Goal: Task Accomplishment & Management: Complete application form

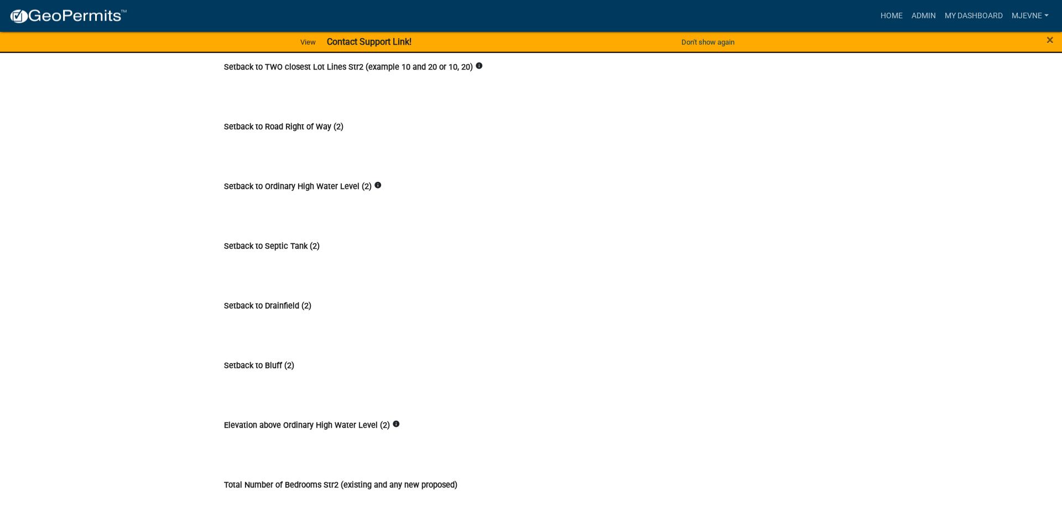
scroll to position [4174, 0]
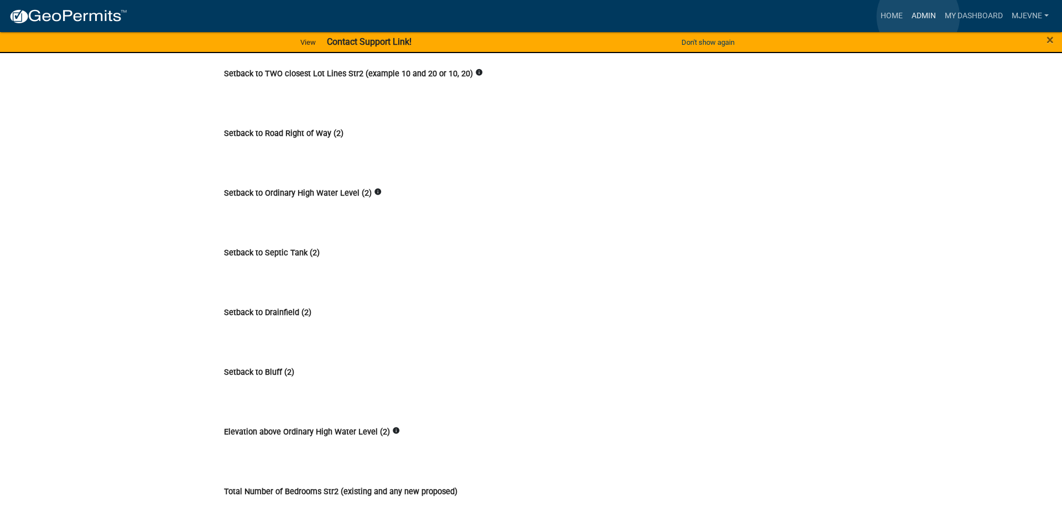
click at [918, 17] on link "Admin" at bounding box center [923, 16] width 33 height 21
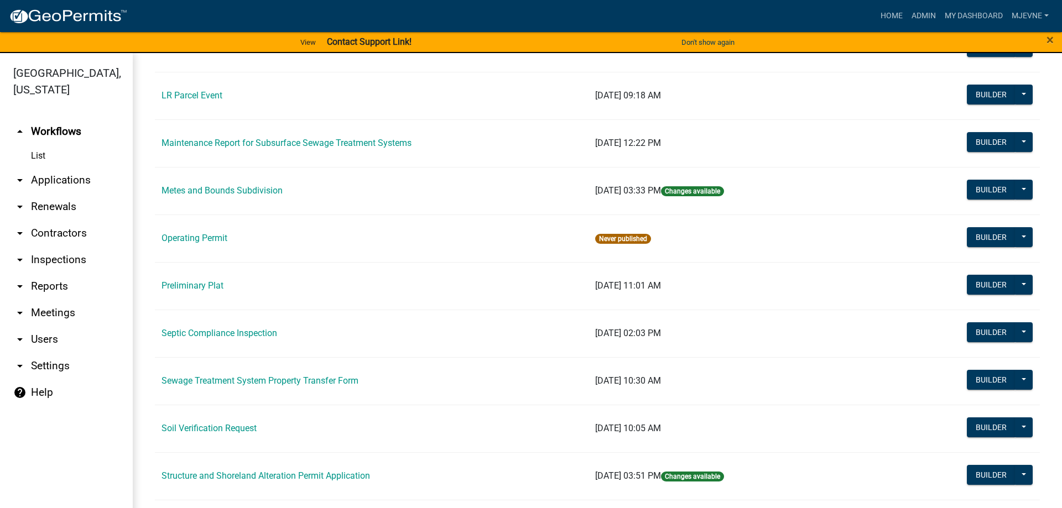
scroll to position [630, 0]
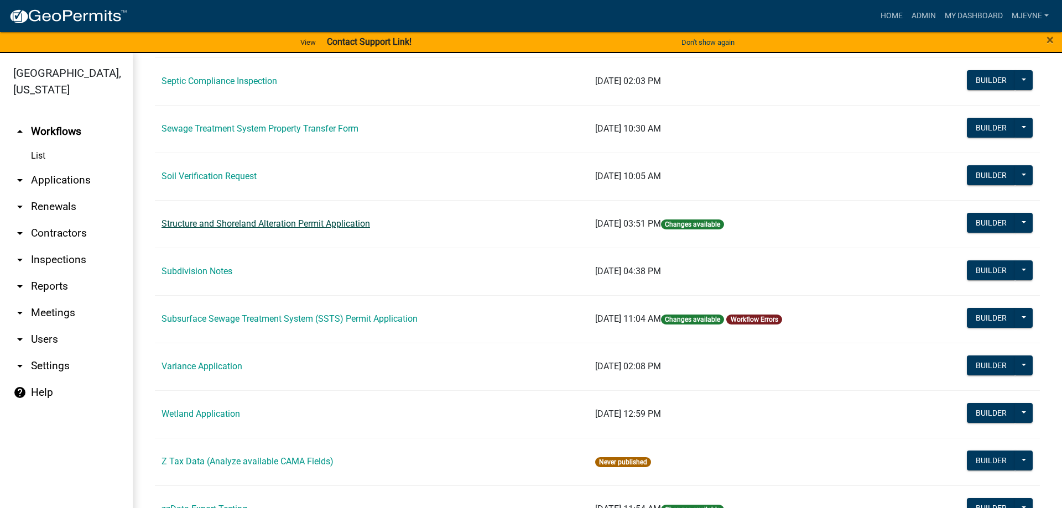
click at [352, 224] on link "Structure and Shoreland Alteration Permit Application" at bounding box center [265, 223] width 208 height 11
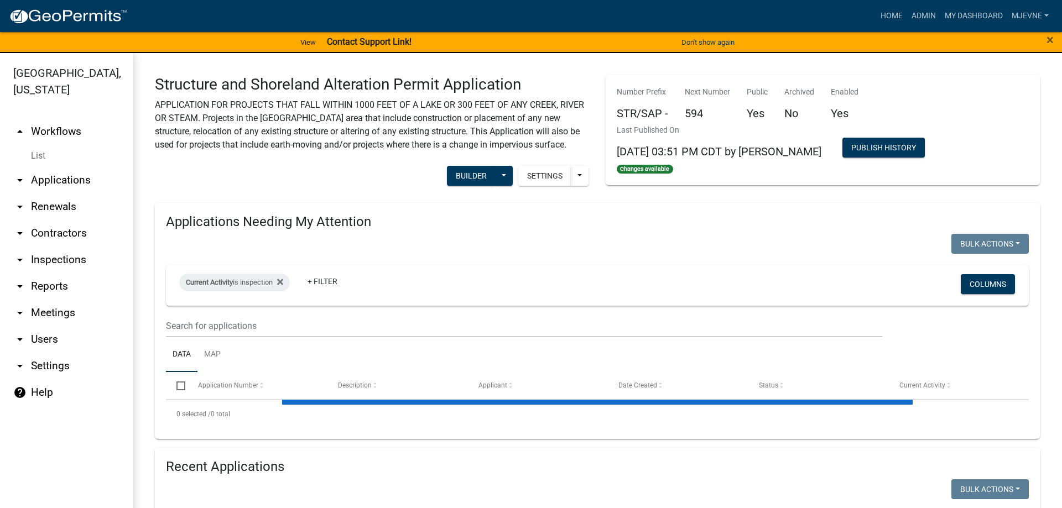
select select "3: 100"
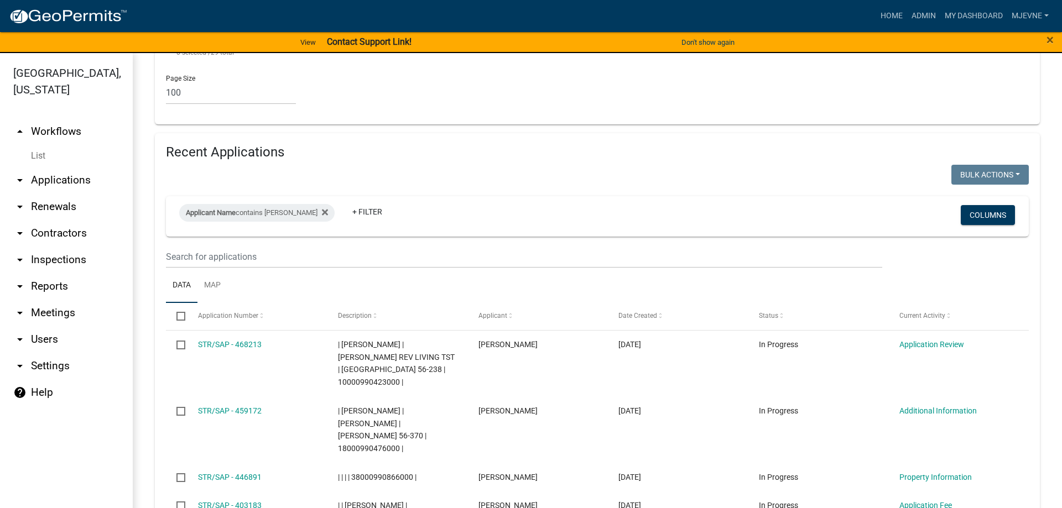
scroll to position [2206, 0]
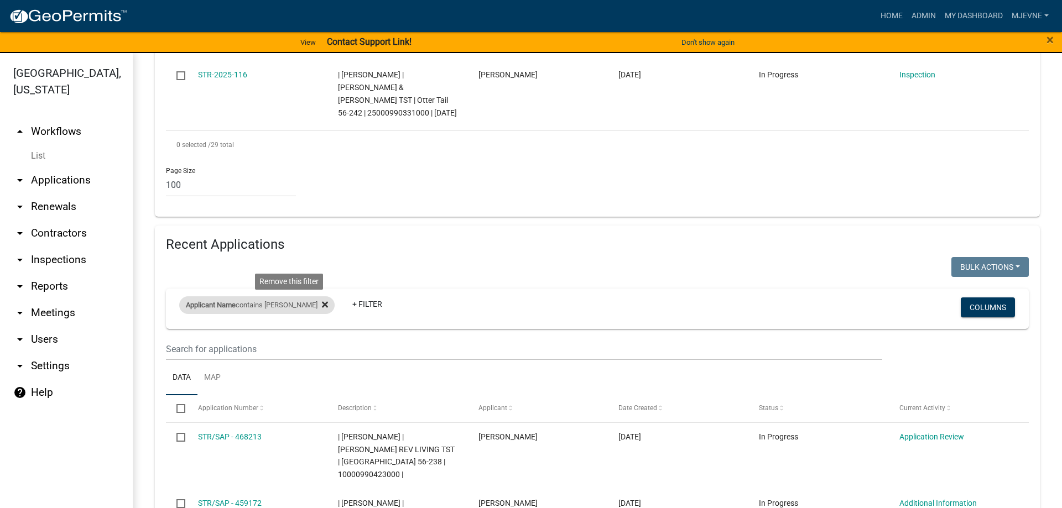
click at [322, 302] on icon at bounding box center [325, 305] width 6 height 6
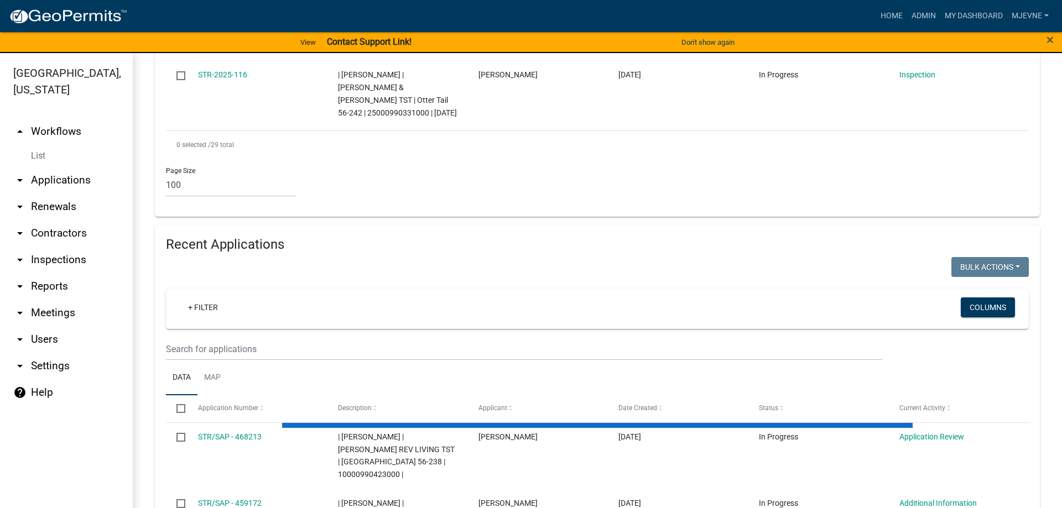
select select "1: 25"
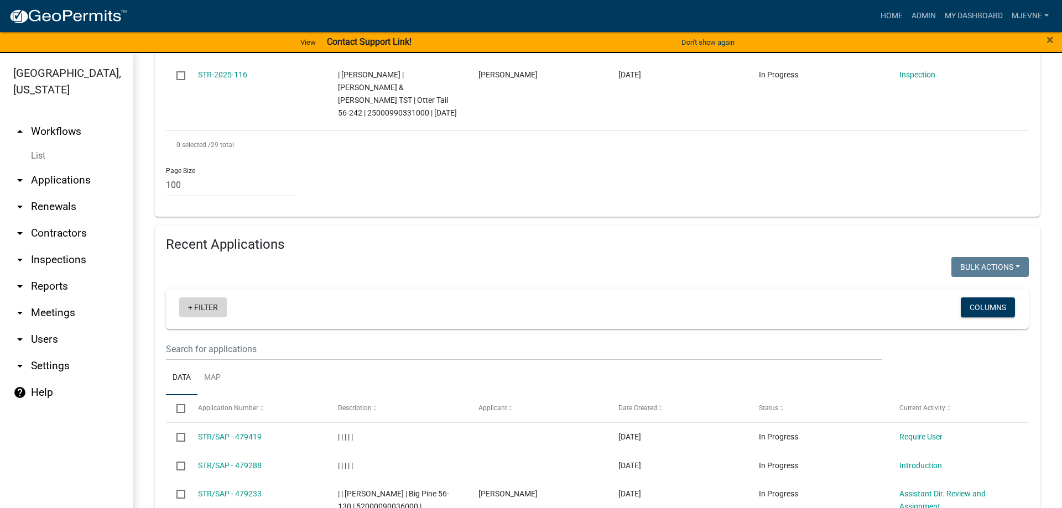
click at [205, 297] on link "+ Filter" at bounding box center [203, 307] width 48 height 20
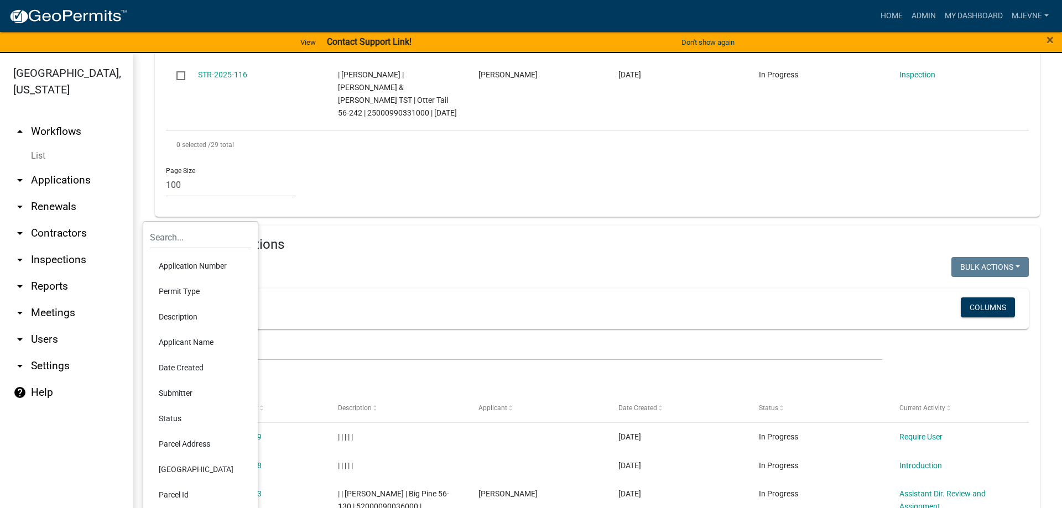
click at [179, 343] on li "Applicant Name" at bounding box center [200, 342] width 101 height 25
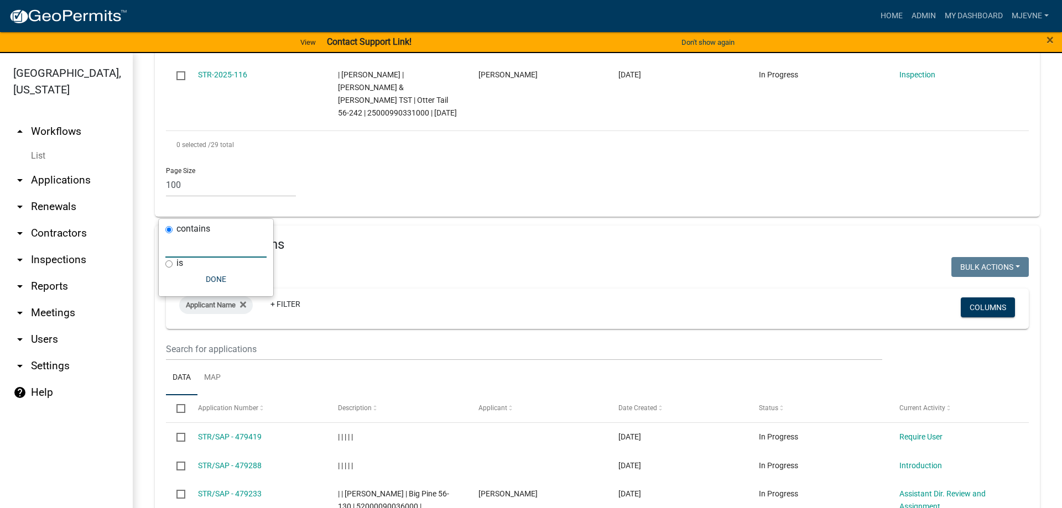
click at [191, 249] on input "text" at bounding box center [215, 246] width 101 height 23
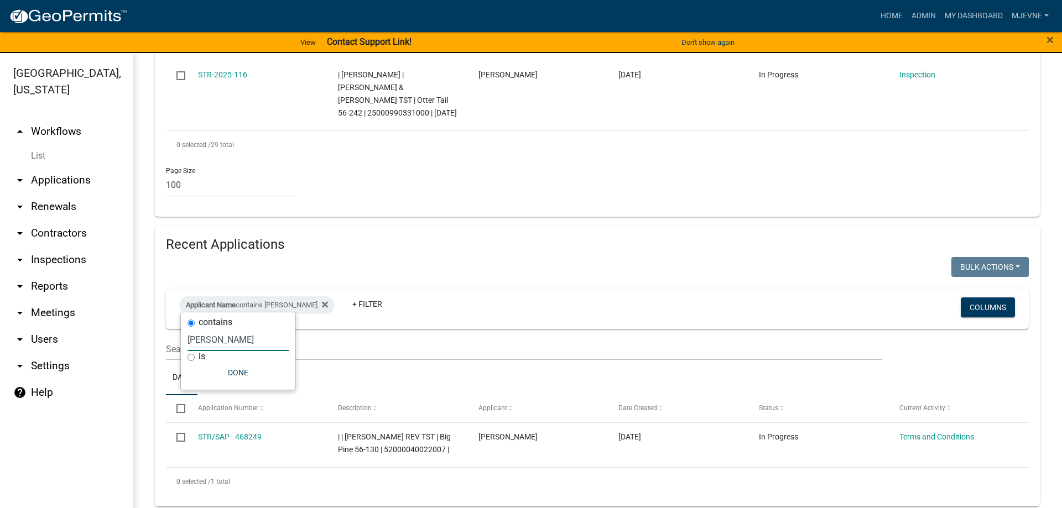
scroll to position [2113, 0]
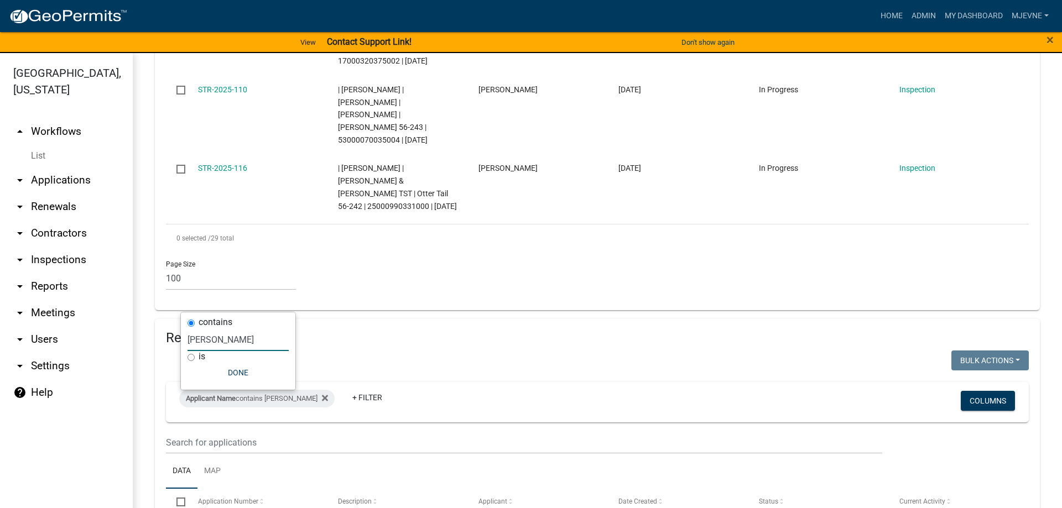
type input "julie"
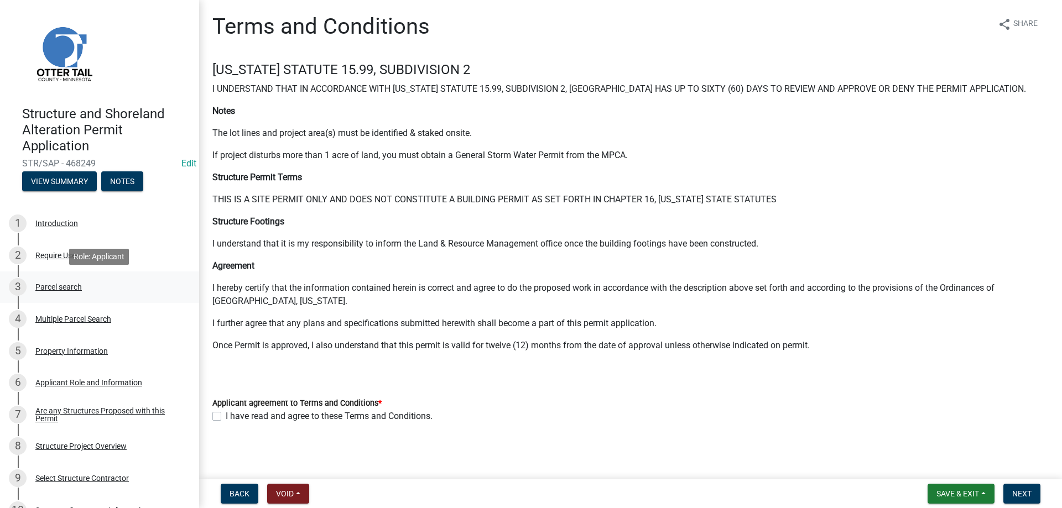
click at [56, 286] on div "Parcel search" at bounding box center [58, 287] width 46 height 8
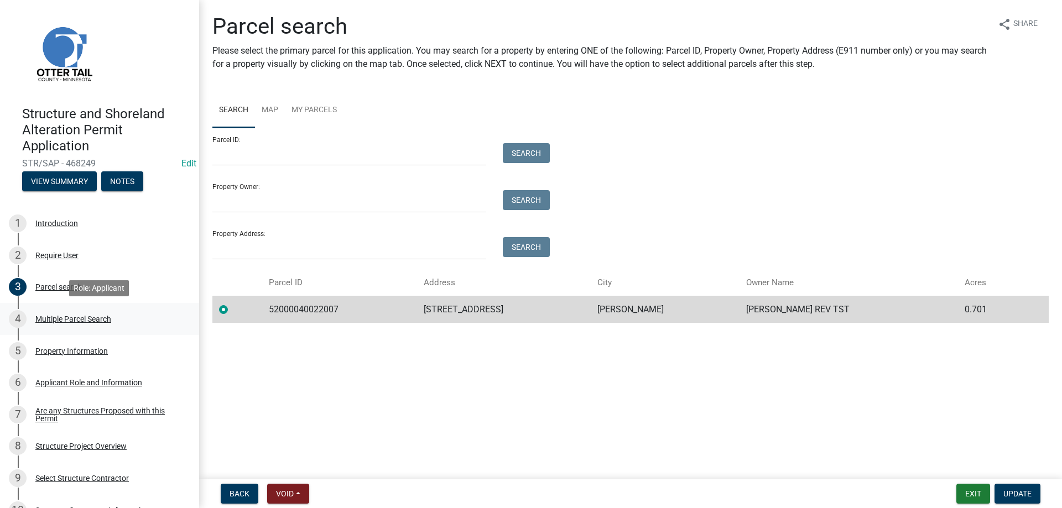
click at [51, 318] on div "Multiple Parcel Search" at bounding box center [73, 319] width 76 height 8
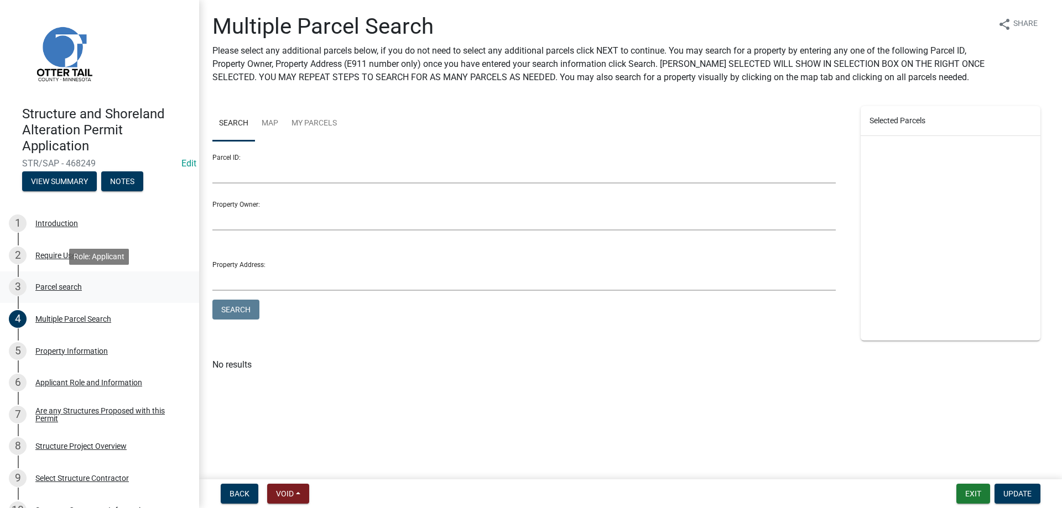
click at [49, 288] on div "Parcel search" at bounding box center [58, 287] width 46 height 8
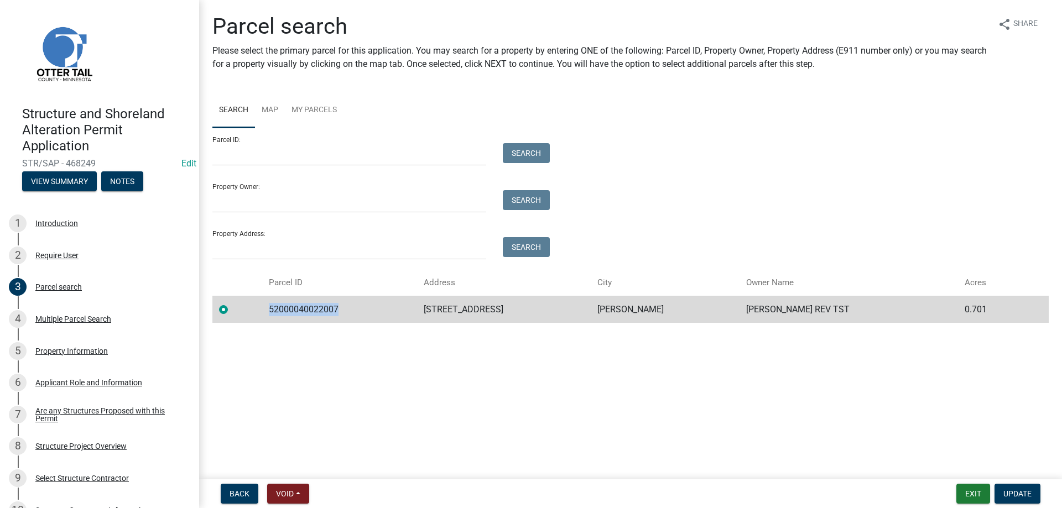
drag, startPoint x: 338, startPoint y: 309, endPoint x: 271, endPoint y: 308, distance: 66.9
click at [271, 308] on td "52000040022007" at bounding box center [339, 309] width 155 height 27
copy td "52000040022007"
click at [54, 352] on div "Property Information" at bounding box center [71, 351] width 72 height 8
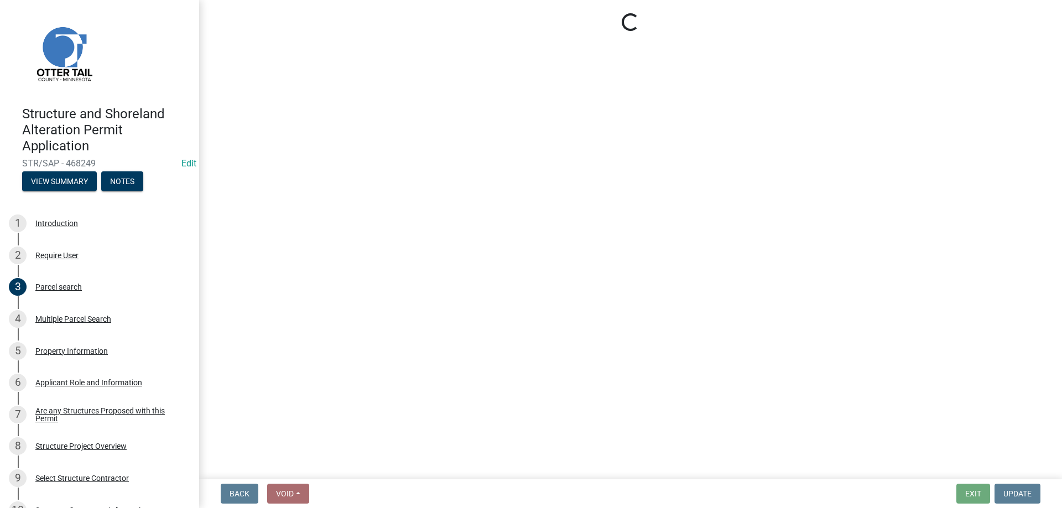
select select "7a383bc9-1ab3-45d1-a8e2-10abd99d8c01"
select select "9f52d7c9-96dd-4370-b810-ce091165f7c2"
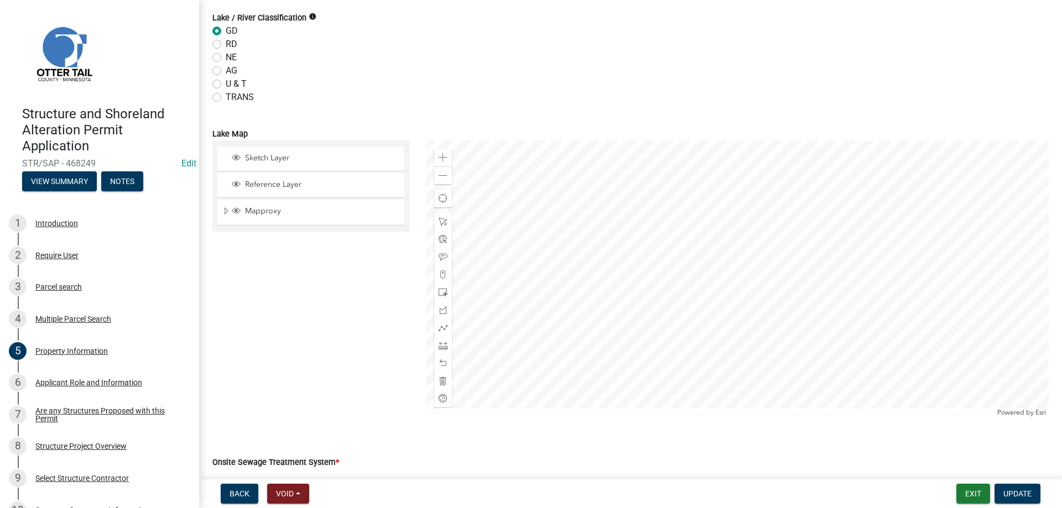
scroll to position [647, 0]
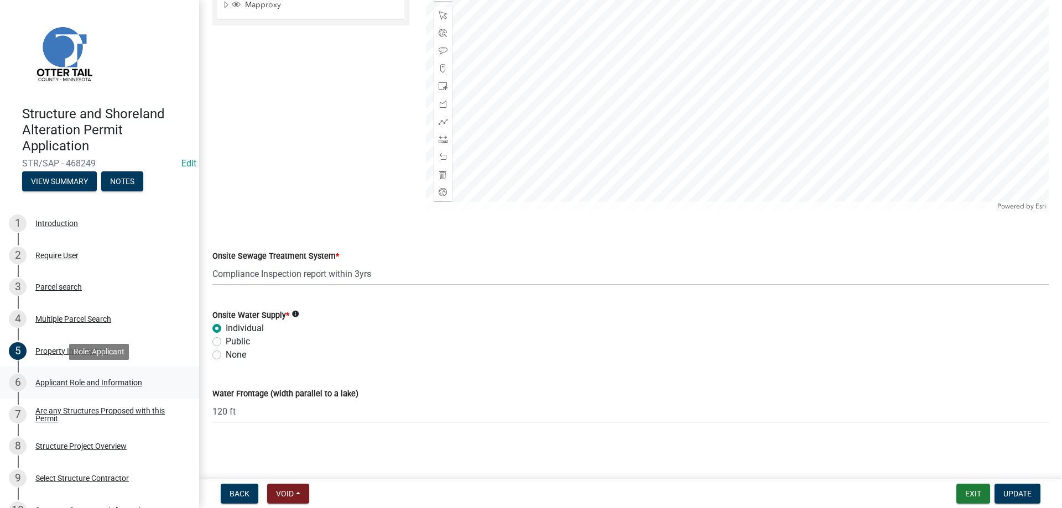
click at [55, 383] on div "Applicant Role and Information" at bounding box center [88, 383] width 107 height 8
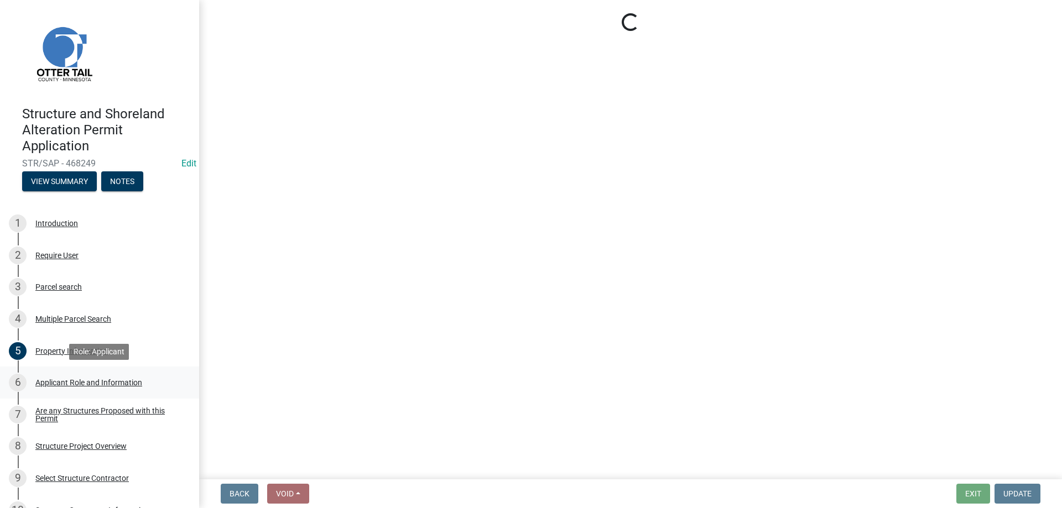
scroll to position [0, 0]
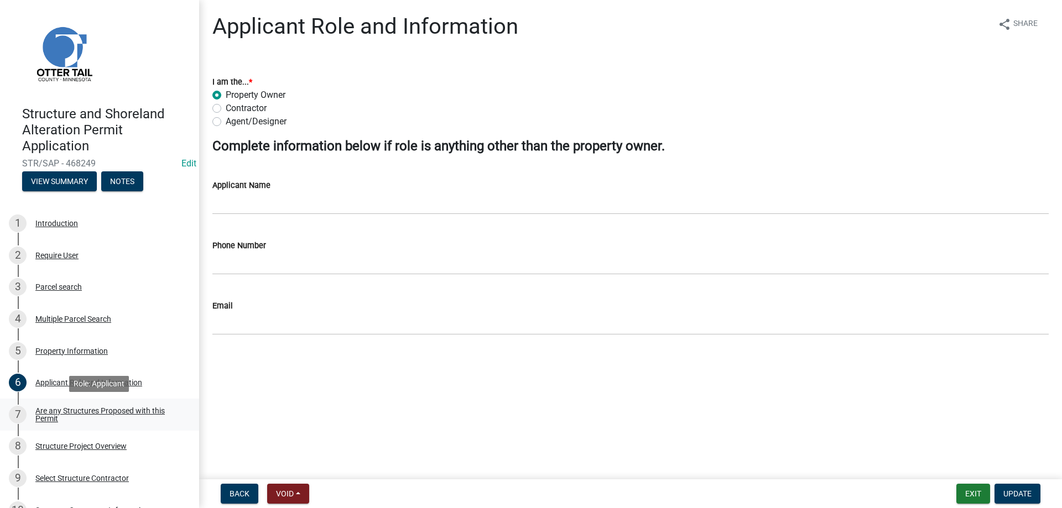
click at [50, 411] on div "Are any Structures Proposed with this Permit" at bounding box center [108, 414] width 146 height 15
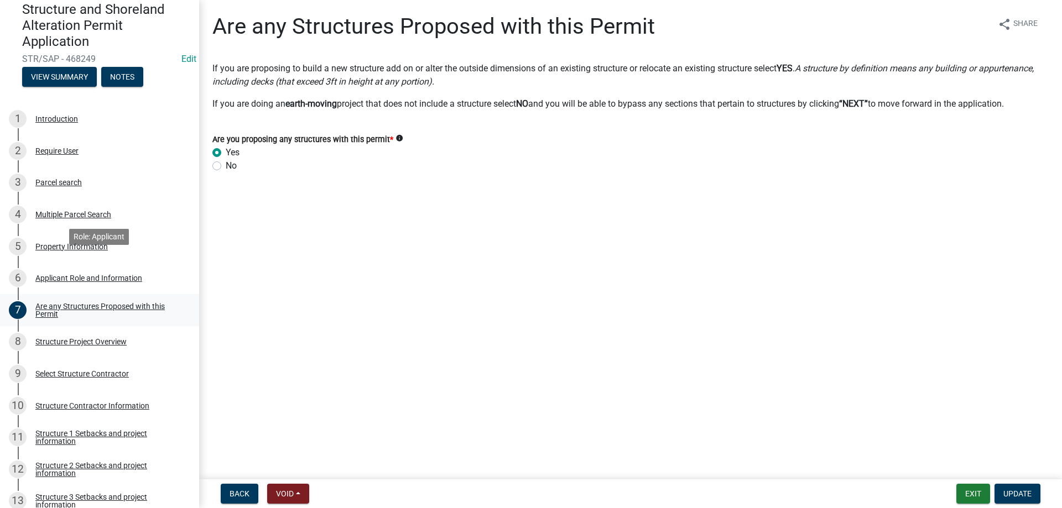
scroll to position [169, 0]
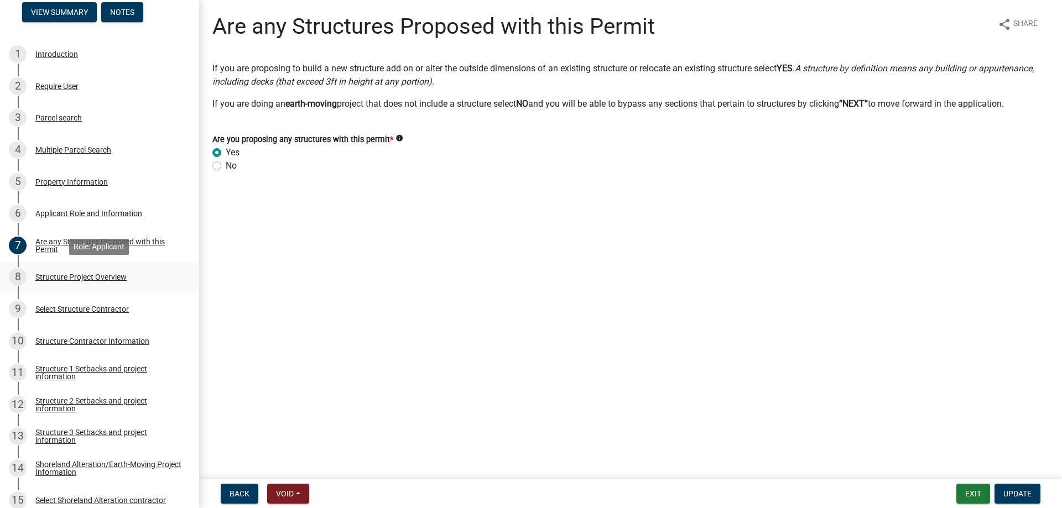
click at [83, 273] on div "Structure Project Overview" at bounding box center [80, 277] width 91 height 8
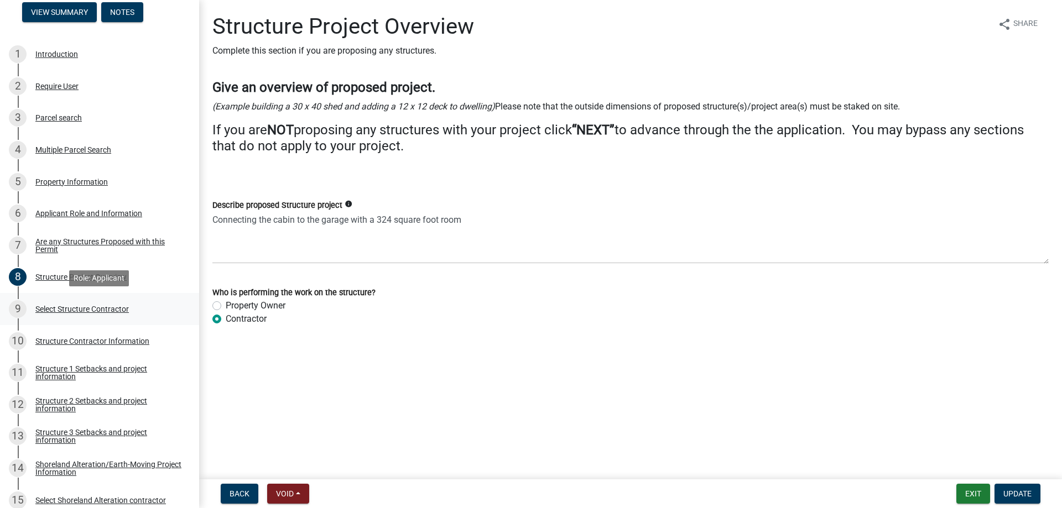
click at [79, 310] on div "Select Structure Contractor" at bounding box center [81, 309] width 93 height 8
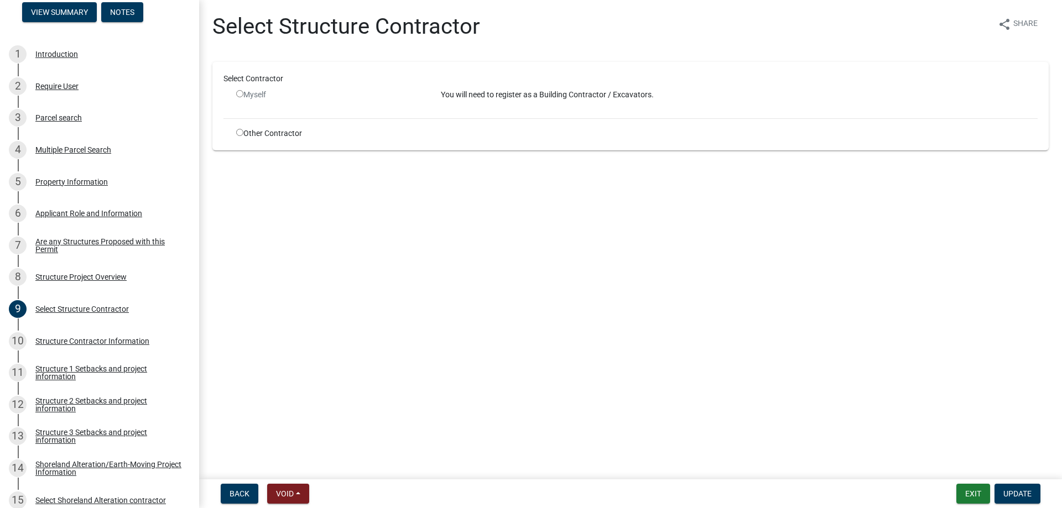
click at [238, 133] on input "radio" at bounding box center [239, 132] width 7 height 7
radio input "true"
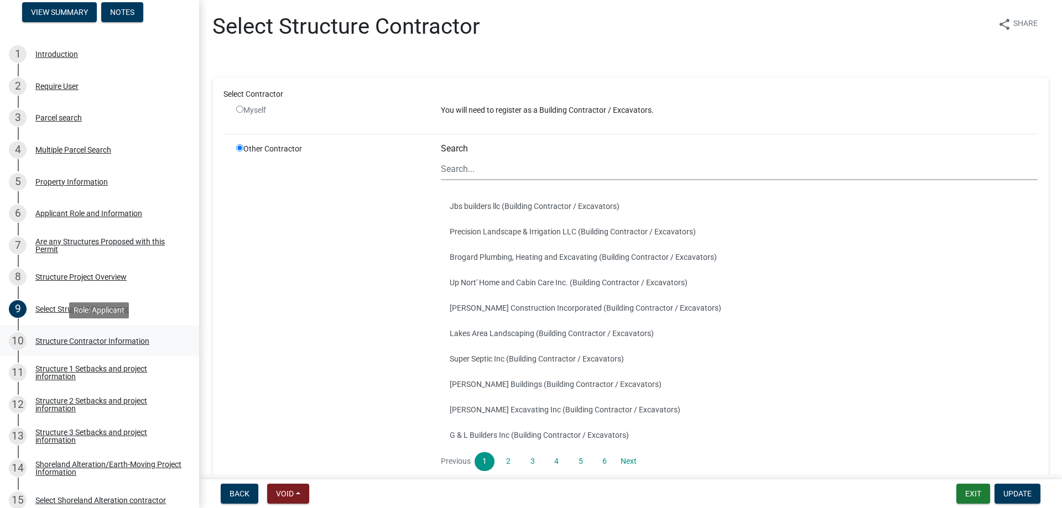
click at [84, 340] on div "Structure Contractor Information" at bounding box center [92, 341] width 114 height 8
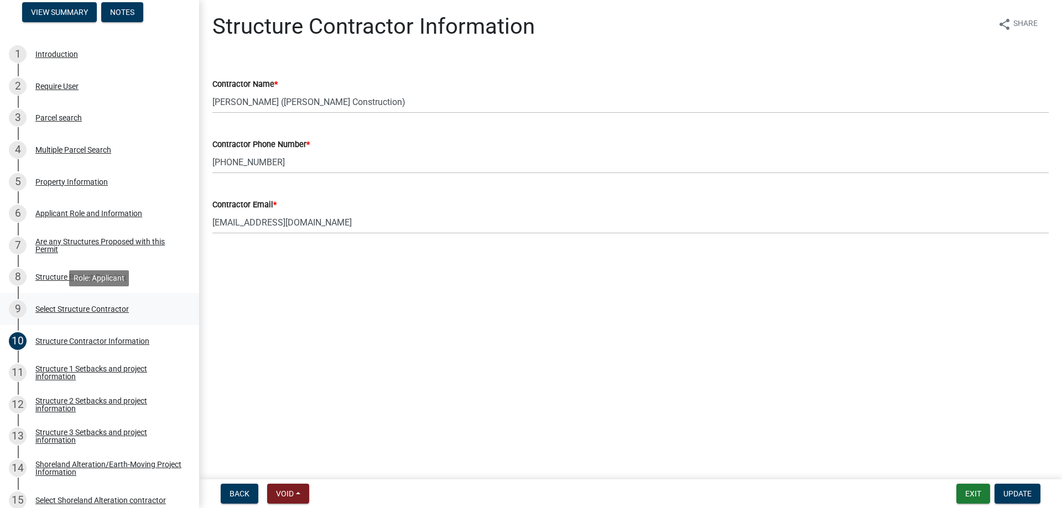
click at [67, 310] on div "Select Structure Contractor" at bounding box center [81, 309] width 93 height 8
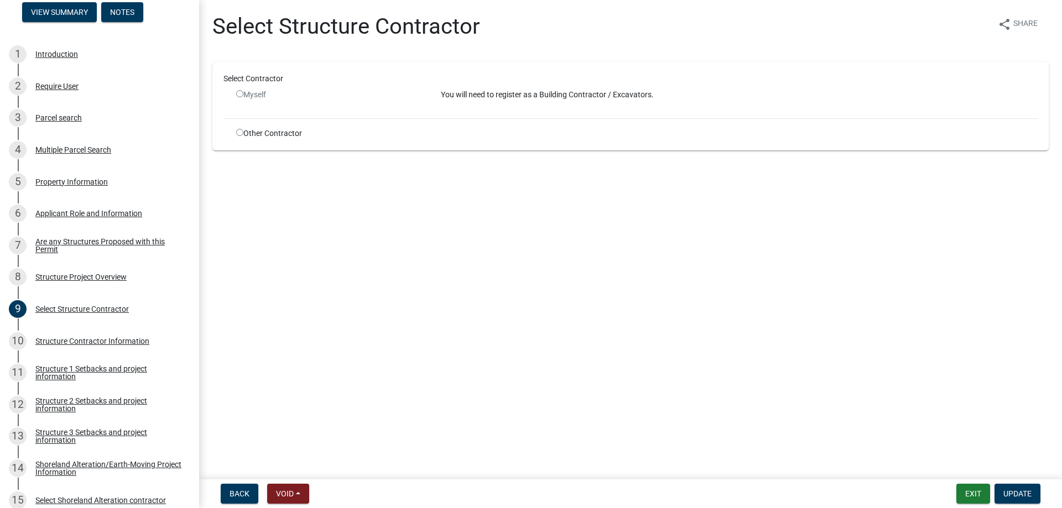
click at [241, 135] on input "radio" at bounding box center [239, 132] width 7 height 7
radio input "true"
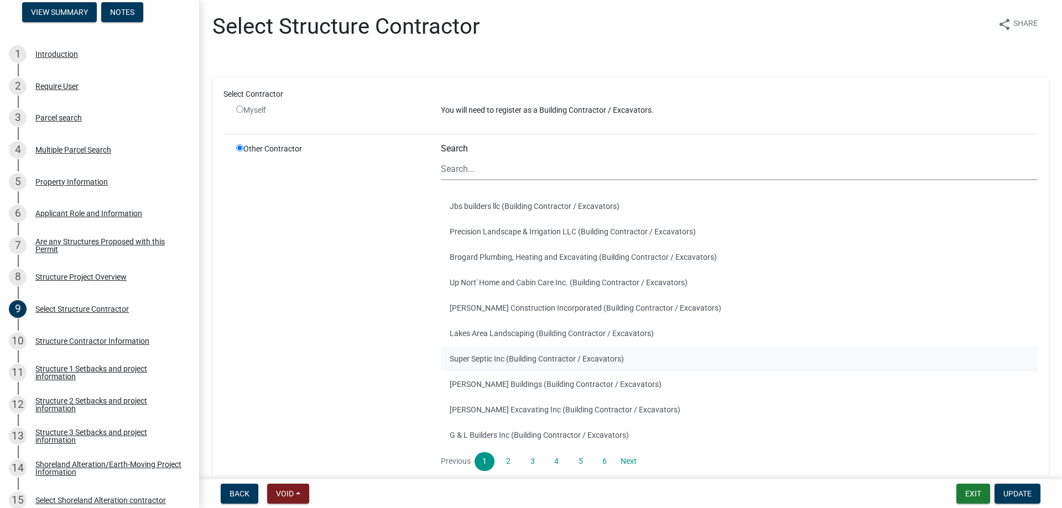
scroll to position [85, 0]
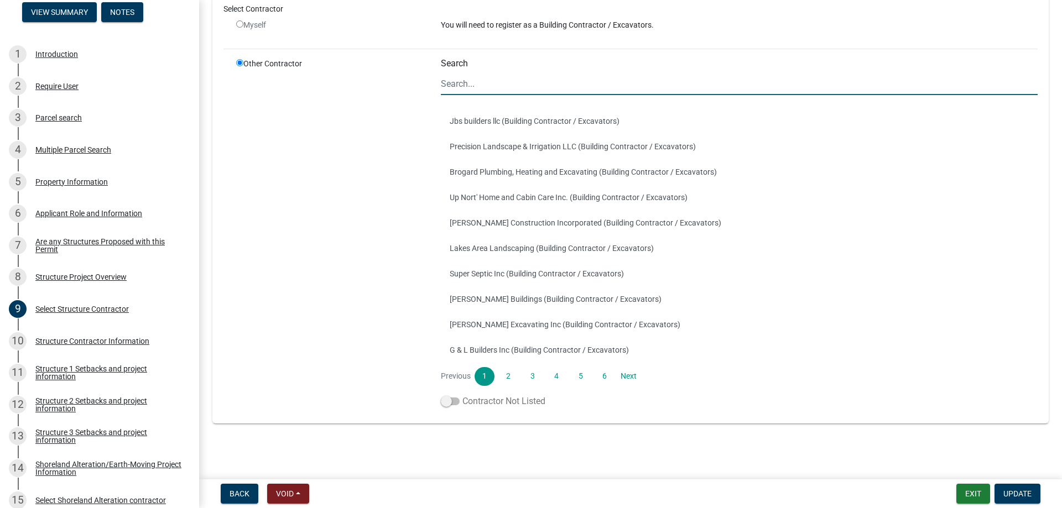
click at [452, 403] on span at bounding box center [450, 402] width 19 height 8
click at [462, 395] on input "Contractor Not Listed" at bounding box center [462, 395] width 0 height 0
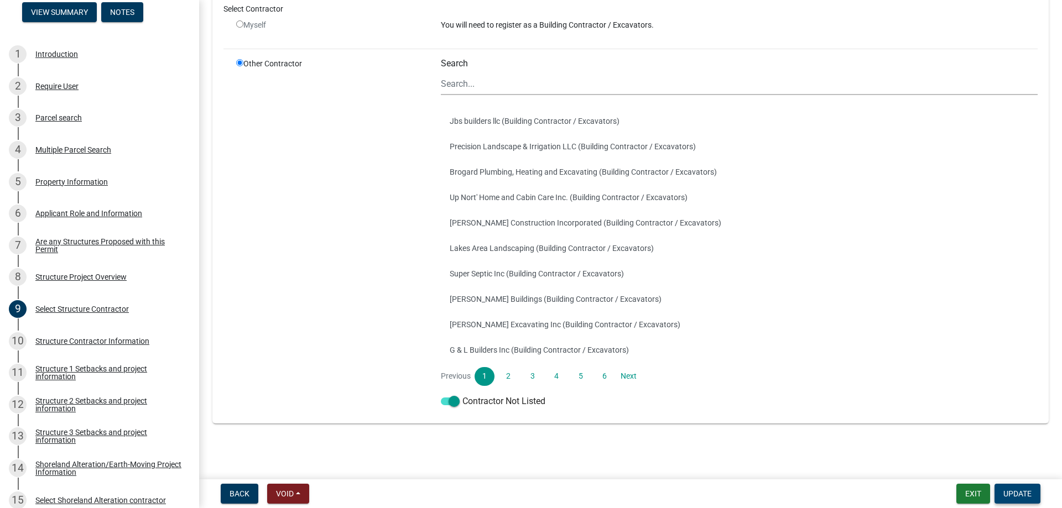
click at [1025, 495] on span "Update" at bounding box center [1017, 493] width 28 height 9
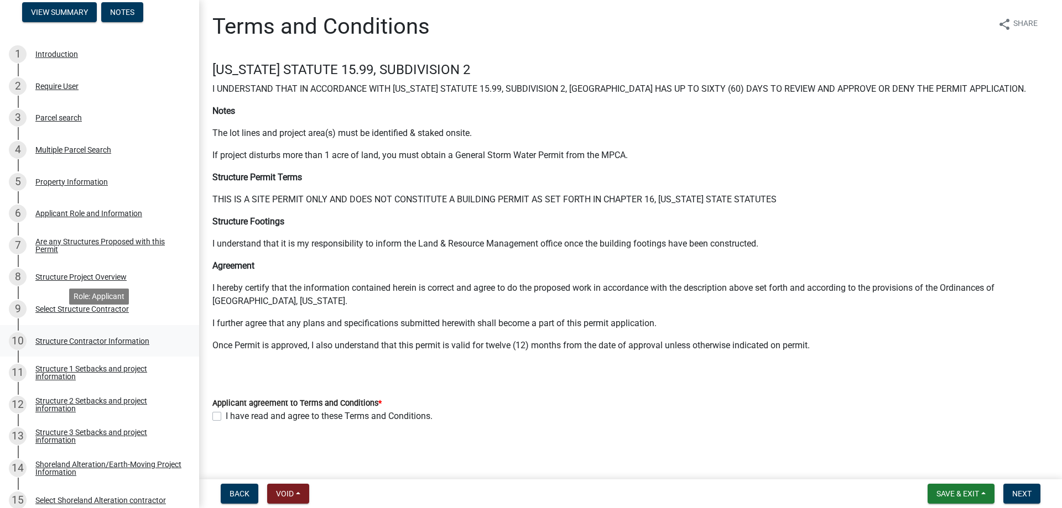
scroll to position [226, 0]
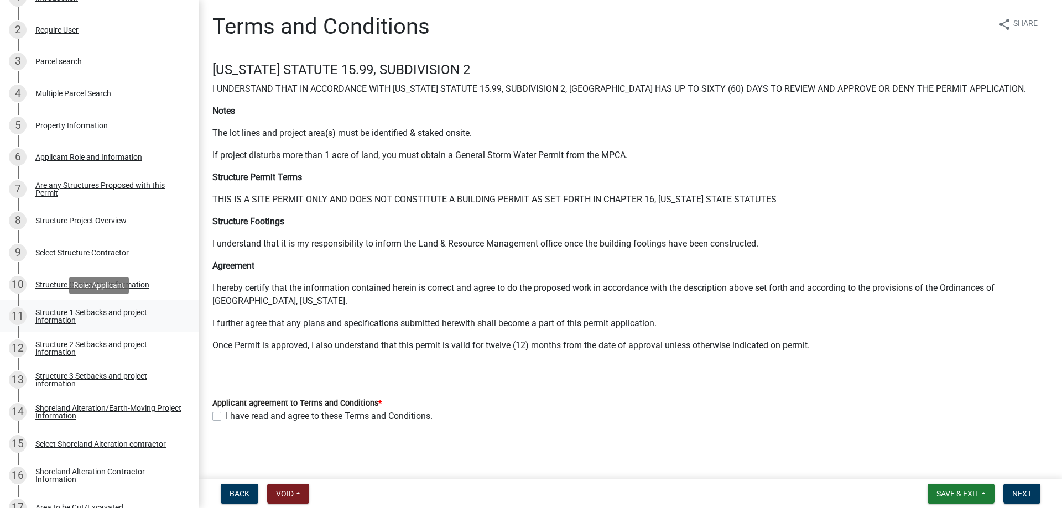
click at [84, 311] on div "Structure 1 Setbacks and project information" at bounding box center [108, 316] width 146 height 15
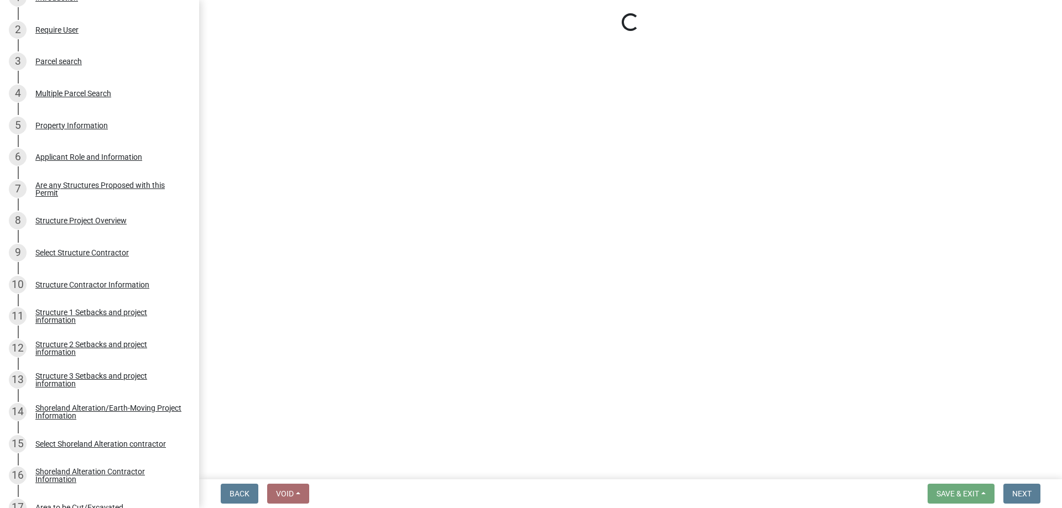
select select "c185e313-3403-4239-bd61-bb563c58a77a"
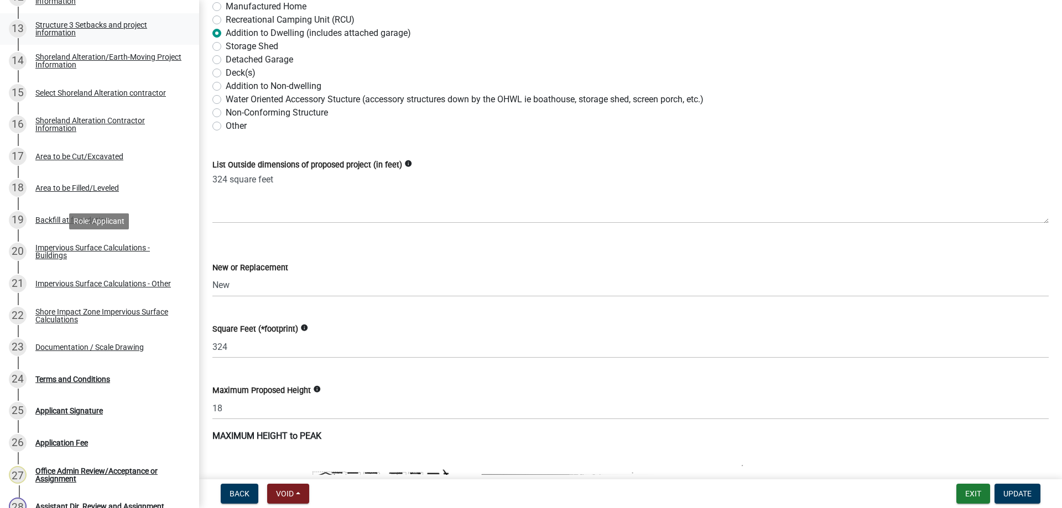
scroll to position [677, 0]
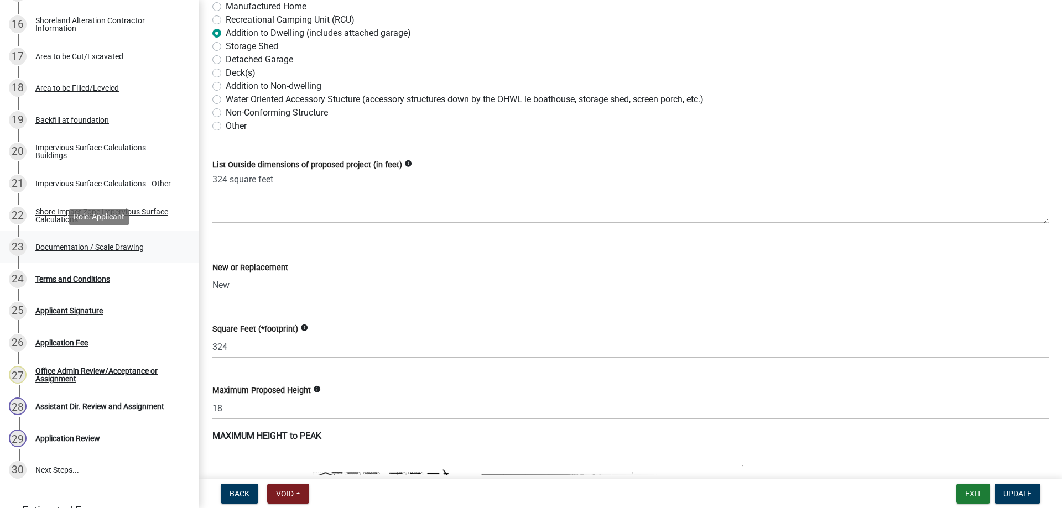
click at [66, 249] on div "Documentation / Scale Drawing" at bounding box center [89, 247] width 108 height 8
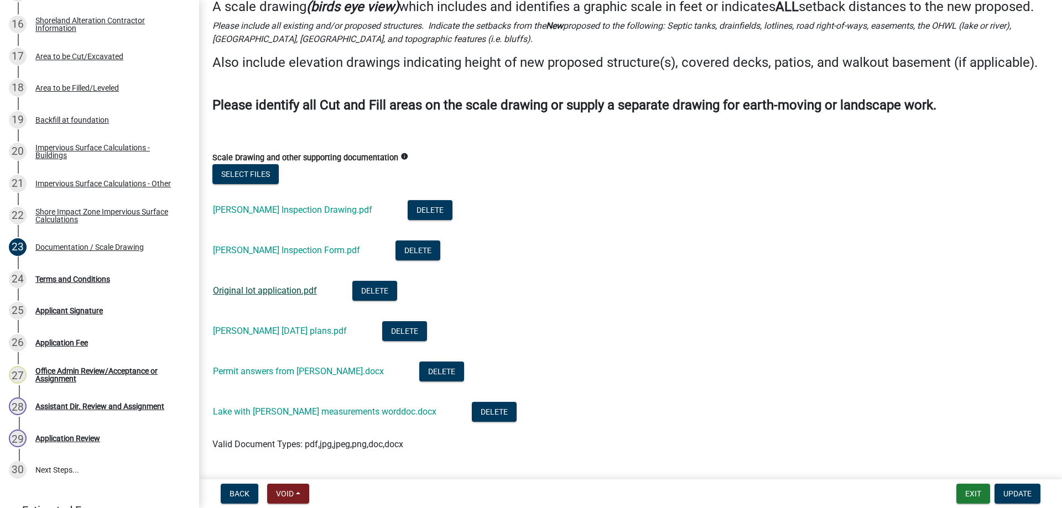
scroll to position [108, 0]
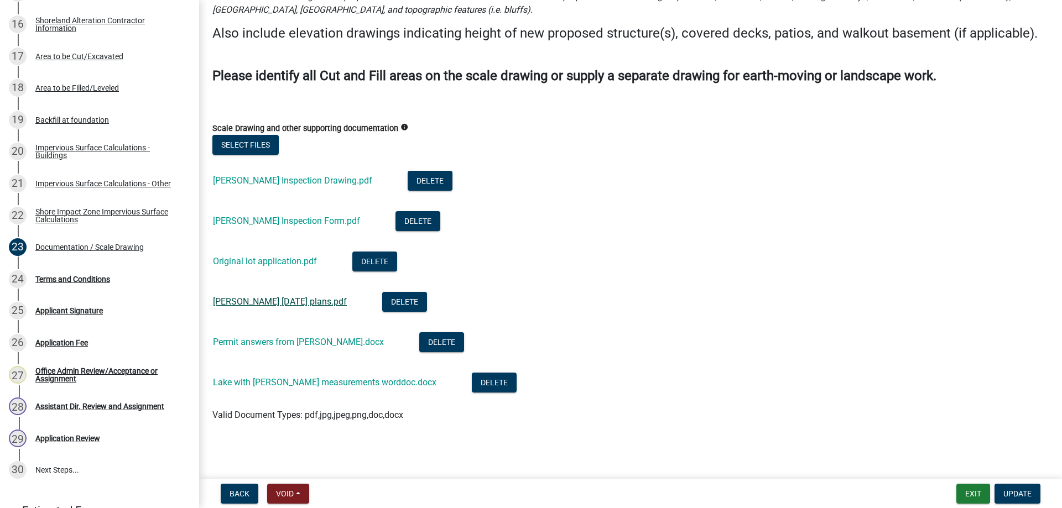
click at [249, 304] on link "Bubach Sept 2025 plans.pdf" at bounding box center [280, 301] width 134 height 11
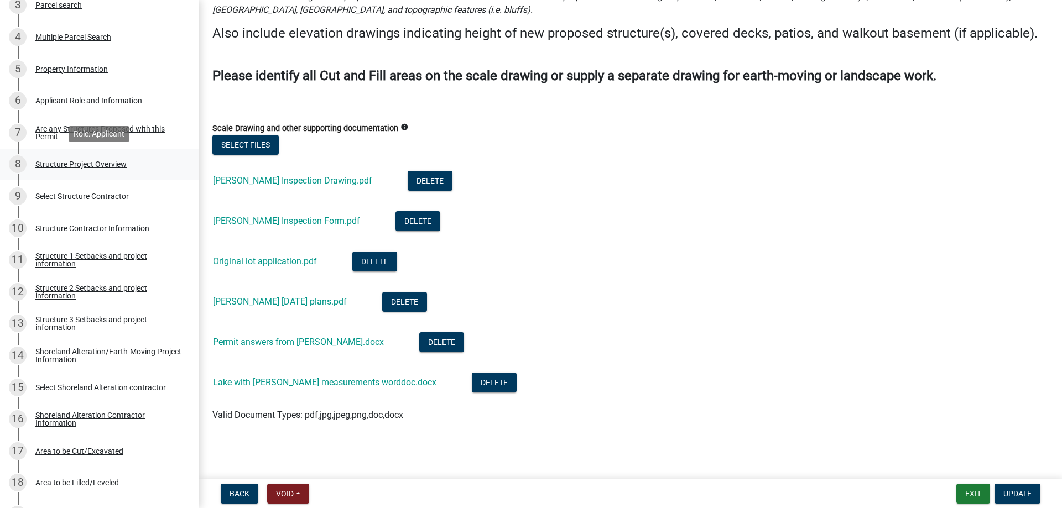
click at [86, 163] on div "Structure Project Overview" at bounding box center [80, 164] width 91 height 8
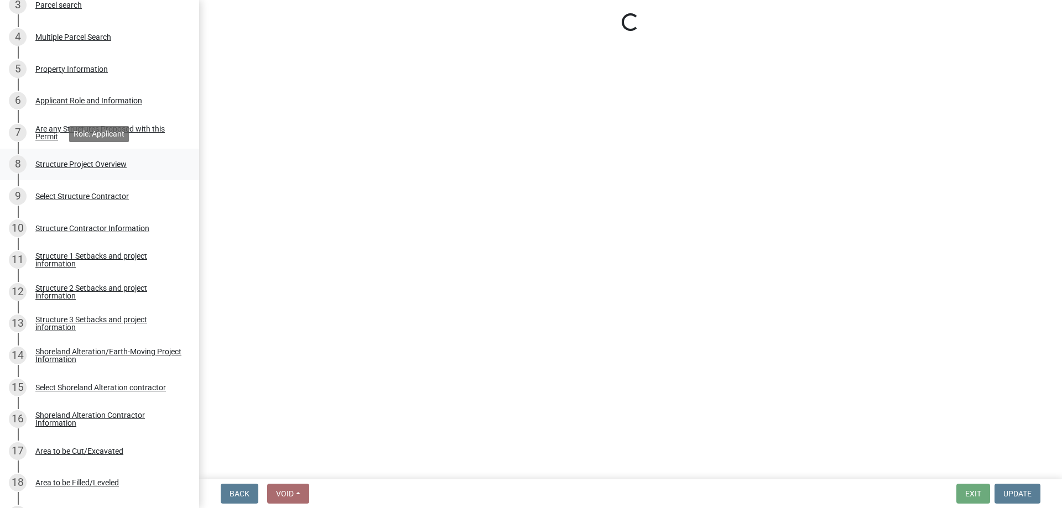
scroll to position [0, 0]
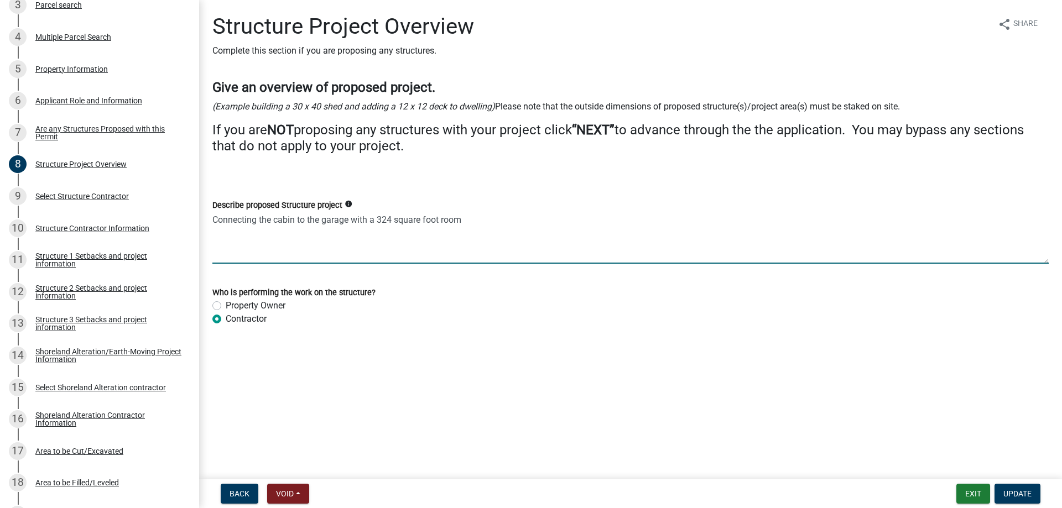
click at [476, 222] on textarea "Connecting the cabin to the garage with a 324 square foot room" at bounding box center [630, 238] width 836 height 52
type textarea "Connecting the cabin to the garage with a 324 square foot room 18x18"
click at [1004, 495] on span "Update" at bounding box center [1017, 493] width 28 height 9
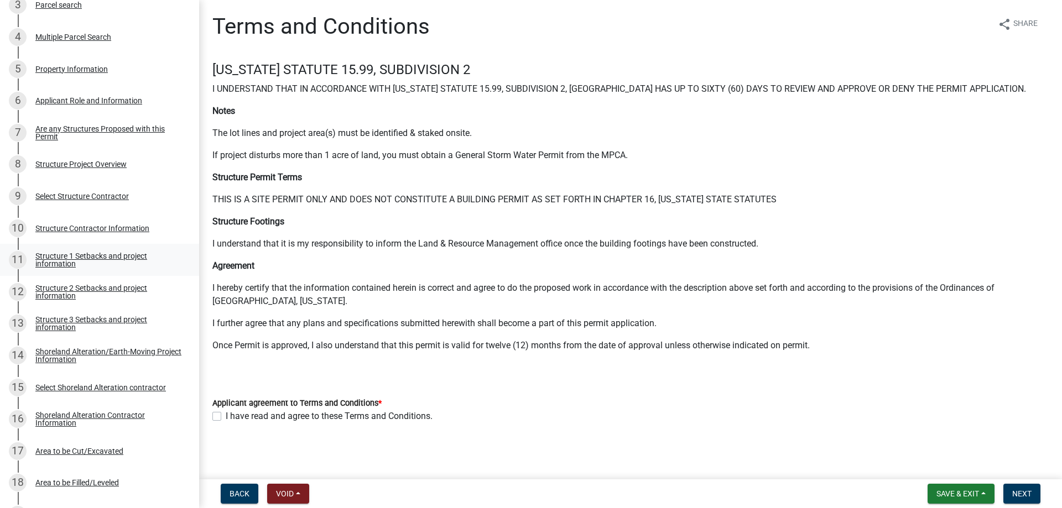
click at [96, 254] on div "Structure 1 Setbacks and project information" at bounding box center [108, 259] width 146 height 15
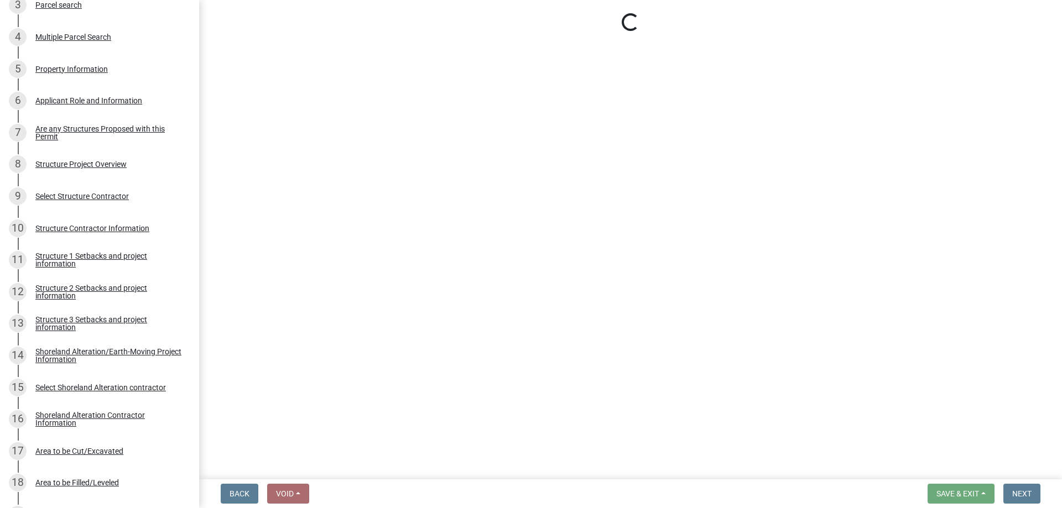
select select "c185e313-3403-4239-bd61-bb563c58a77a"
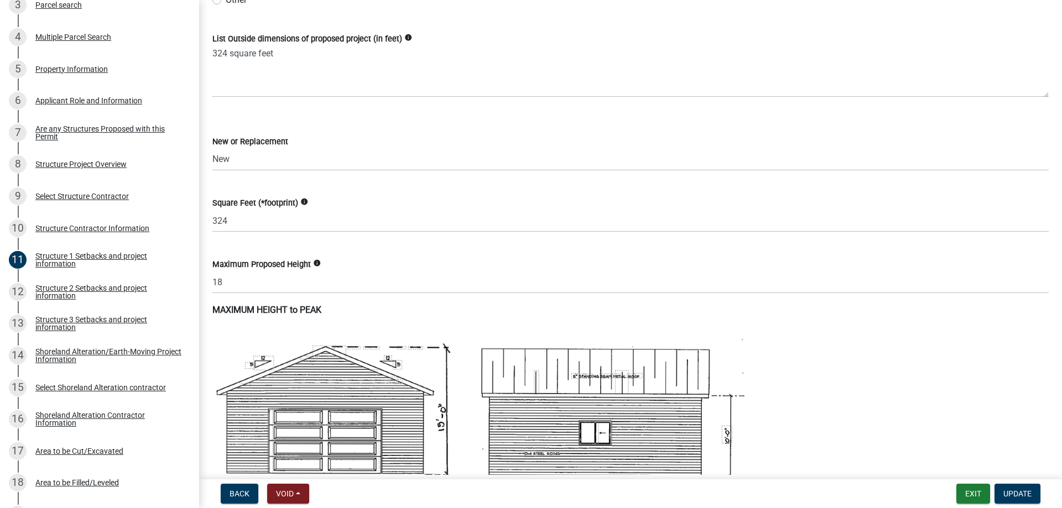
scroll to position [315, 0]
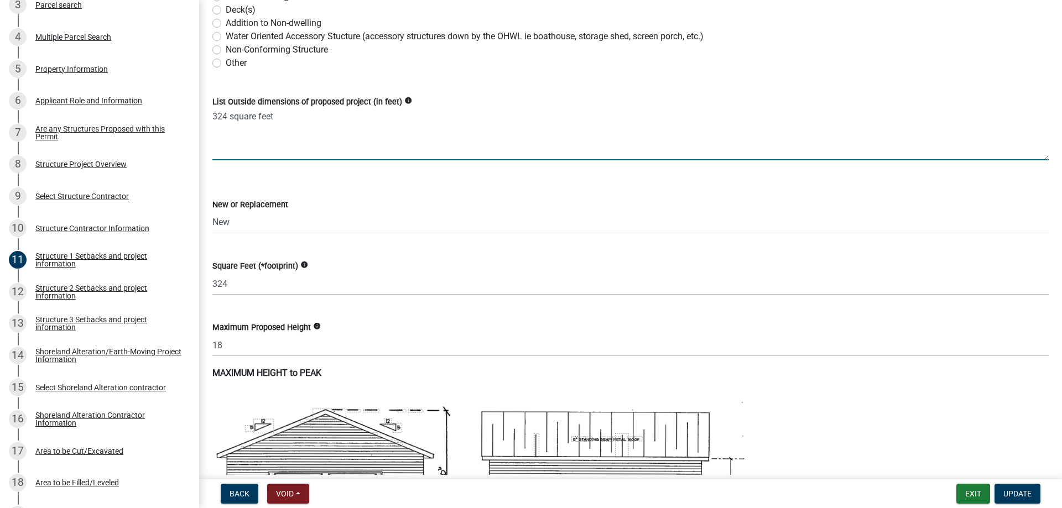
drag, startPoint x: 294, startPoint y: 122, endPoint x: 201, endPoint y: 123, distance: 92.9
click at [212, 123] on textarea "324 square feet" at bounding box center [630, 134] width 836 height 52
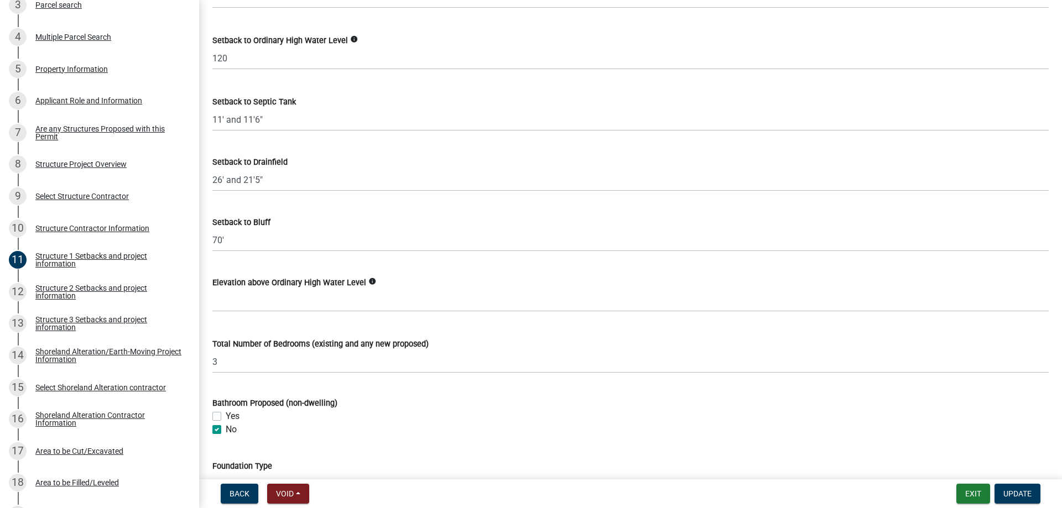
scroll to position [871, 0]
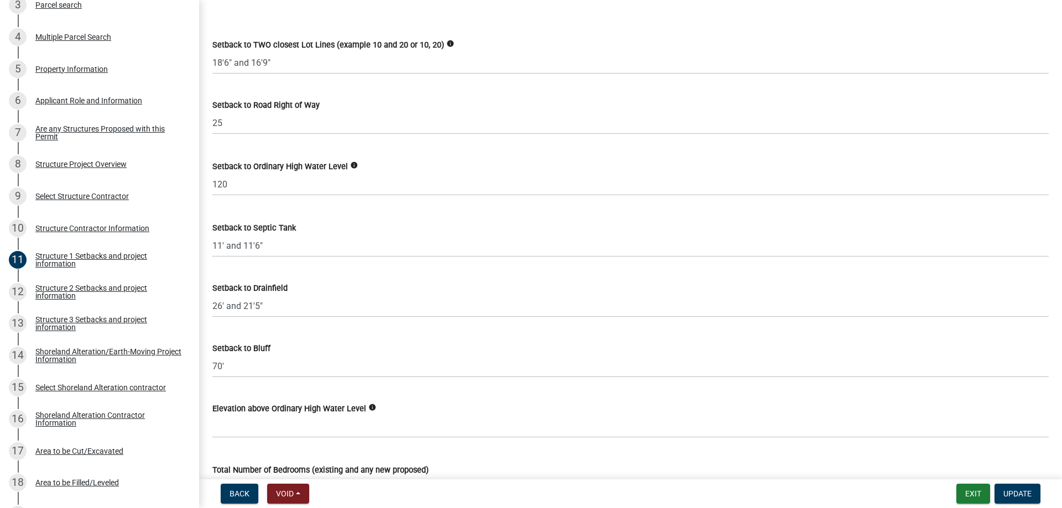
type textarea "18x18"
click at [74, 289] on div "Structure 2 Setbacks and project information" at bounding box center [108, 291] width 146 height 15
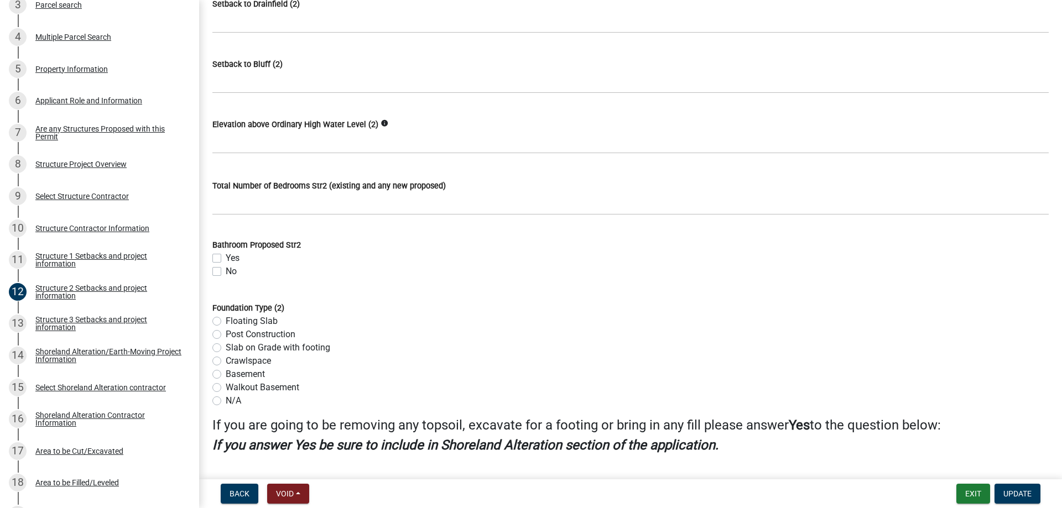
scroll to position [976, 0]
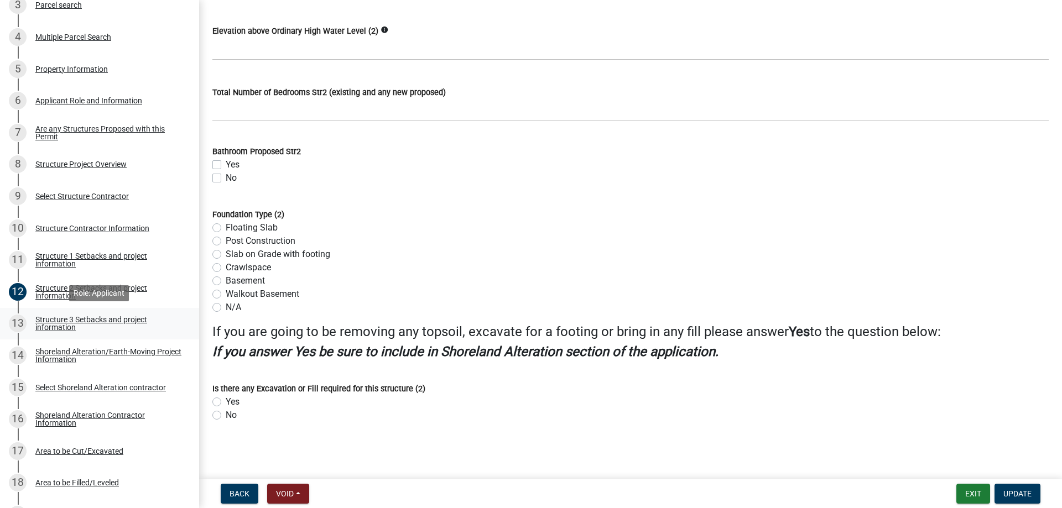
click at [56, 325] on div "Structure 3 Setbacks and project information" at bounding box center [108, 323] width 146 height 15
click at [58, 355] on div "Shoreland Alteration/Earth-Moving Project Information" at bounding box center [108, 355] width 146 height 15
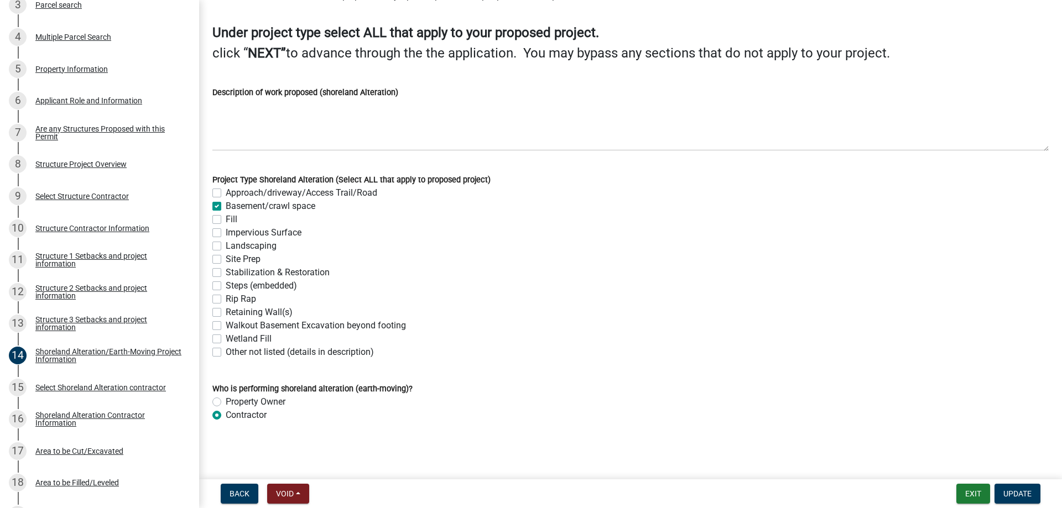
scroll to position [0, 0]
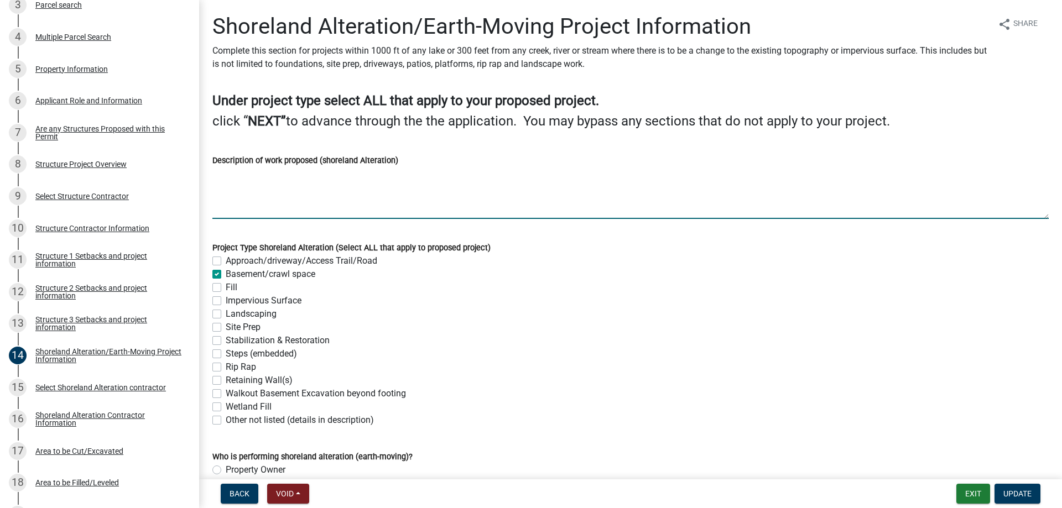
click at [258, 193] on textarea "Description of work proposed (shoreland Alteration)" at bounding box center [630, 193] width 836 height 52
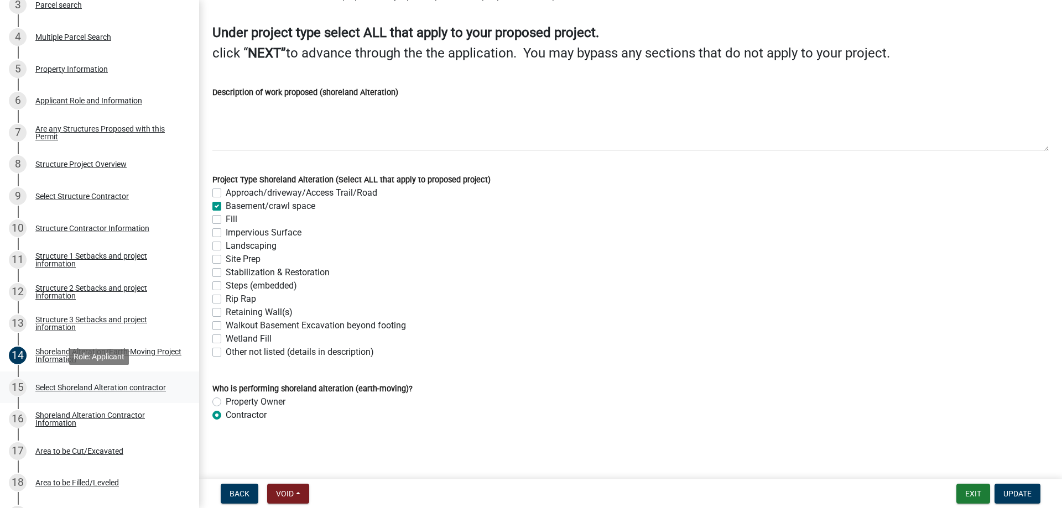
click at [67, 387] on div "Select Shoreland Alteration contractor" at bounding box center [100, 388] width 130 height 8
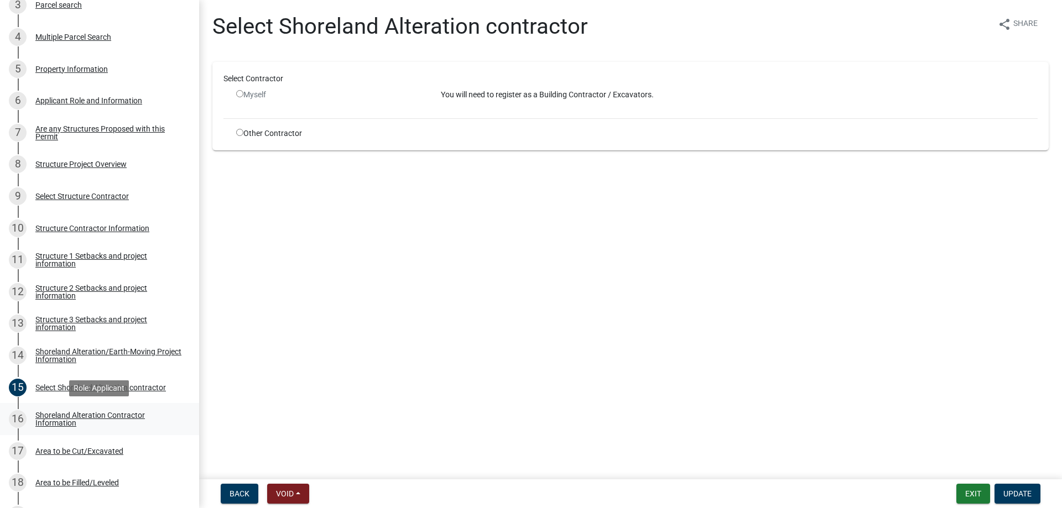
click at [58, 417] on div "Shoreland Alteration Contractor Information" at bounding box center [108, 418] width 146 height 15
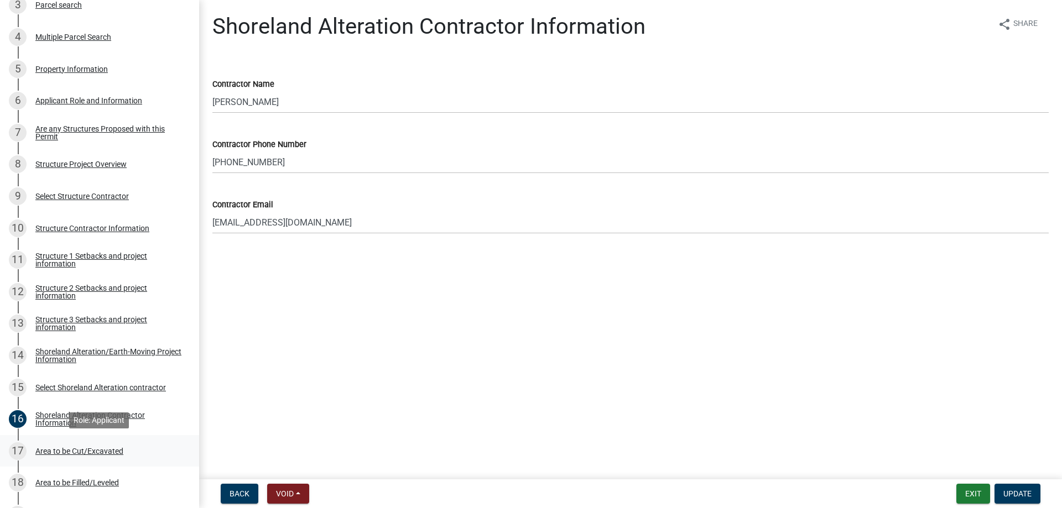
click at [65, 451] on div "Area to be Cut/Excavated" at bounding box center [79, 451] width 88 height 8
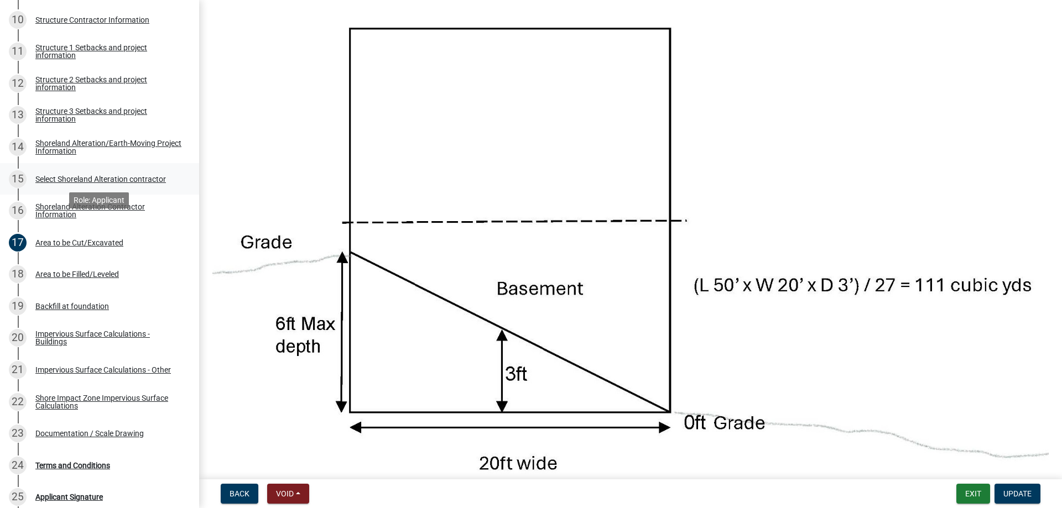
scroll to position [508, 0]
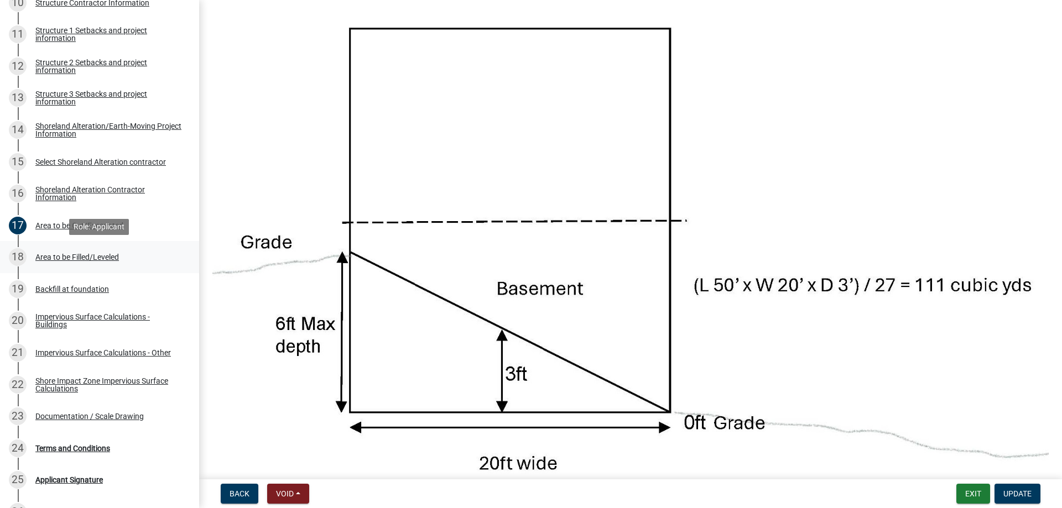
click at [73, 259] on div "Area to be Filled/Leveled" at bounding box center [76, 257] width 83 height 8
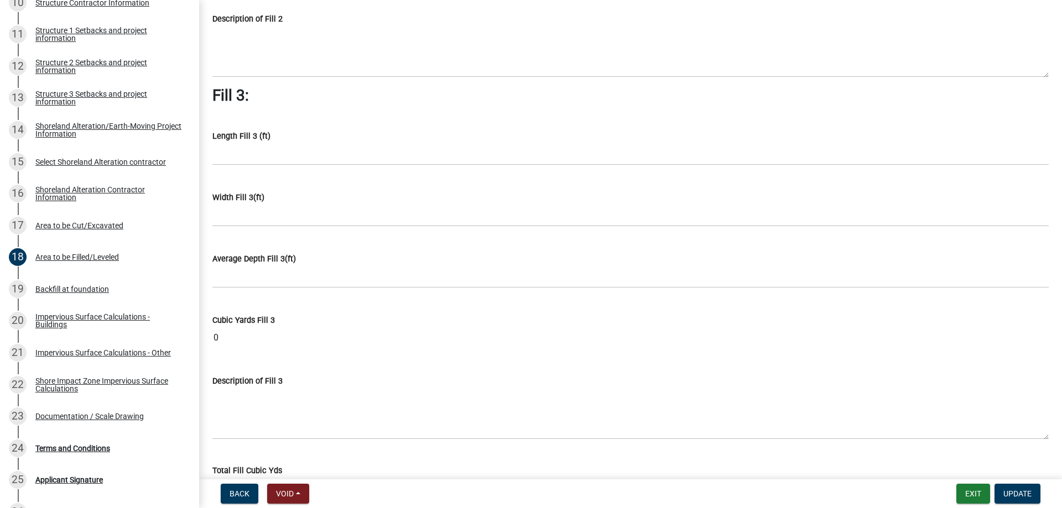
scroll to position [795, 0]
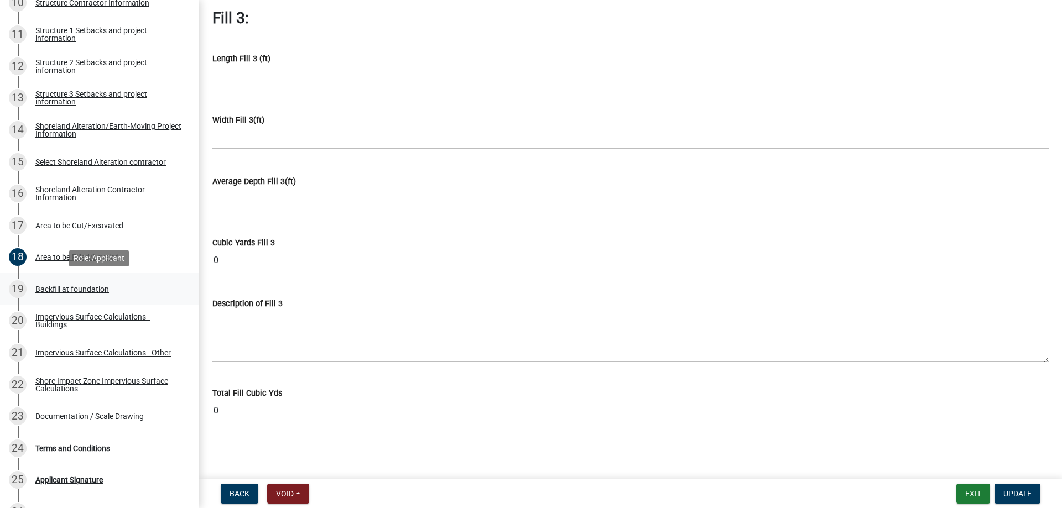
click at [59, 284] on div "19 Backfill at foundation" at bounding box center [95, 289] width 173 height 18
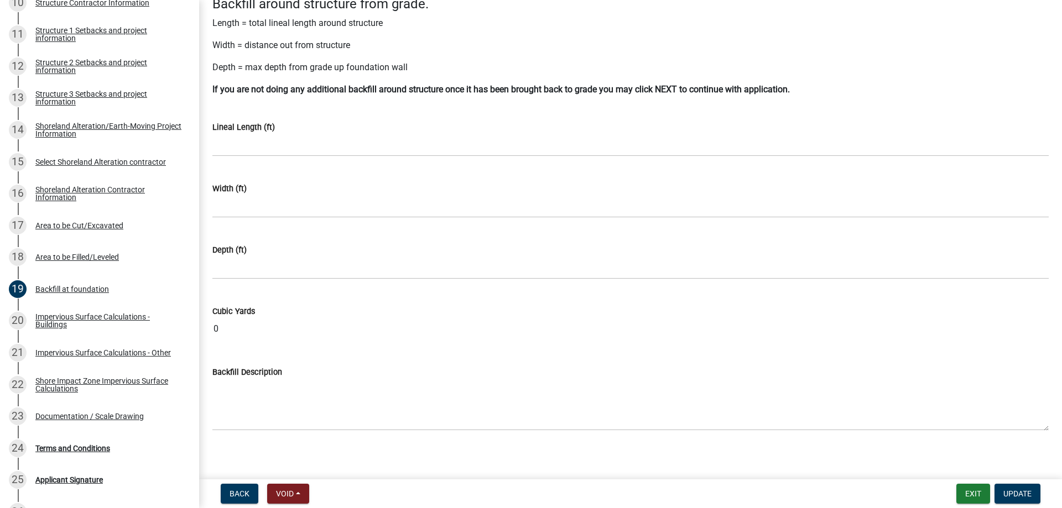
scroll to position [74, 0]
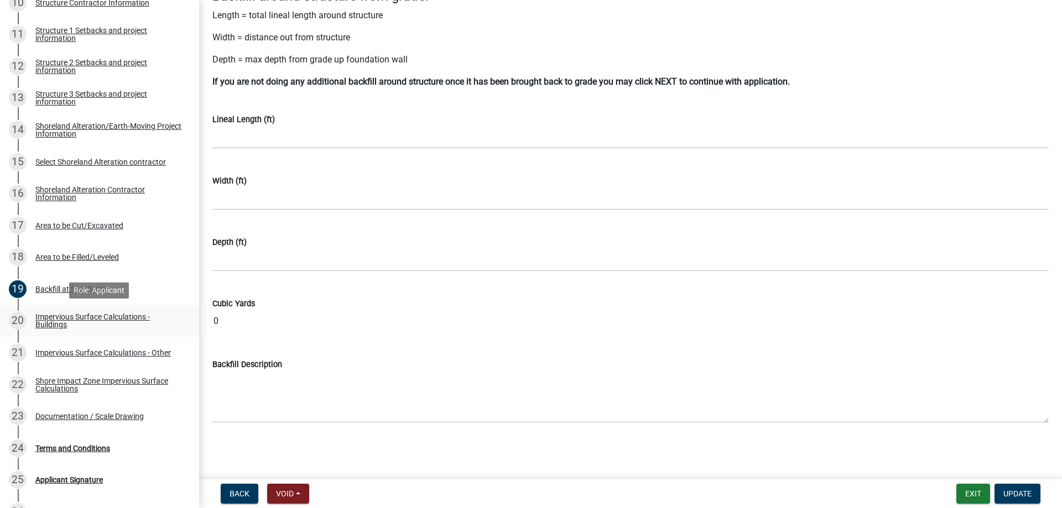
click at [65, 320] on div "Impervious Surface Calculations - Buildings" at bounding box center [108, 320] width 146 height 15
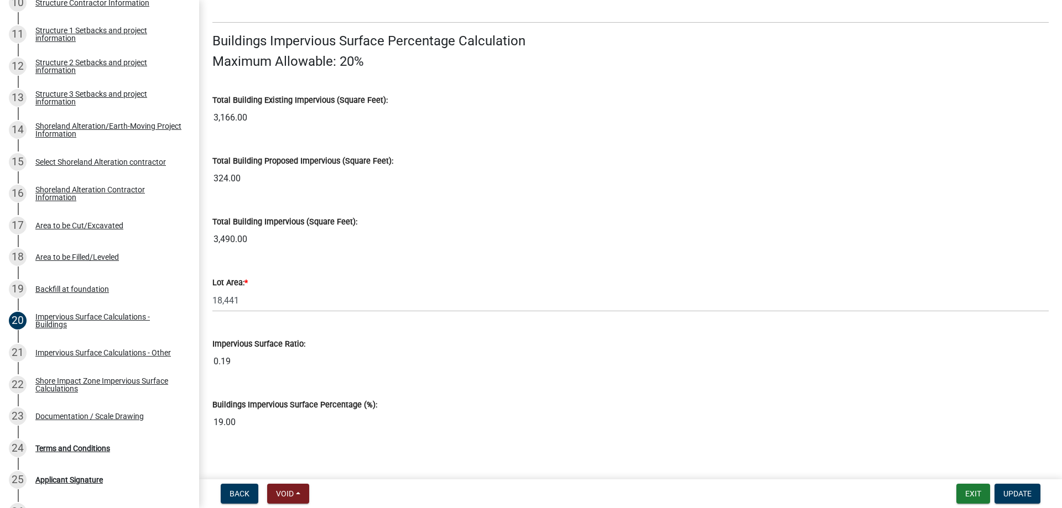
scroll to position [745, 0]
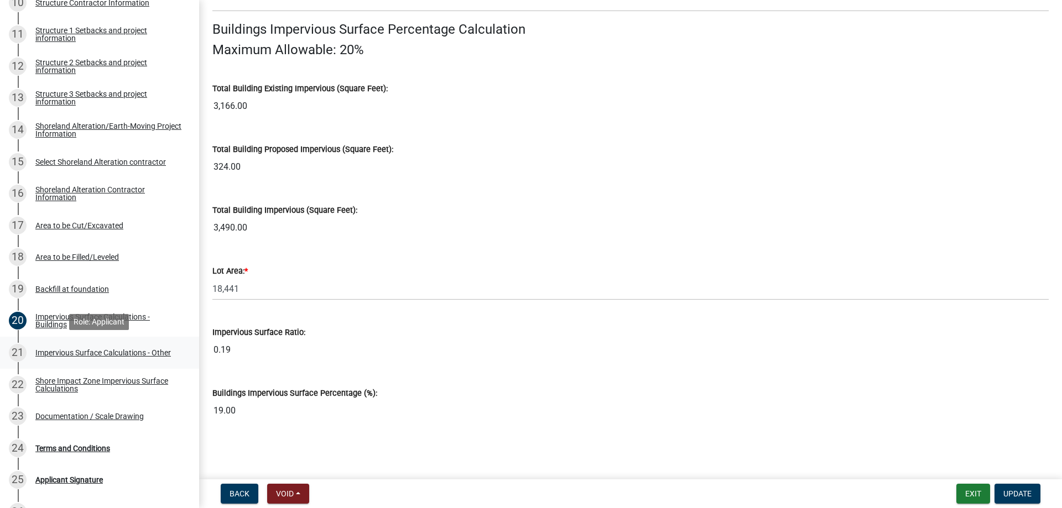
click at [65, 350] on div "Impervious Surface Calculations - Other" at bounding box center [102, 353] width 135 height 8
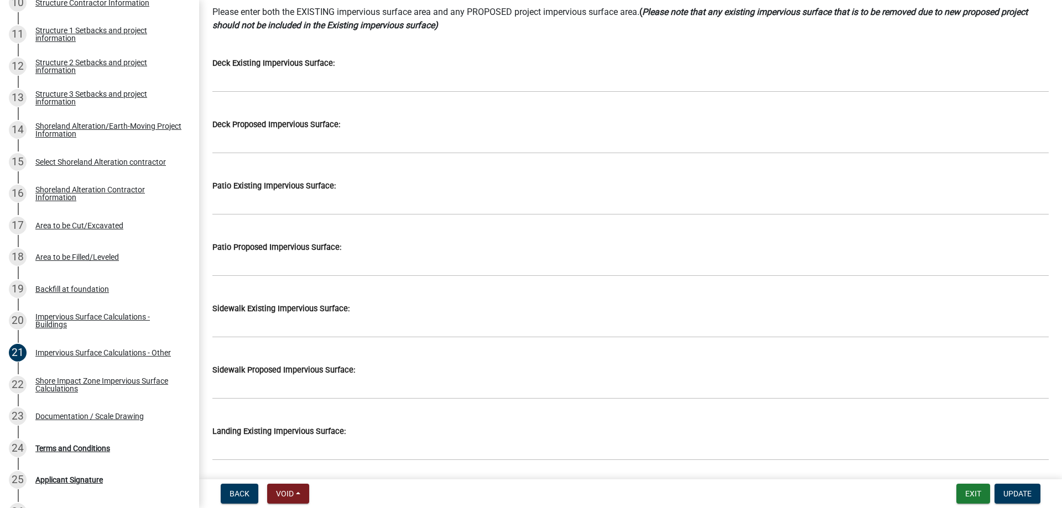
scroll to position [126, 0]
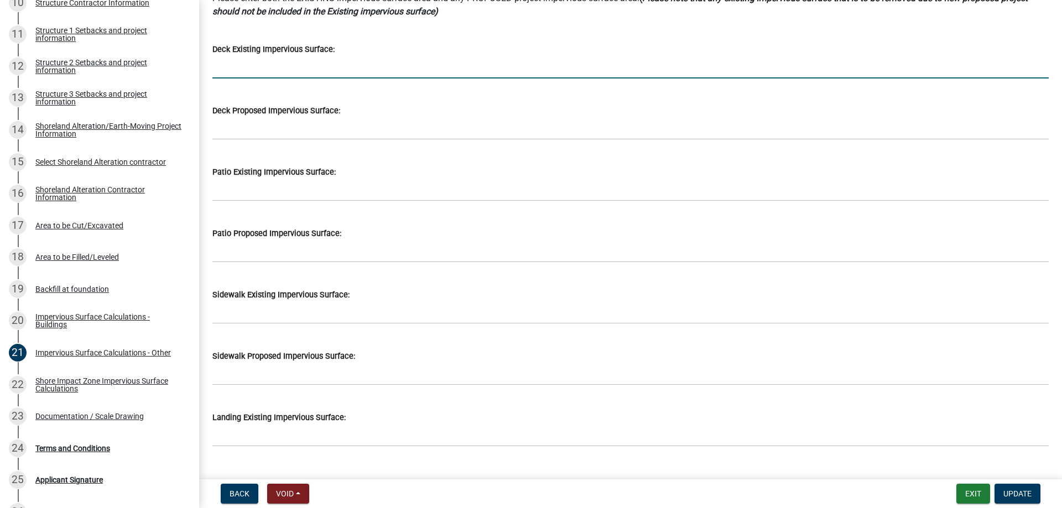
click at [231, 71] on input "text" at bounding box center [630, 67] width 836 height 23
type input "492"
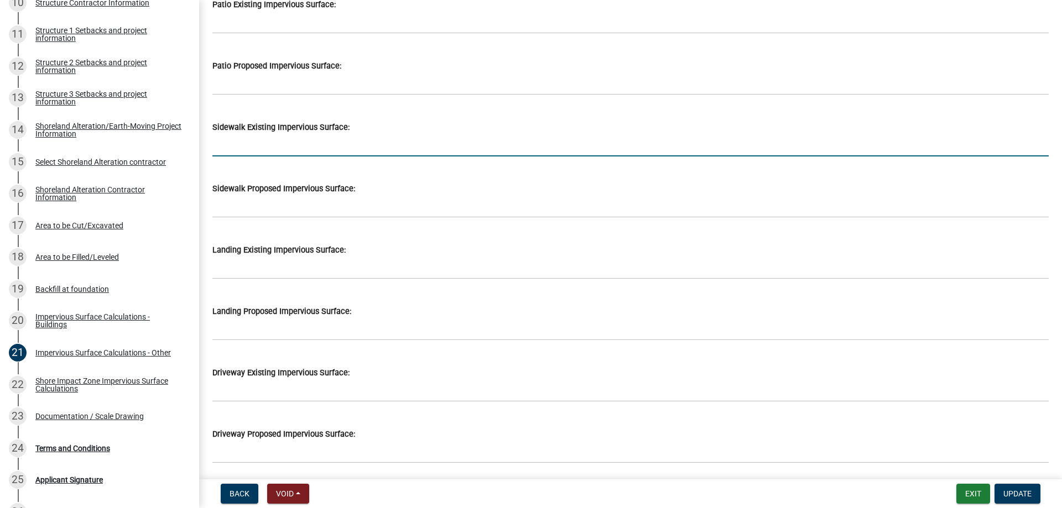
scroll to position [315, 0]
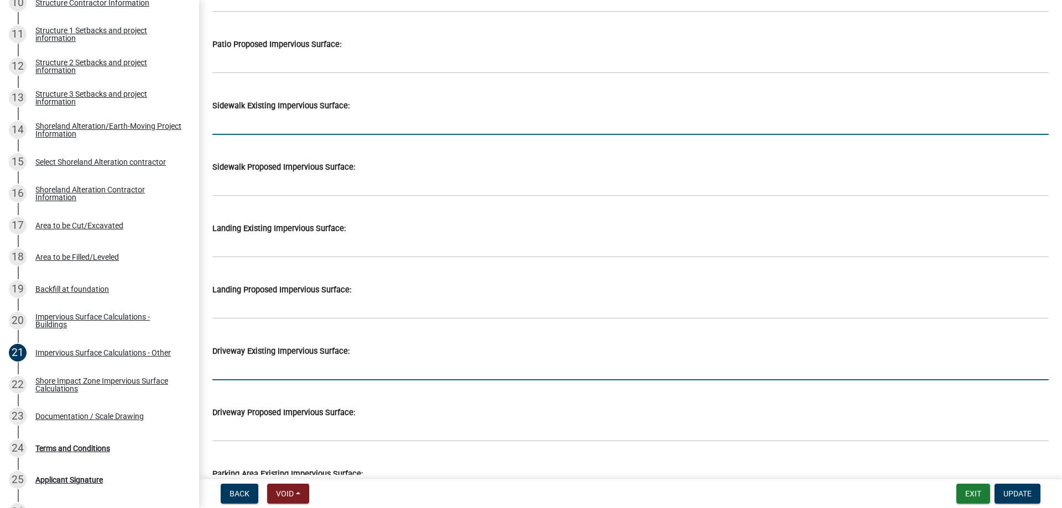
click at [261, 369] on input "text" at bounding box center [630, 369] width 836 height 23
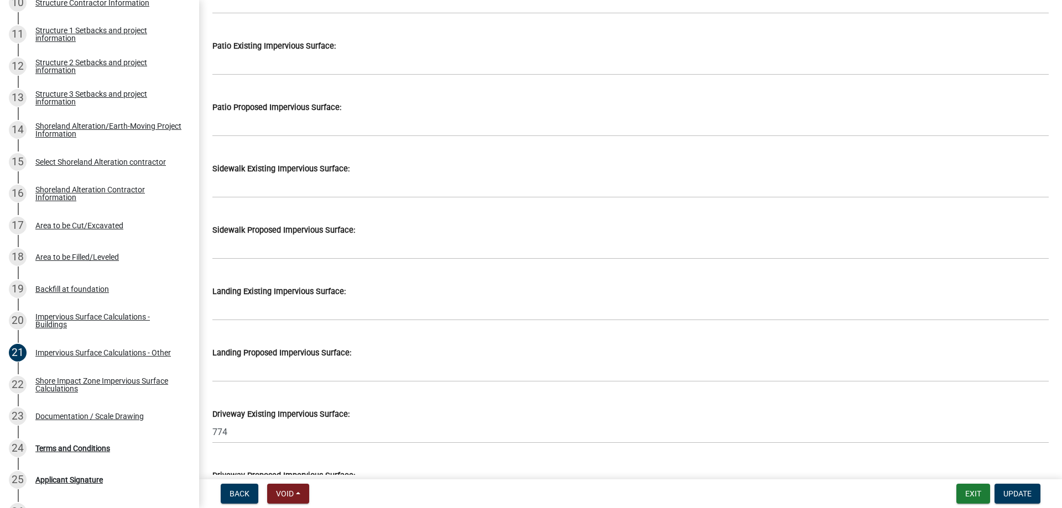
scroll to position [378, 0]
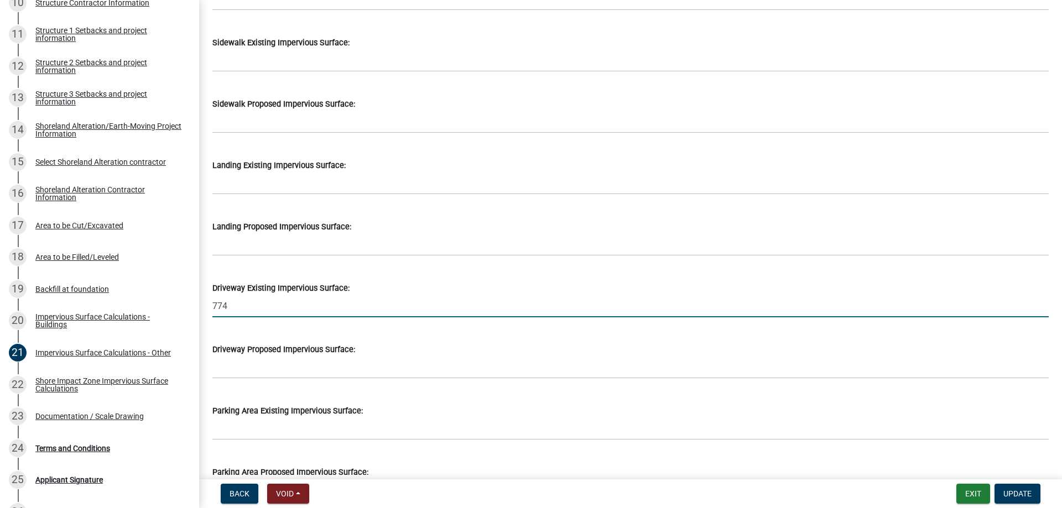
drag, startPoint x: 244, startPoint y: 309, endPoint x: 199, endPoint y: 314, distance: 45.6
click at [212, 314] on input "774" at bounding box center [630, 306] width 836 height 23
type input "480"
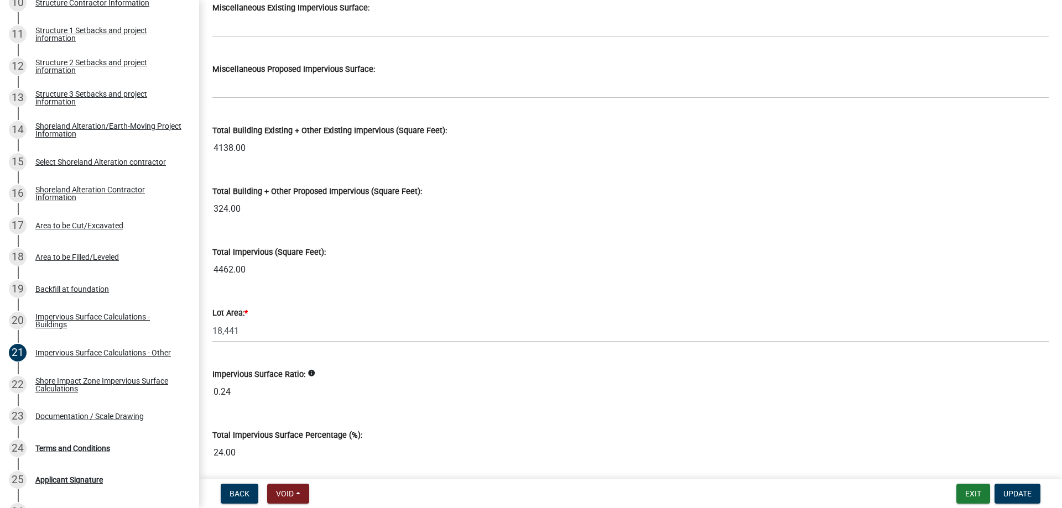
scroll to position [1192, 0]
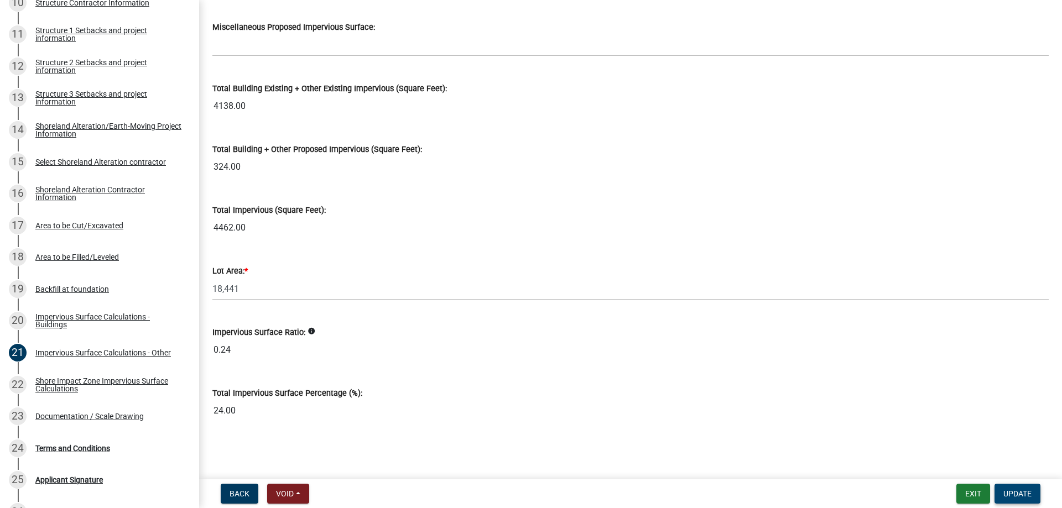
click at [1019, 495] on span "Update" at bounding box center [1017, 493] width 28 height 9
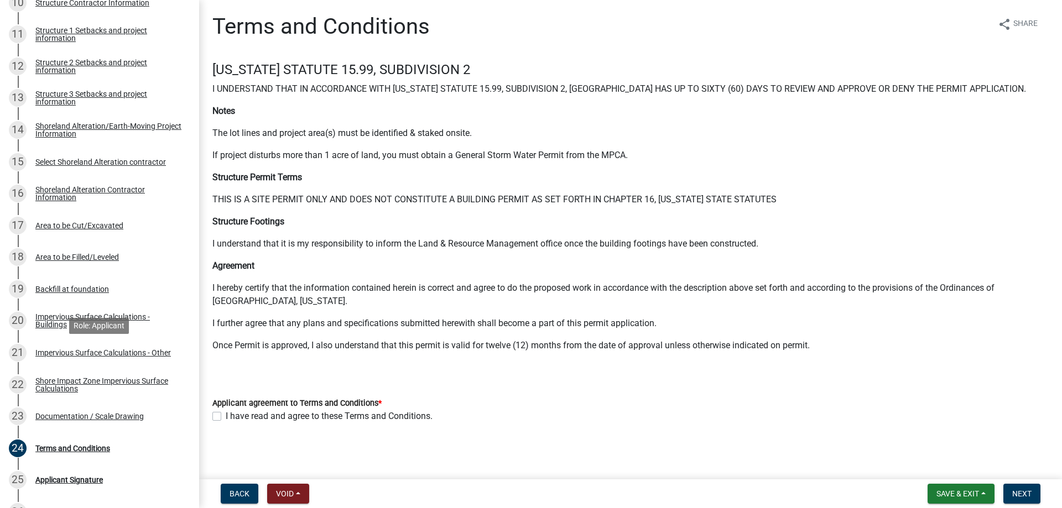
scroll to position [564, 0]
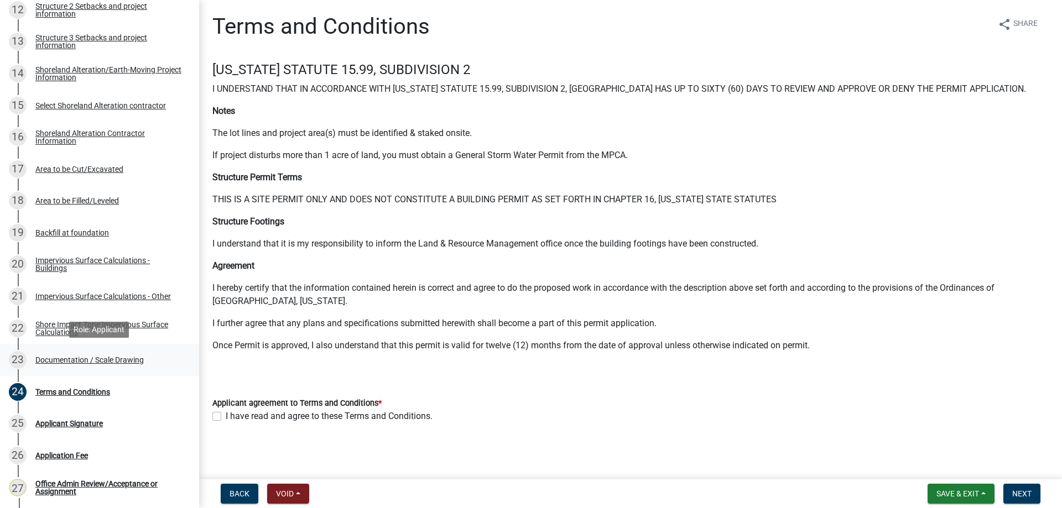
click at [69, 360] on div "Documentation / Scale Drawing" at bounding box center [89, 360] width 108 height 8
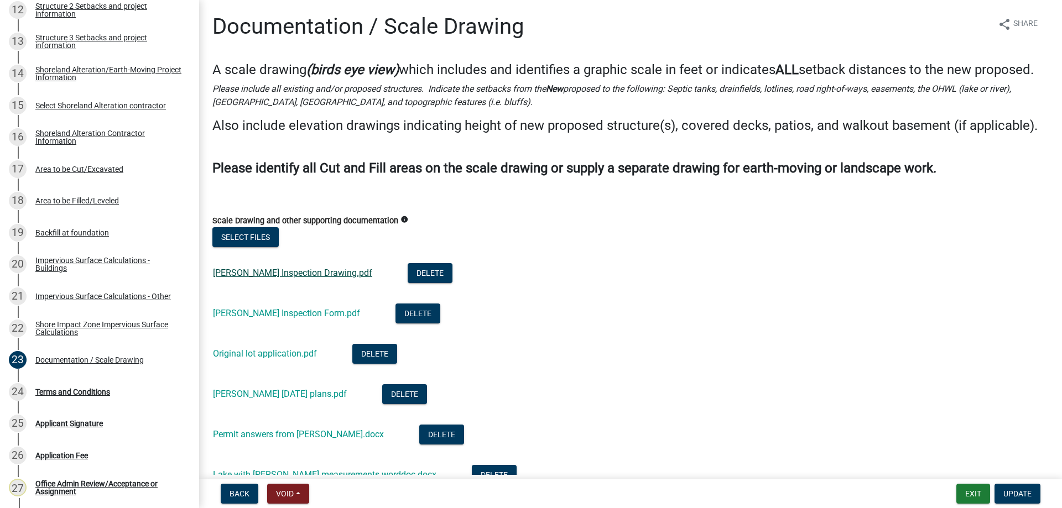
click at [263, 278] on link "Bubach Inspection Drawing.pdf" at bounding box center [292, 273] width 159 height 11
click at [260, 318] on link "Bubach Inspection Form.pdf" at bounding box center [286, 313] width 147 height 11
click at [270, 359] on link "Original lot application.pdf" at bounding box center [265, 353] width 104 height 11
click at [270, 399] on link "Bubach Sept 2025 plans.pdf" at bounding box center [280, 394] width 134 height 11
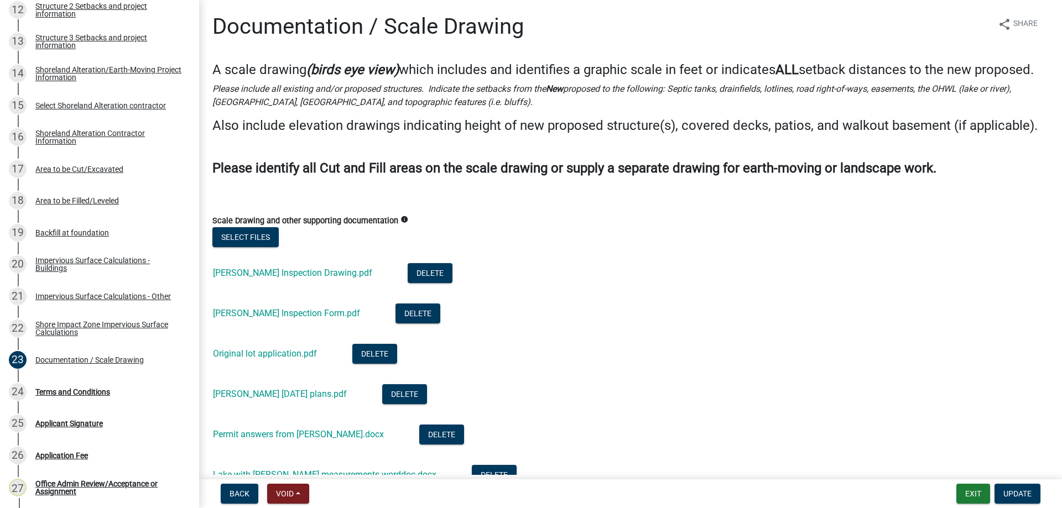
click at [736, 400] on li "Bubach Sept 2025 plans.pdf Delete" at bounding box center [630, 395] width 836 height 40
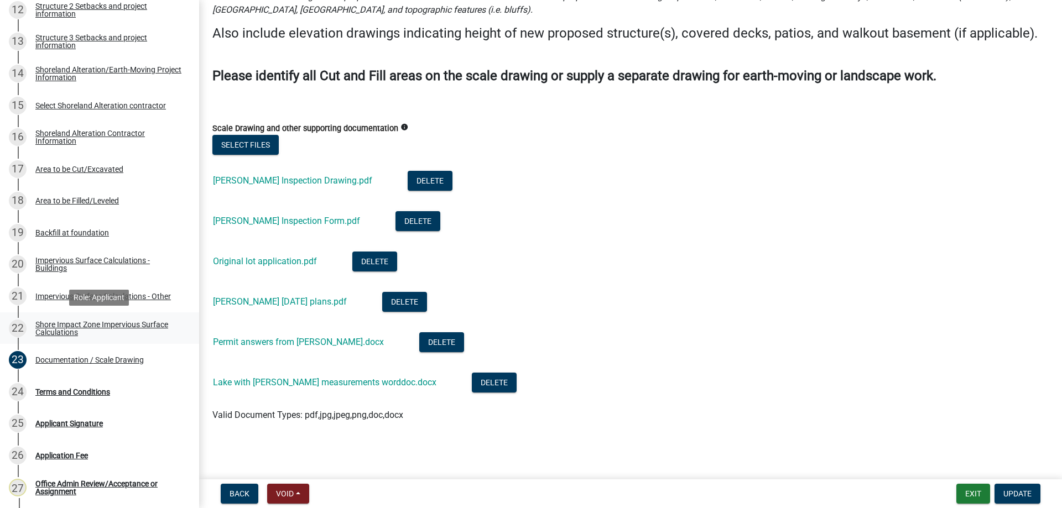
click at [62, 325] on div "Shore Impact Zone Impervious Surface Calculations" at bounding box center [108, 328] width 146 height 15
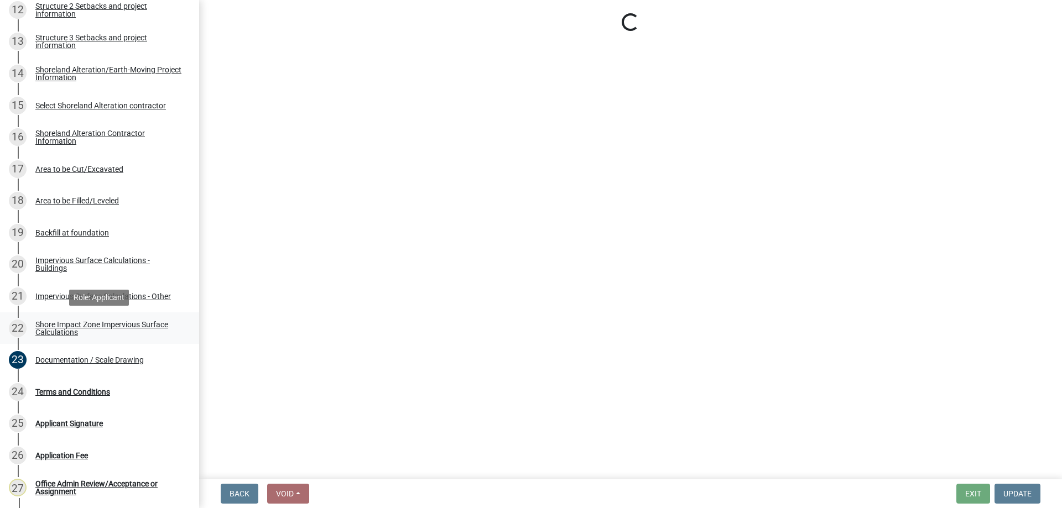
scroll to position [0, 0]
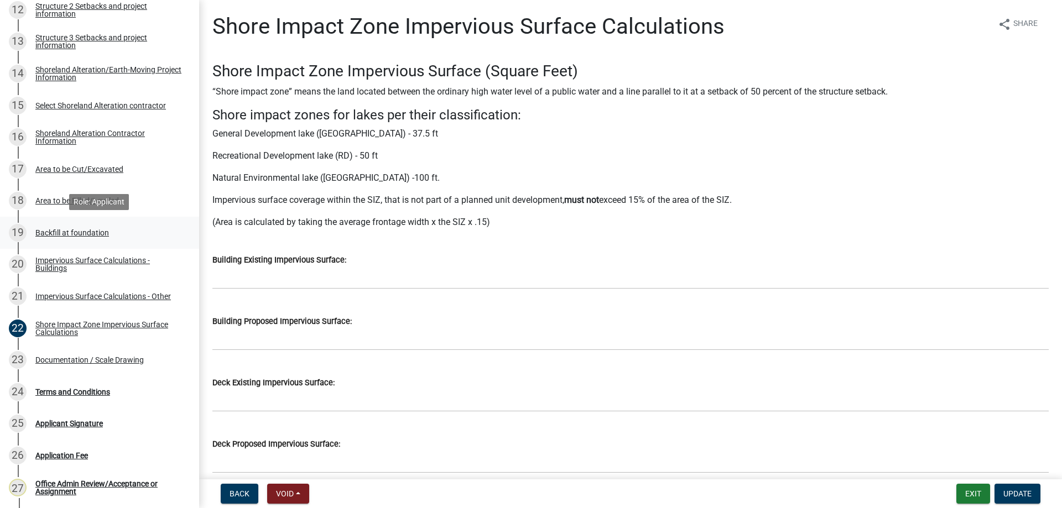
click at [78, 238] on div "19 Backfill at foundation" at bounding box center [95, 233] width 173 height 18
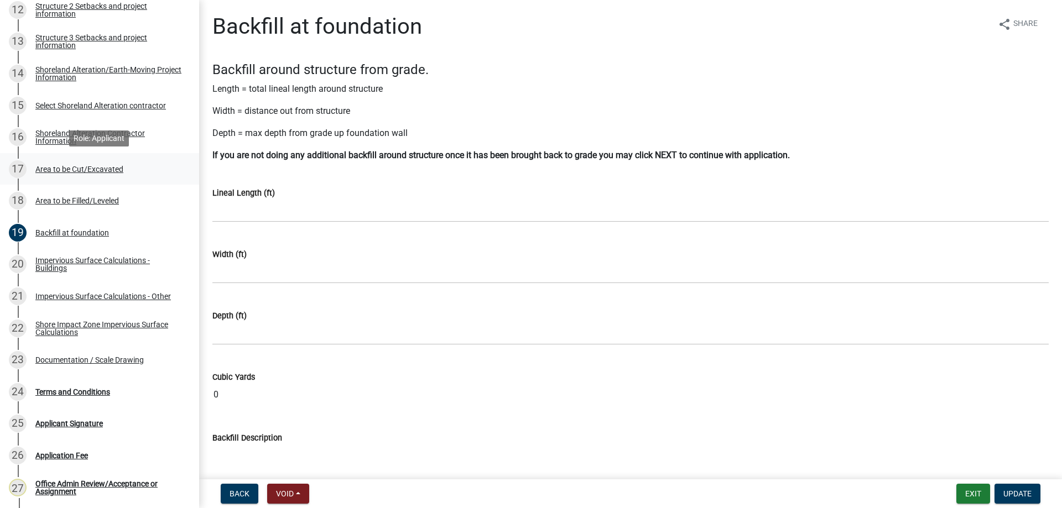
click at [99, 168] on div "Area to be Cut/Excavated" at bounding box center [79, 169] width 88 height 8
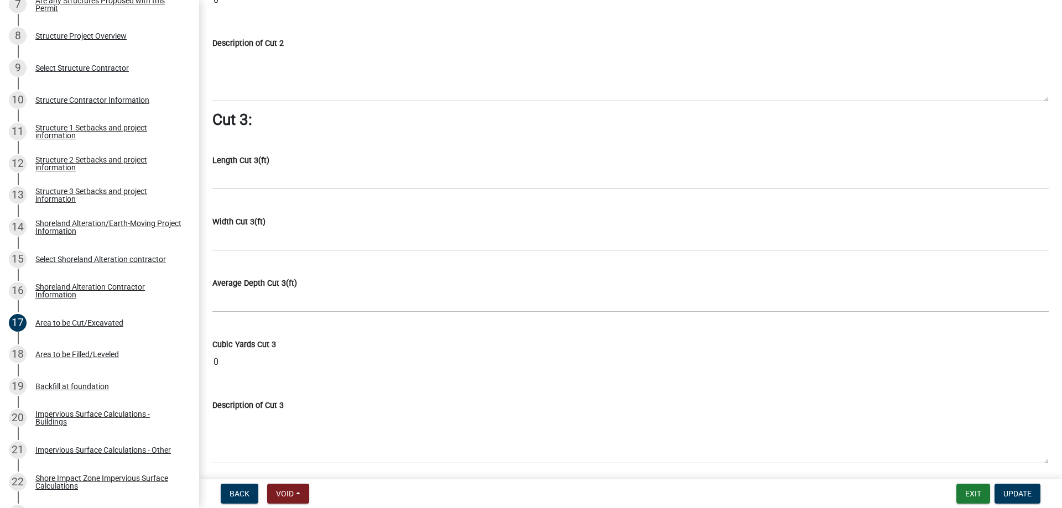
scroll to position [1425, 0]
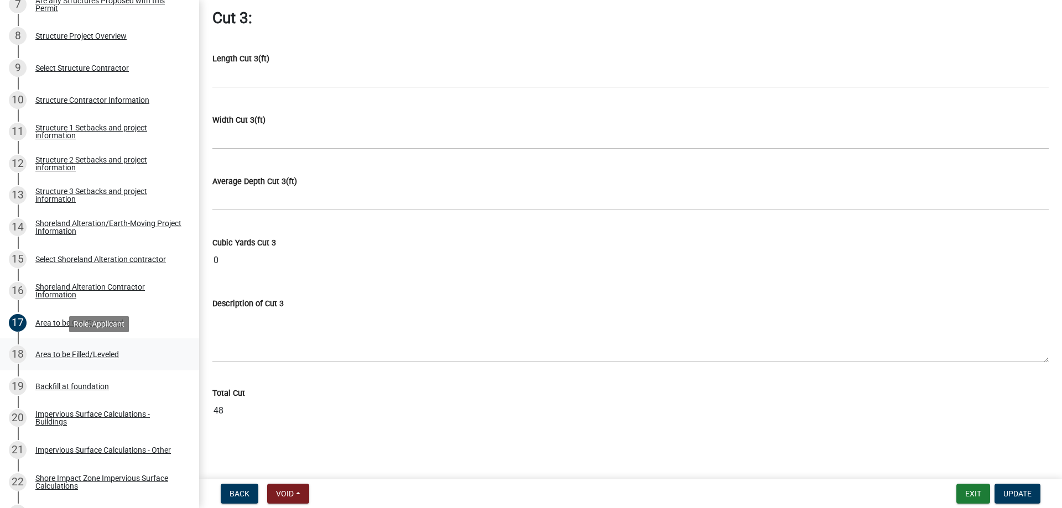
click at [78, 355] on div "Area to be Filled/Leveled" at bounding box center [76, 355] width 83 height 8
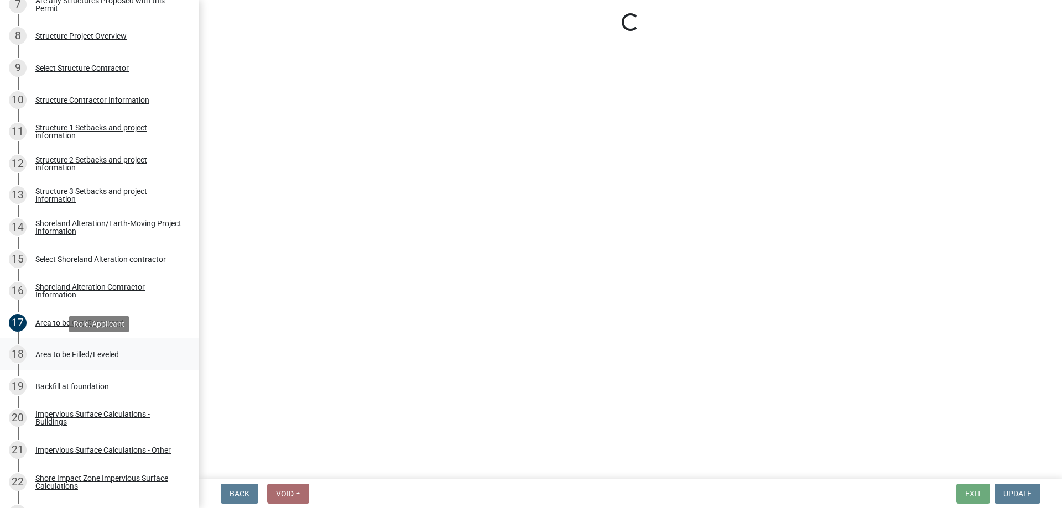
scroll to position [0, 0]
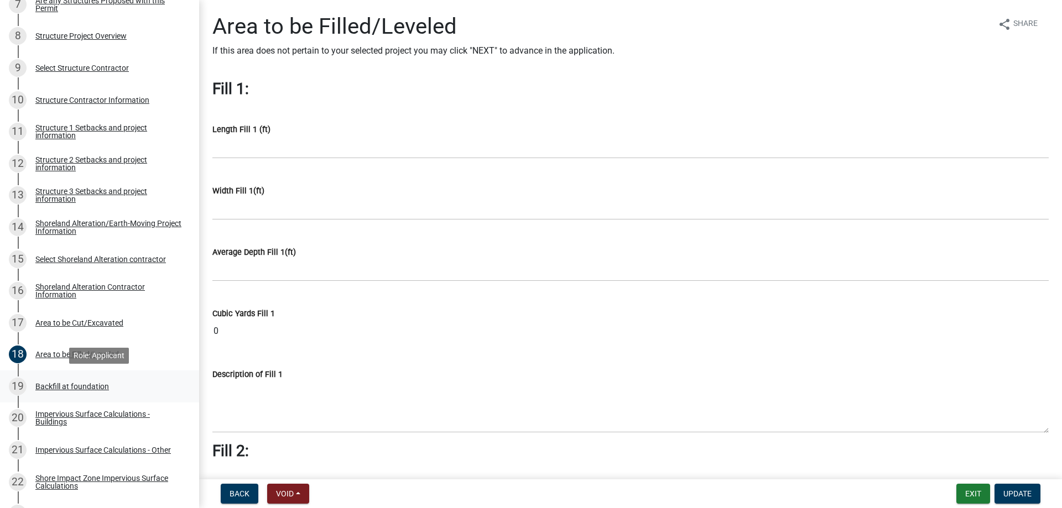
click at [60, 387] on div "Backfill at foundation" at bounding box center [72, 387] width 74 height 8
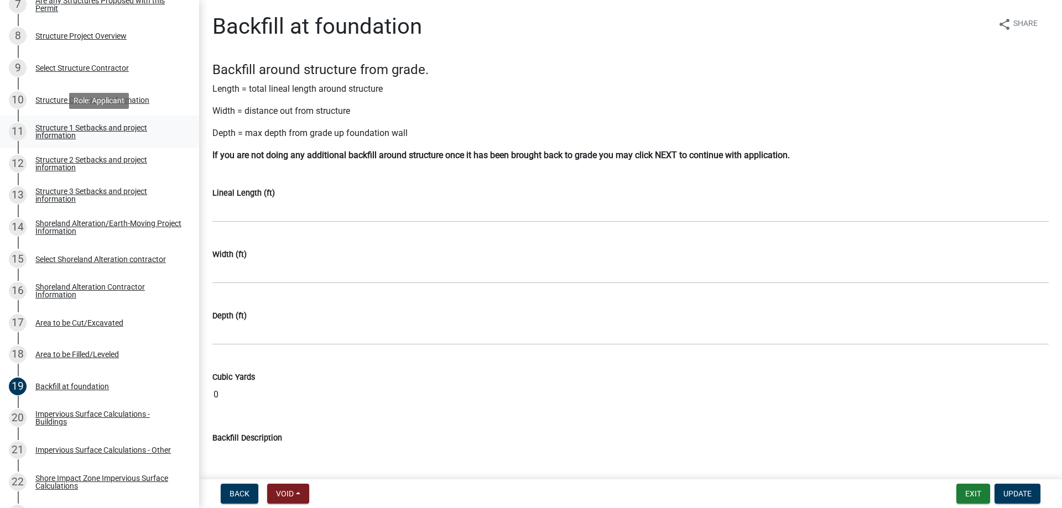
click at [84, 127] on div "Structure 1 Setbacks and project information" at bounding box center [108, 131] width 146 height 15
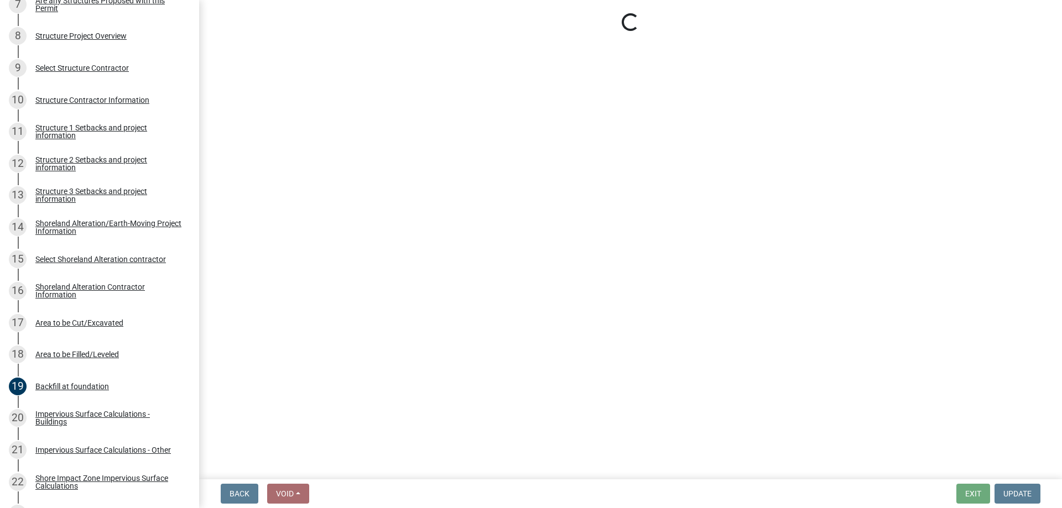
select select "c185e313-3403-4239-bd61-bb563c58a77a"
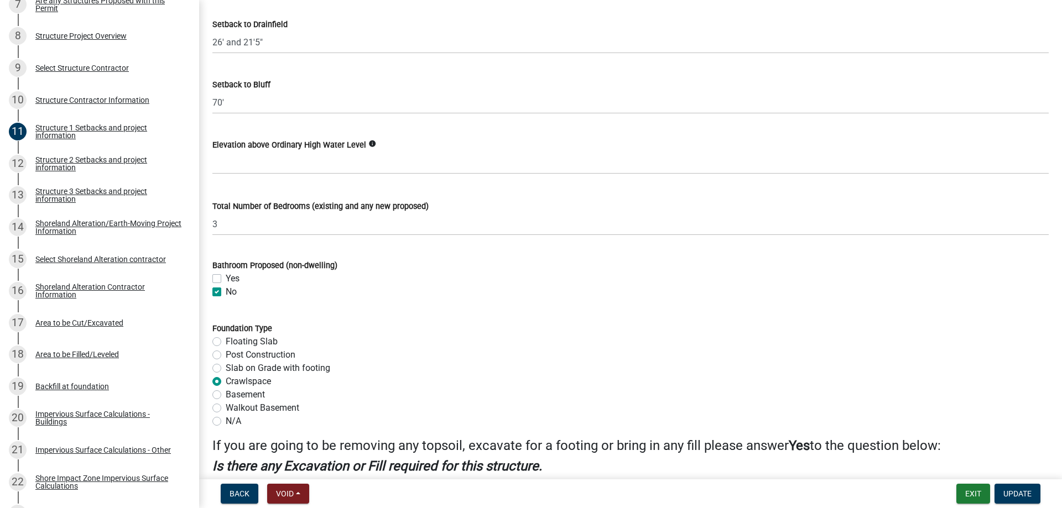
scroll to position [1072, 0]
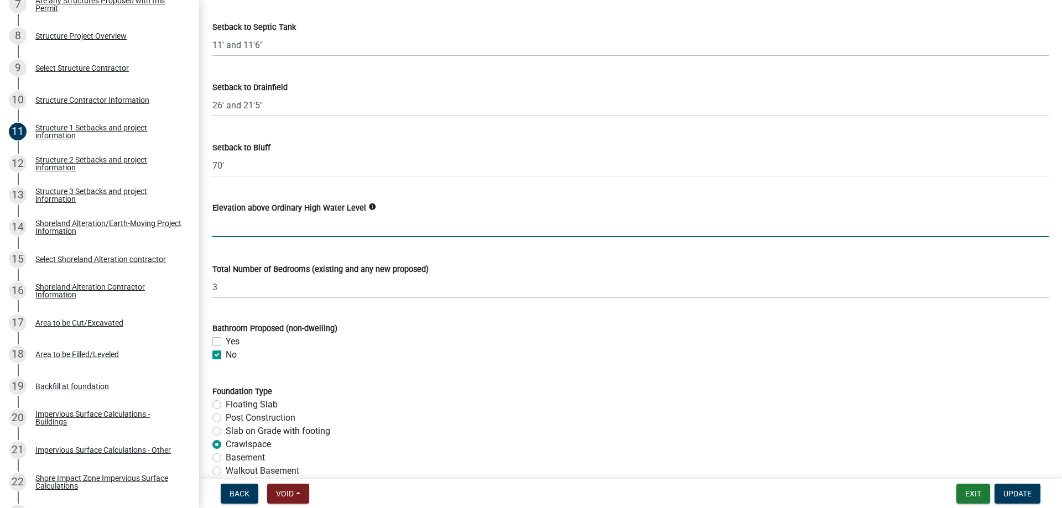
click at [239, 224] on input "text" at bounding box center [630, 226] width 836 height 23
type input "30"
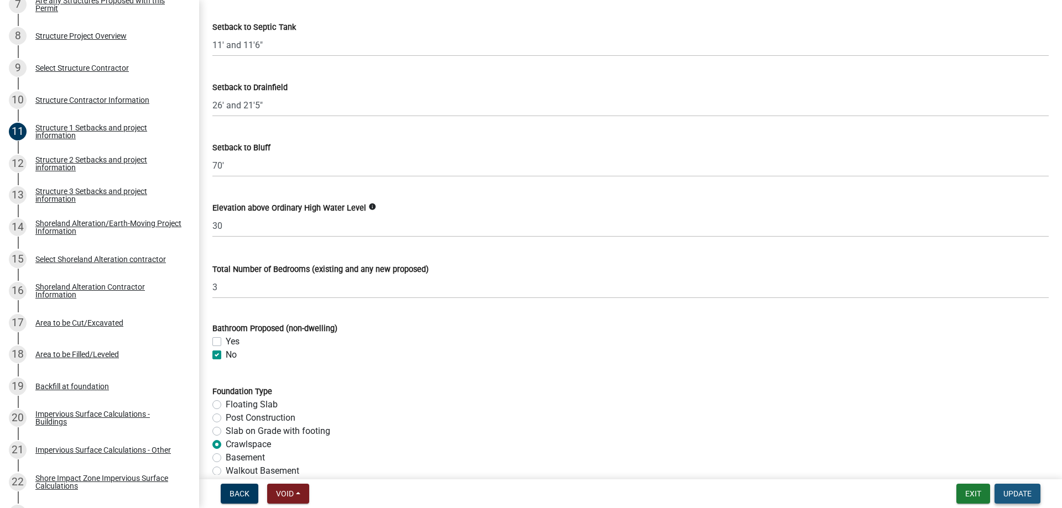
click at [1028, 496] on span "Update" at bounding box center [1017, 493] width 28 height 9
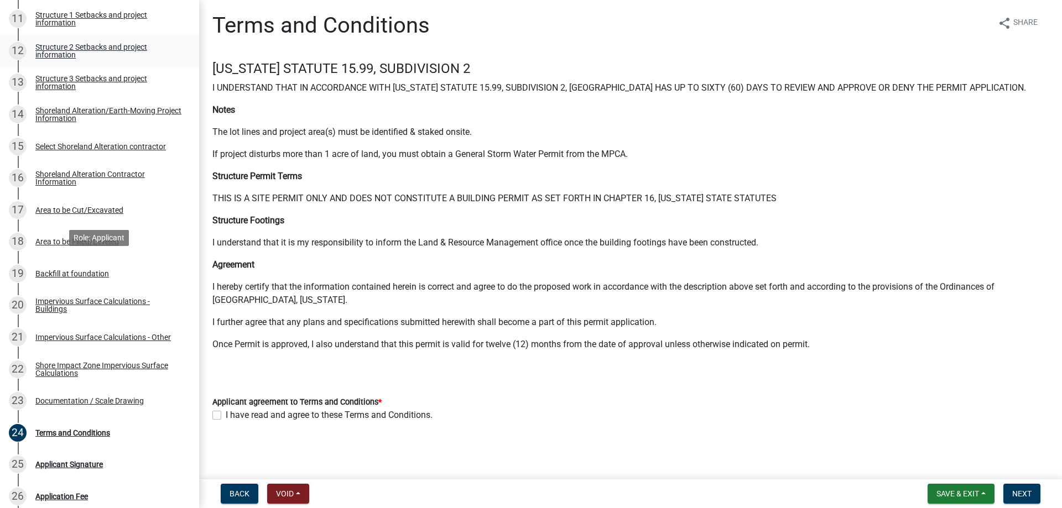
scroll to position [692, 0]
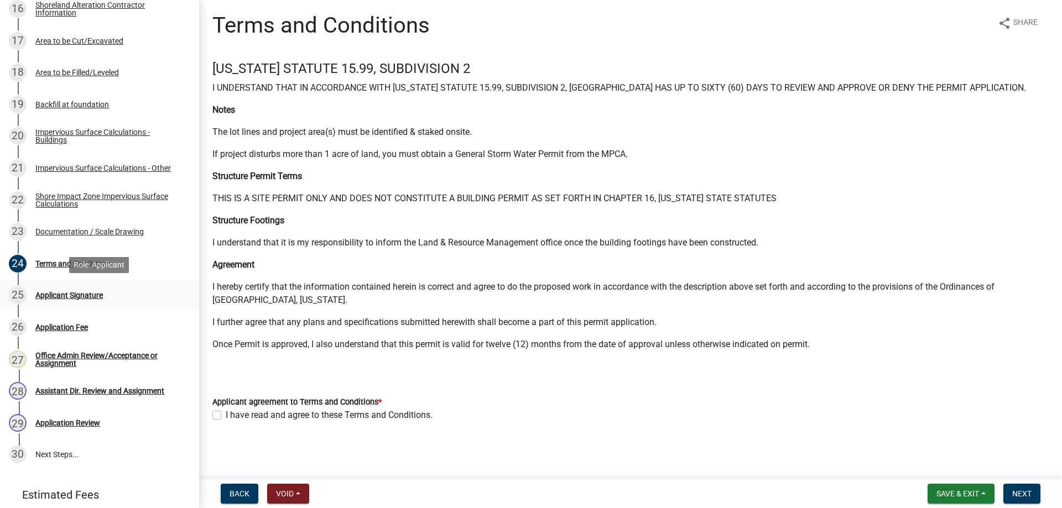
click at [89, 293] on div "Applicant Signature" at bounding box center [68, 295] width 67 height 8
click at [49, 197] on div "Shore Impact Zone Impervious Surface Calculations" at bounding box center [108, 199] width 146 height 15
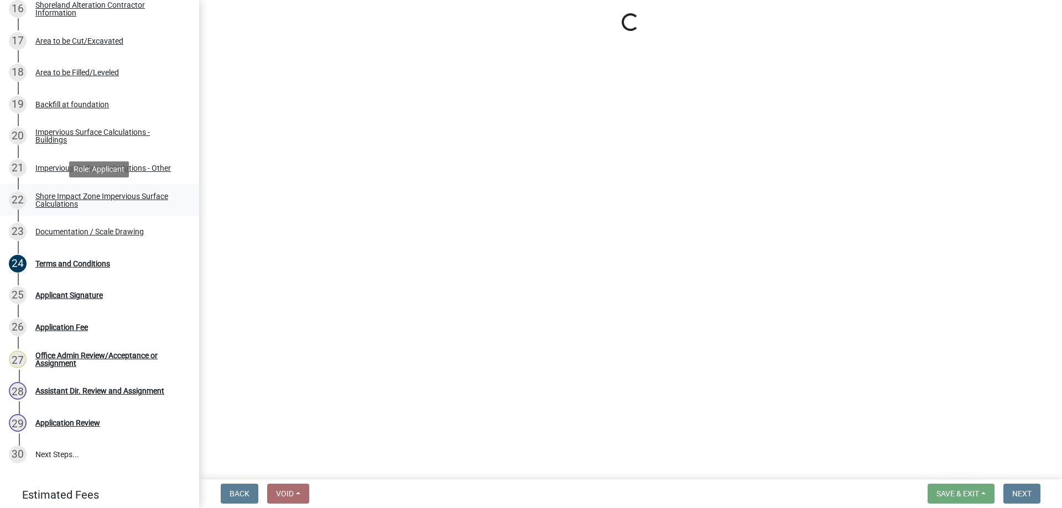
scroll to position [0, 0]
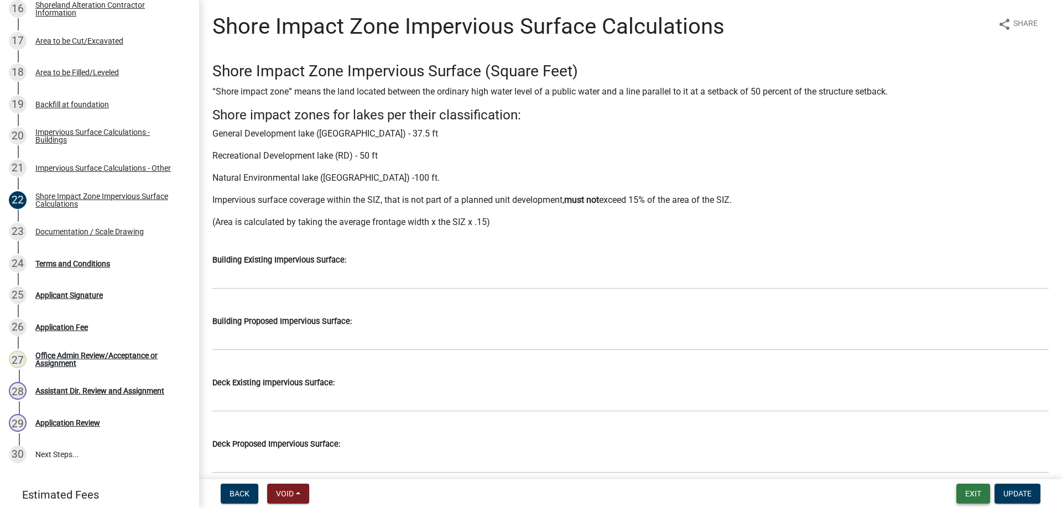
click at [969, 486] on button "Exit" at bounding box center [973, 494] width 34 height 20
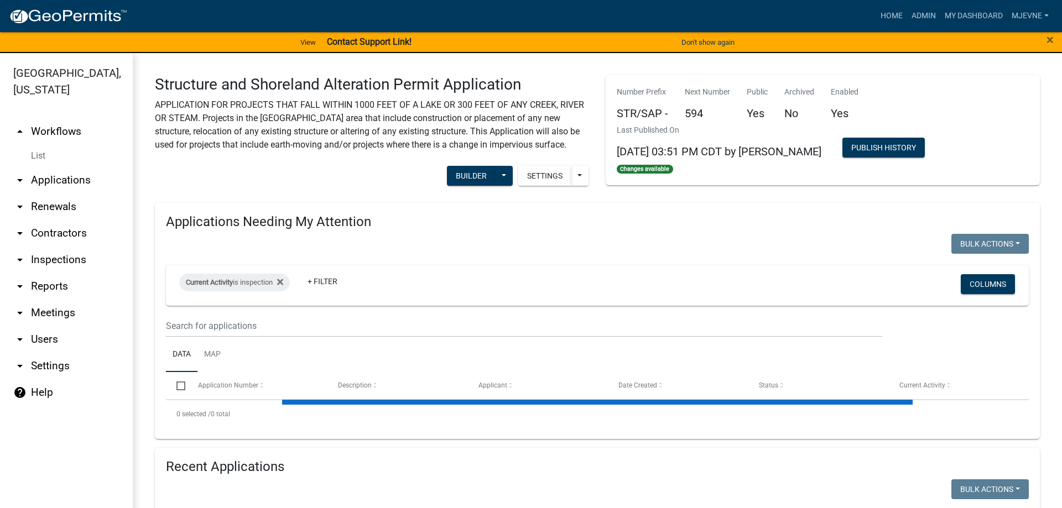
select select "3: 100"
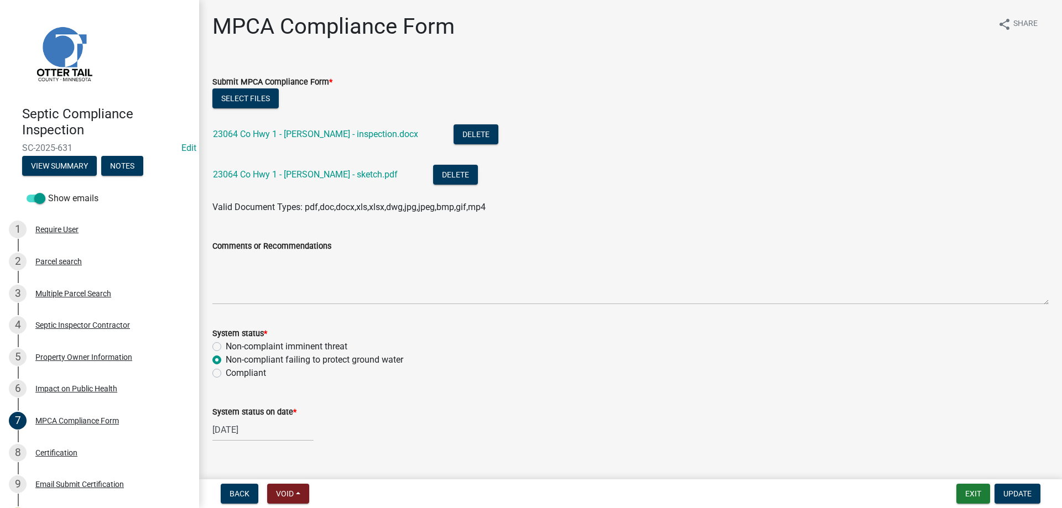
scroll to position [220, 0]
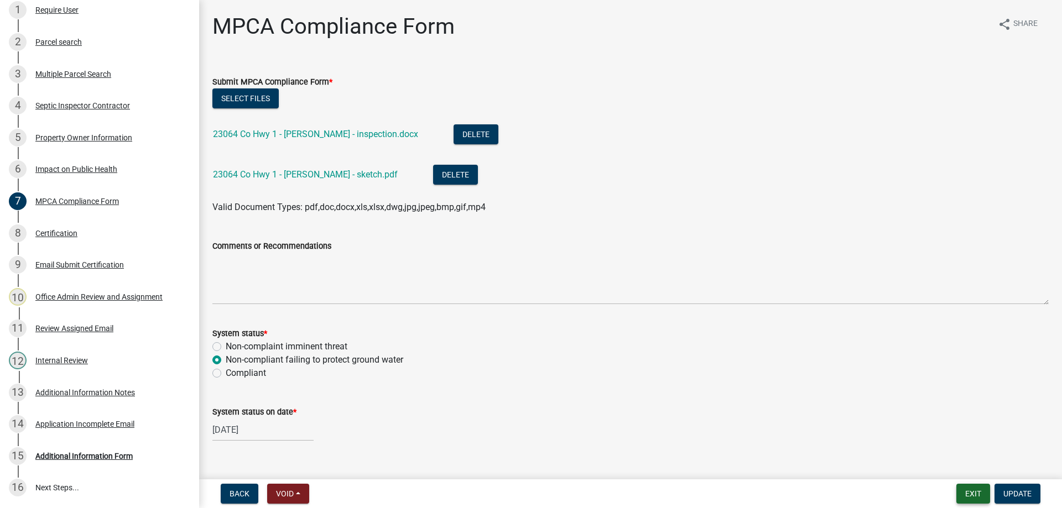
click at [960, 489] on button "Exit" at bounding box center [973, 494] width 34 height 20
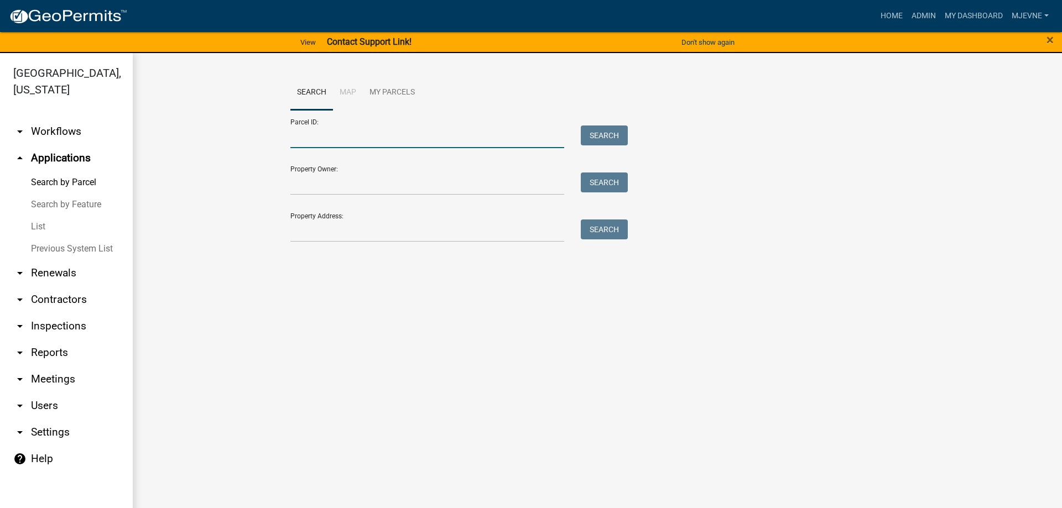
click at [311, 138] on input "Parcel ID:" at bounding box center [427, 137] width 274 height 23
paste input "52000040022007"
type input "52000040022007"
click at [593, 139] on button "Search" at bounding box center [604, 136] width 47 height 20
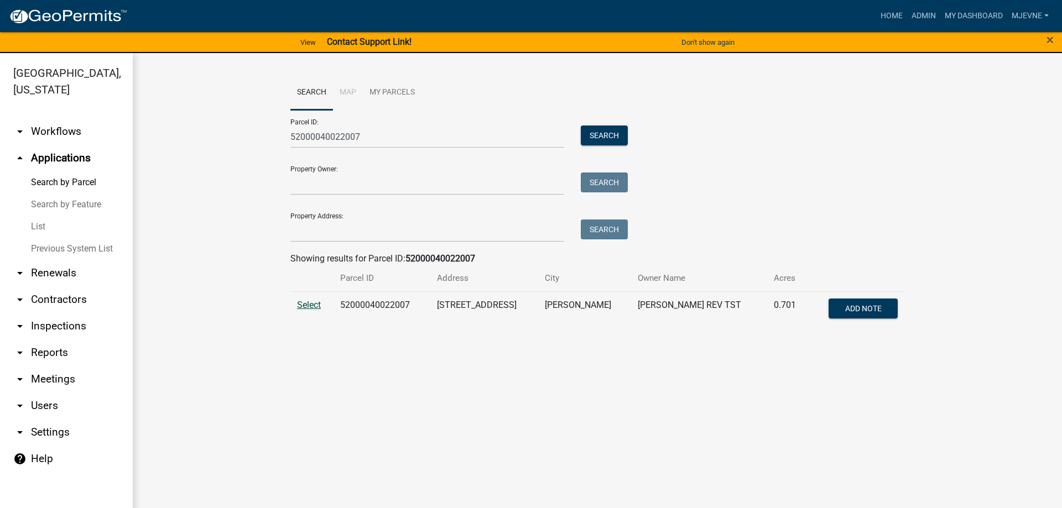
click at [307, 303] on span "Select" at bounding box center [309, 305] width 24 height 11
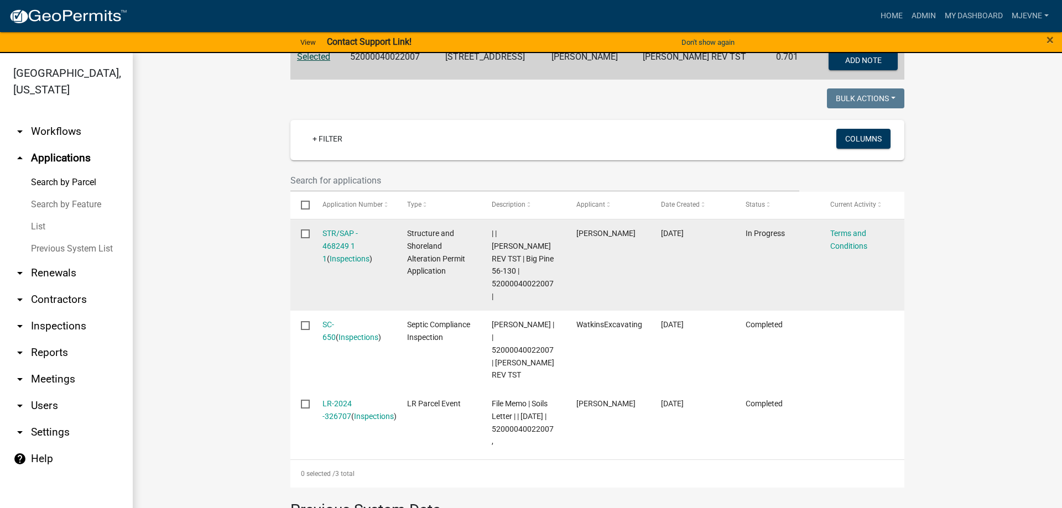
scroll to position [252, 0]
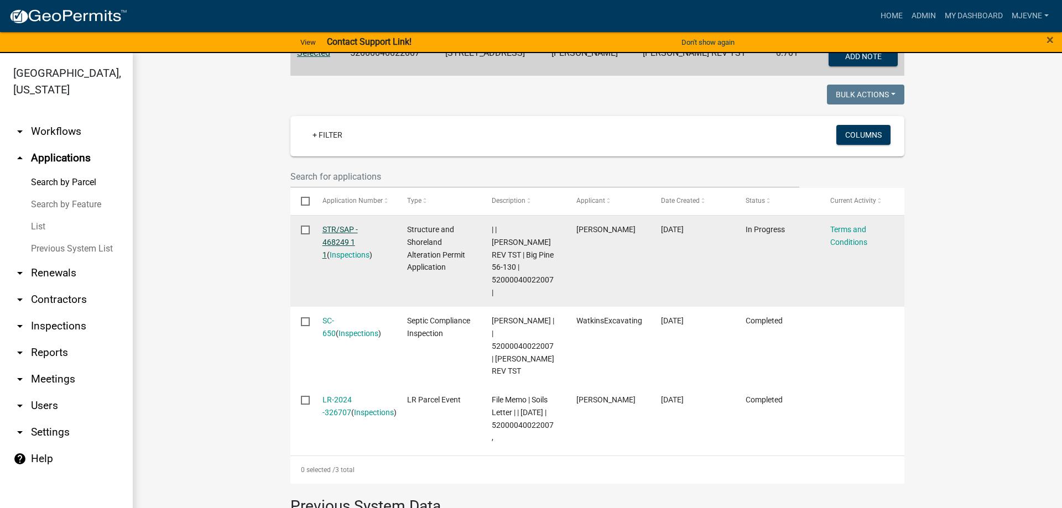
click at [337, 231] on link "STR/SAP - 468249 1 1" at bounding box center [339, 242] width 35 height 34
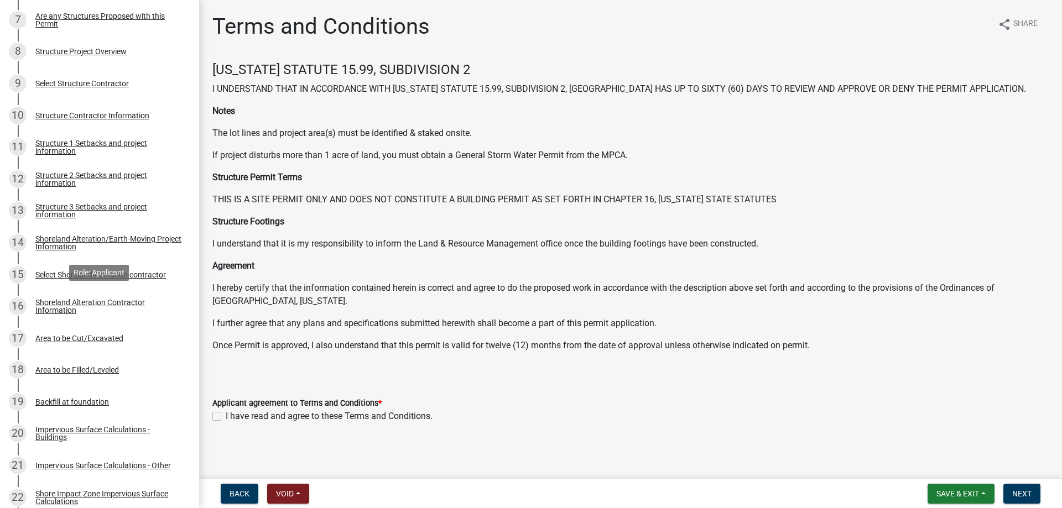
scroll to position [677, 0]
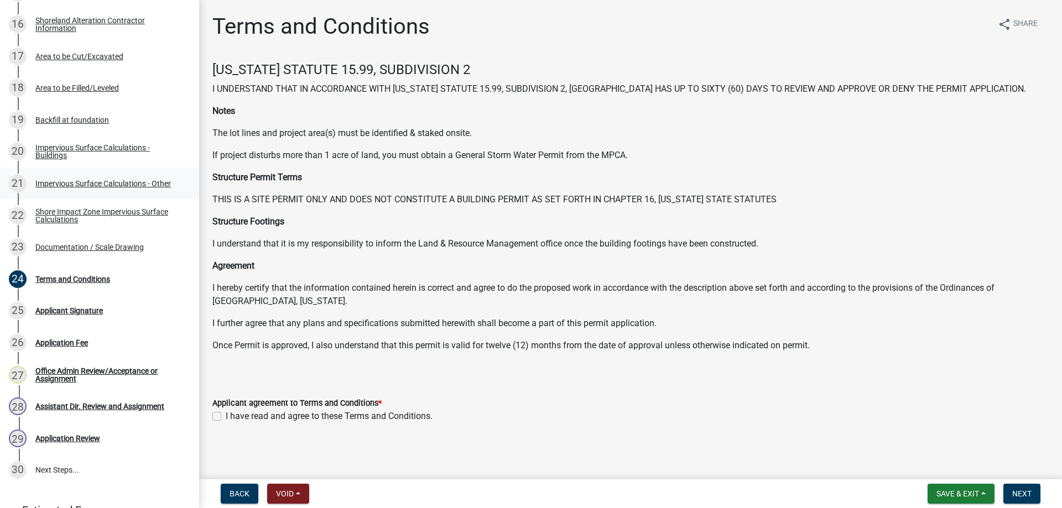
click at [70, 181] on div "Impervious Surface Calculations - Other" at bounding box center [102, 184] width 135 height 8
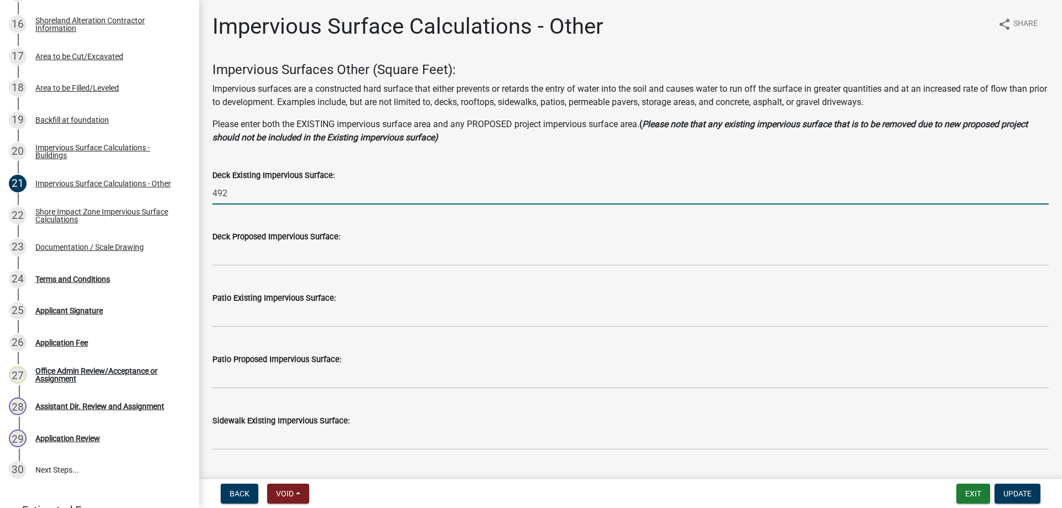
drag, startPoint x: 231, startPoint y: 192, endPoint x: 197, endPoint y: 190, distance: 33.8
click at [212, 190] on input "492" at bounding box center [630, 193] width 836 height 23
type input "372"
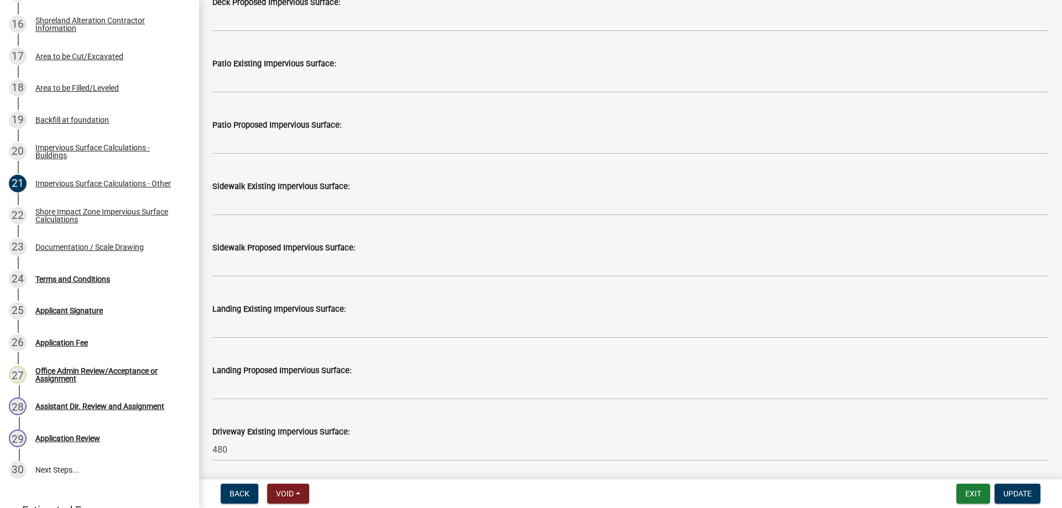
scroll to position [252, 0]
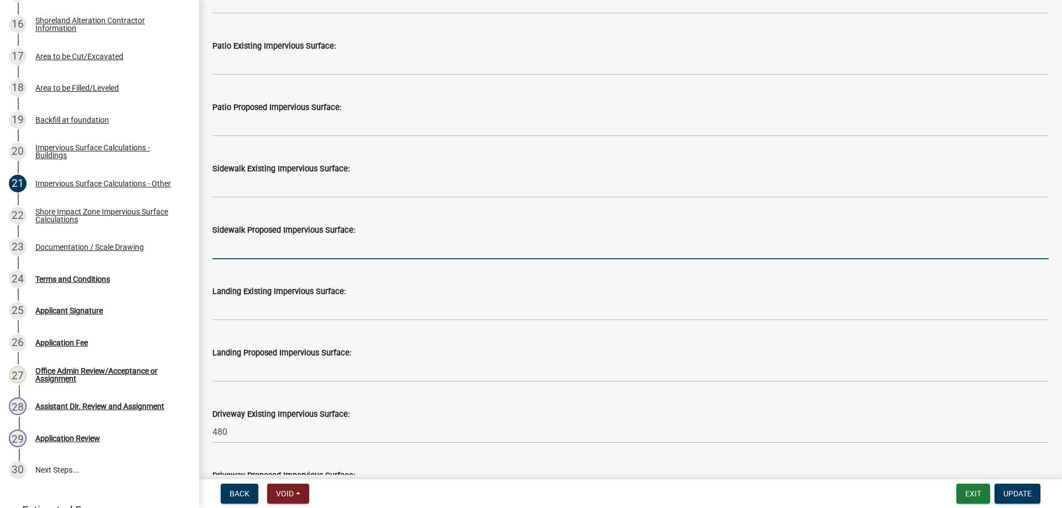
click at [230, 252] on input "text" at bounding box center [630, 248] width 836 height 23
type input "160"
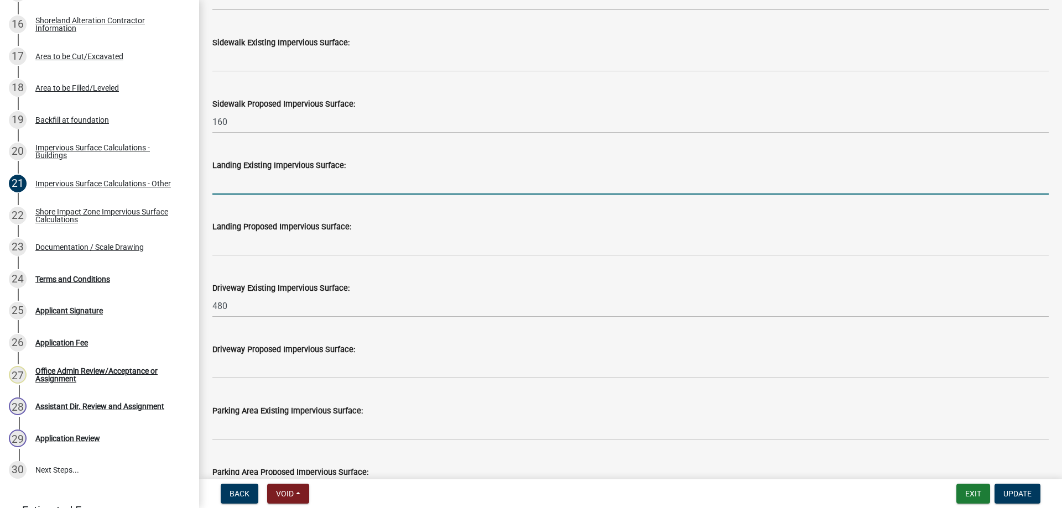
scroll to position [441, 0]
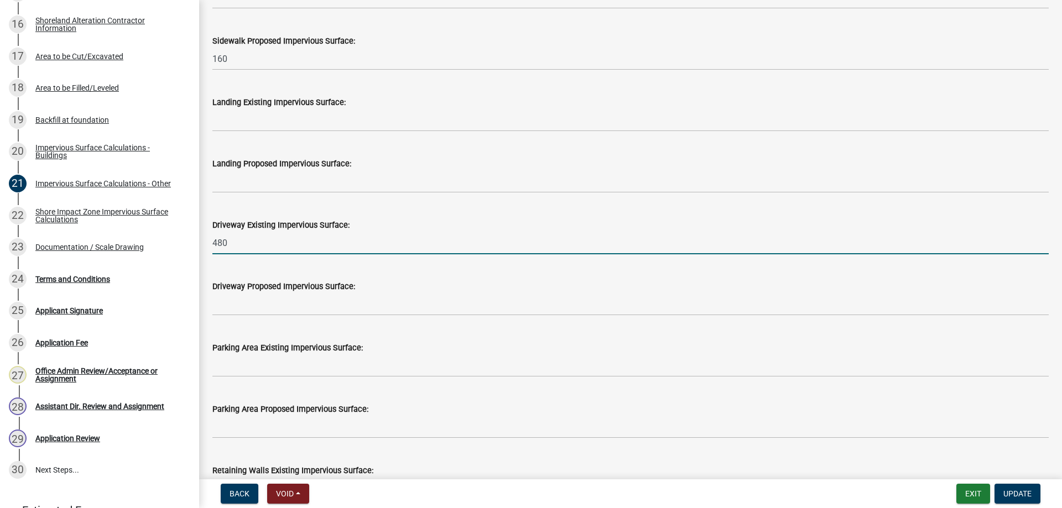
drag, startPoint x: 238, startPoint y: 243, endPoint x: 197, endPoint y: 244, distance: 40.9
click at [212, 244] on input "480" at bounding box center [630, 243] width 836 height 23
type input "660"
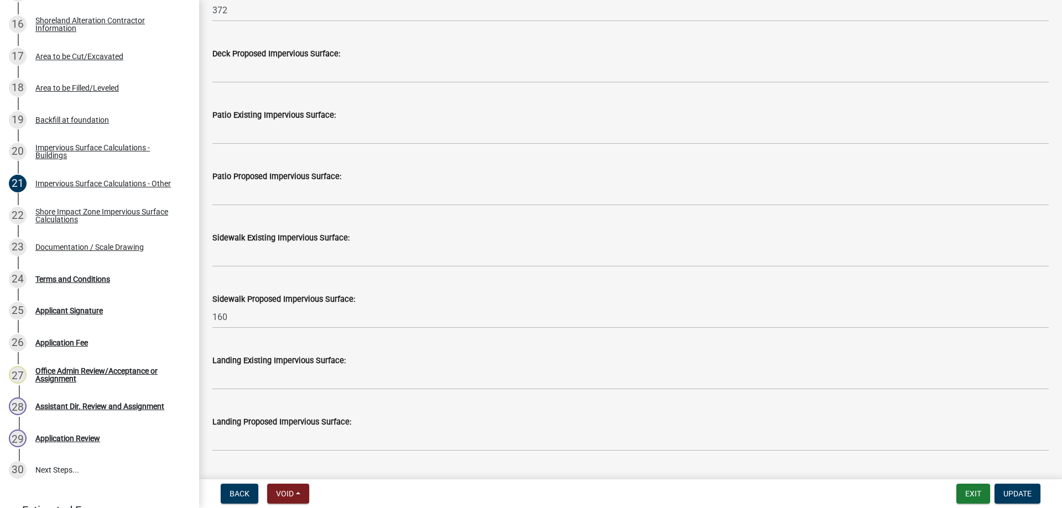
scroll to position [0, 0]
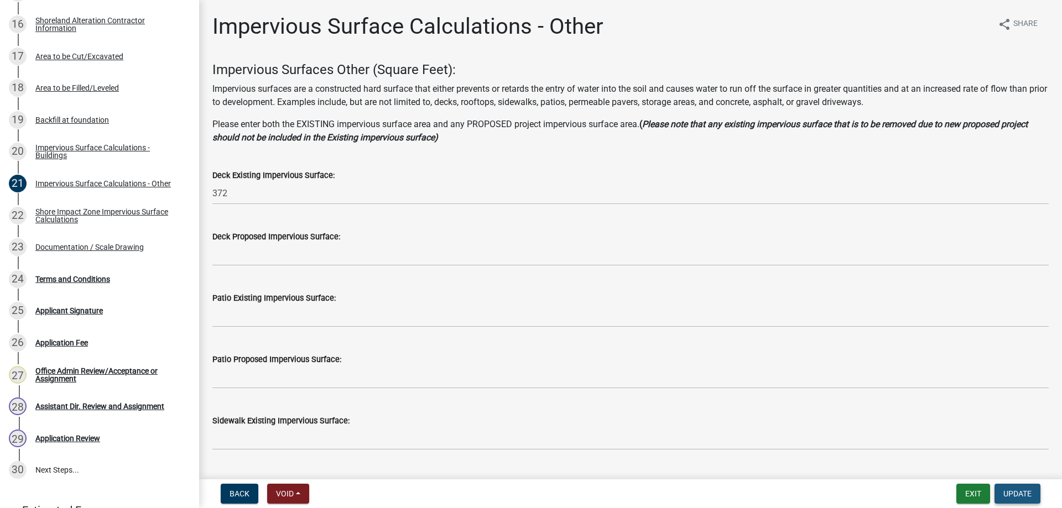
click at [1011, 493] on span "Update" at bounding box center [1017, 493] width 28 height 9
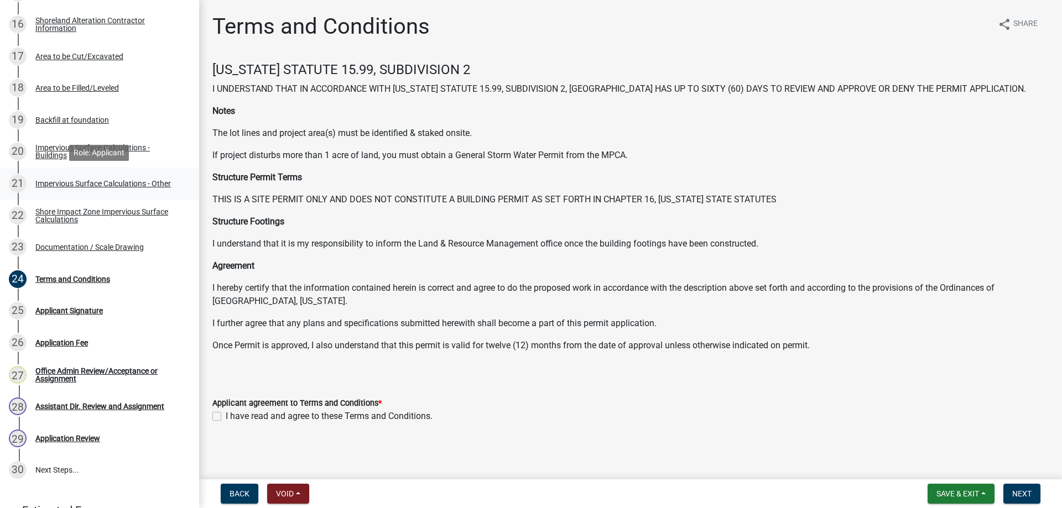
click at [57, 184] on div "Impervious Surface Calculations - Other" at bounding box center [102, 184] width 135 height 8
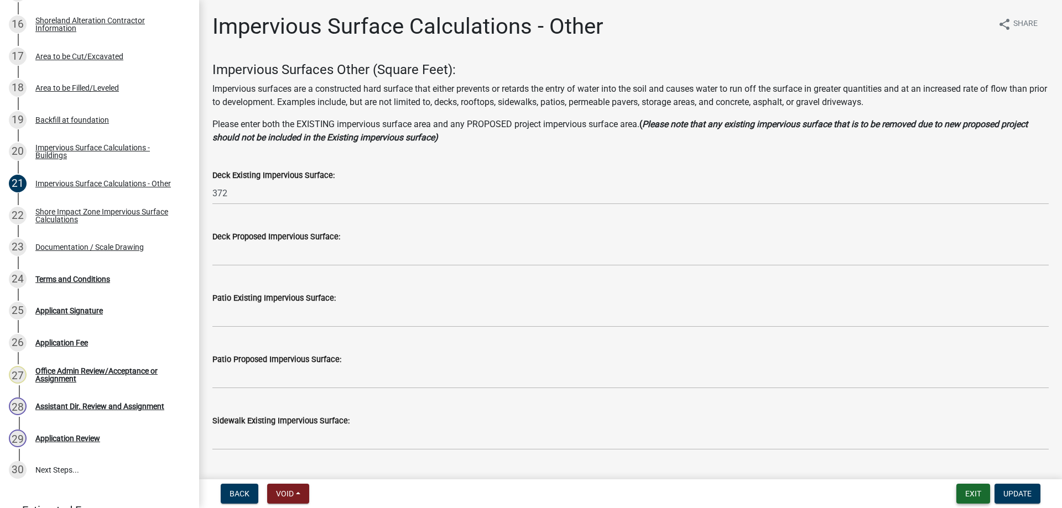
click at [975, 492] on button "Exit" at bounding box center [973, 494] width 34 height 20
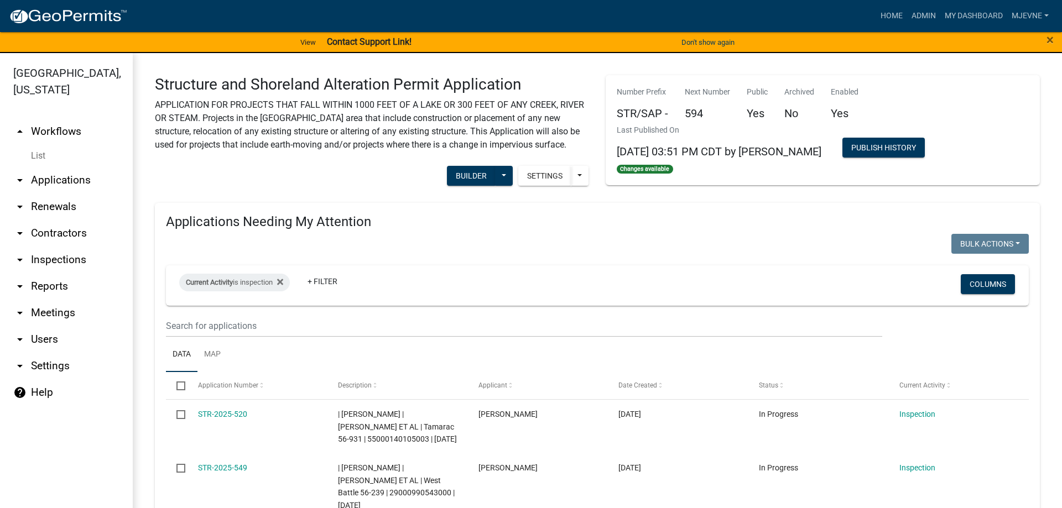
select select "3: 100"
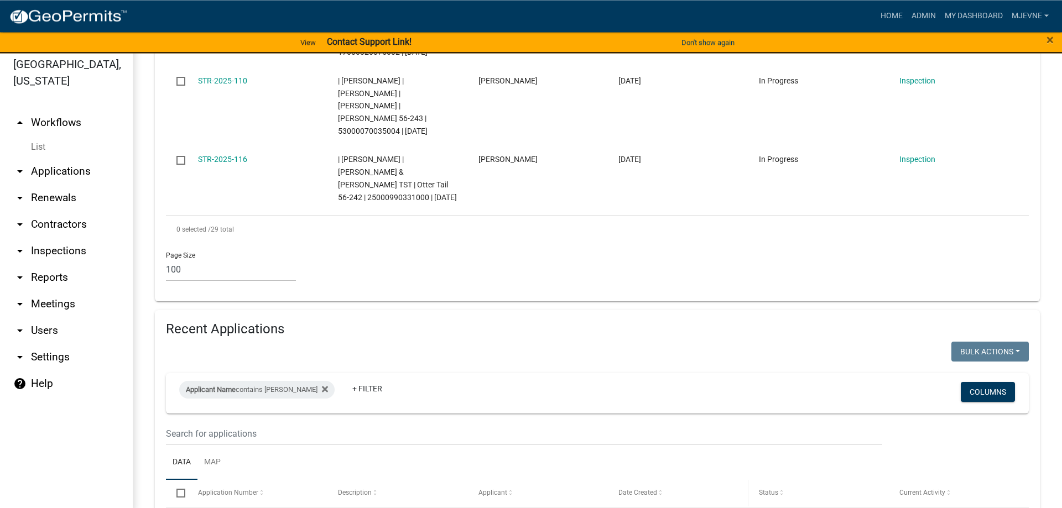
scroll to position [13, 0]
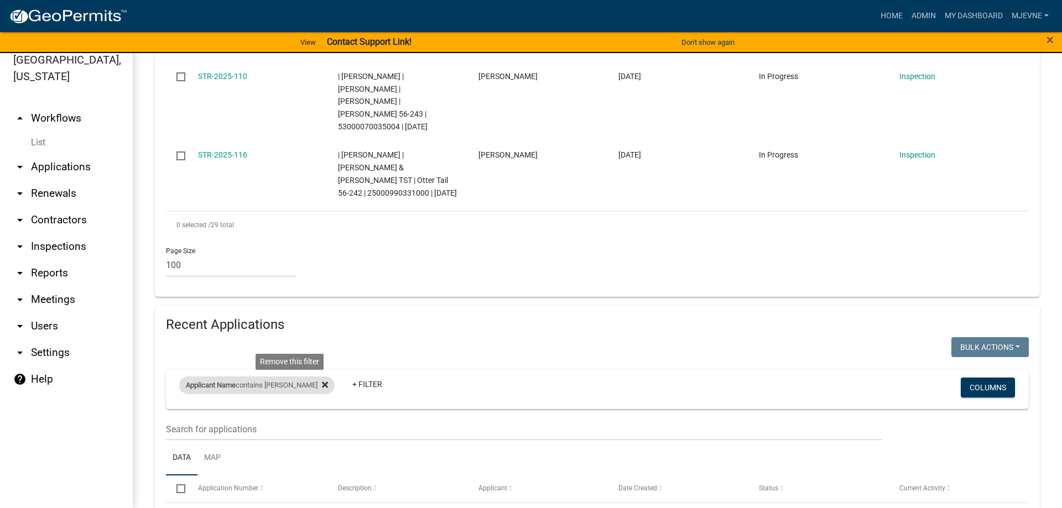
click at [322, 380] on icon at bounding box center [325, 384] width 6 height 9
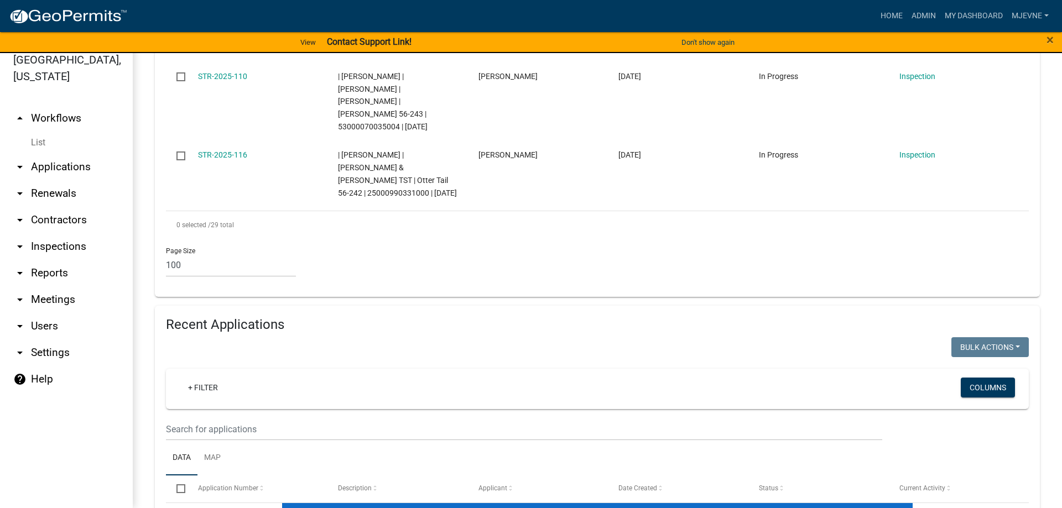
select select "1: 25"
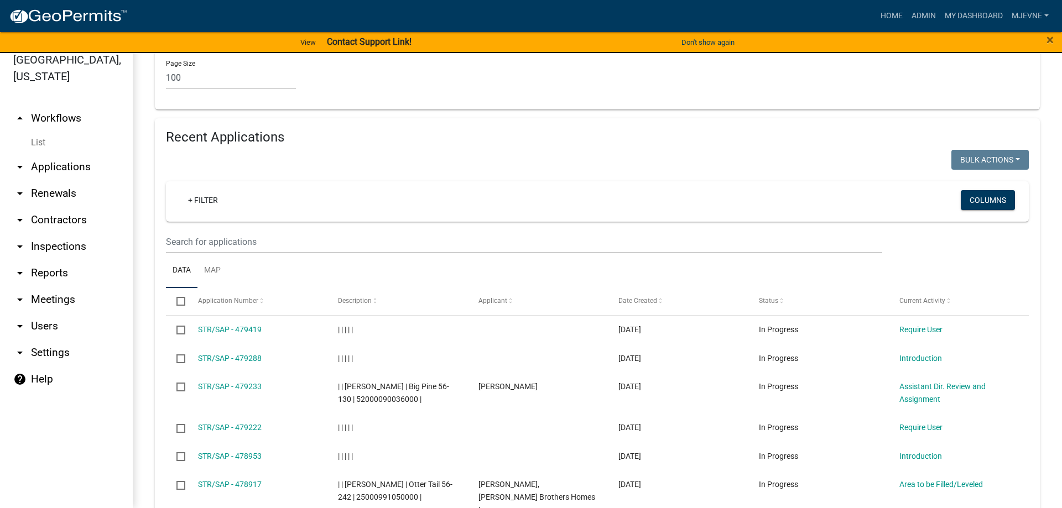
scroll to position [2269, 0]
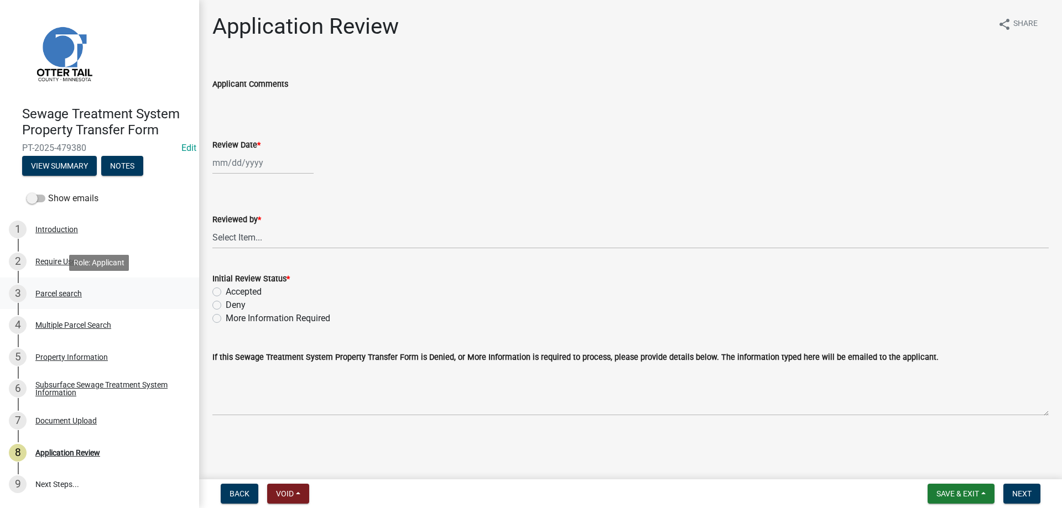
click at [57, 296] on div "Parcel search" at bounding box center [58, 294] width 46 height 8
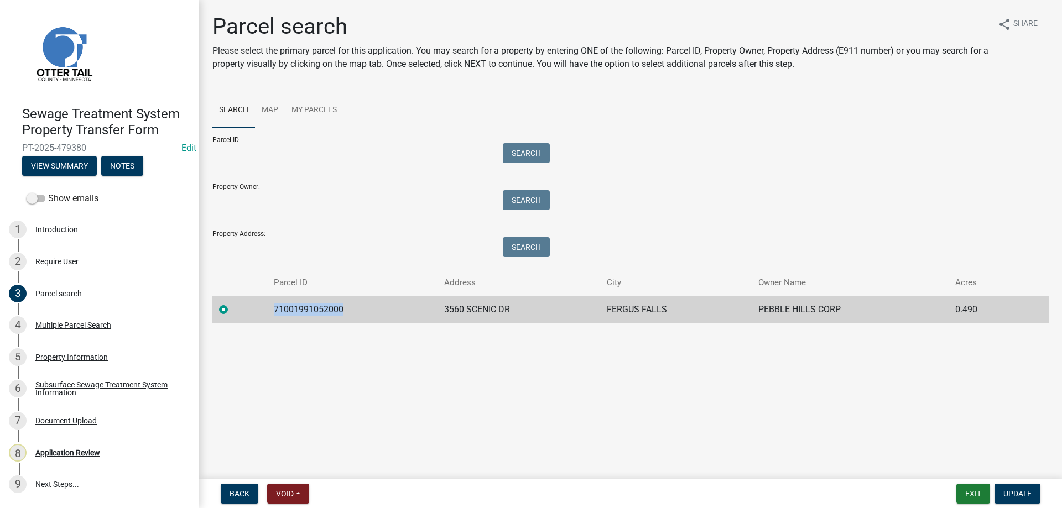
drag, startPoint x: 343, startPoint y: 312, endPoint x: 271, endPoint y: 313, distance: 71.9
click at [271, 313] on td "71001991052000" at bounding box center [352, 309] width 171 height 27
copy td "71001991052000"
click at [49, 323] on div "Multiple Parcel Search" at bounding box center [73, 325] width 76 height 8
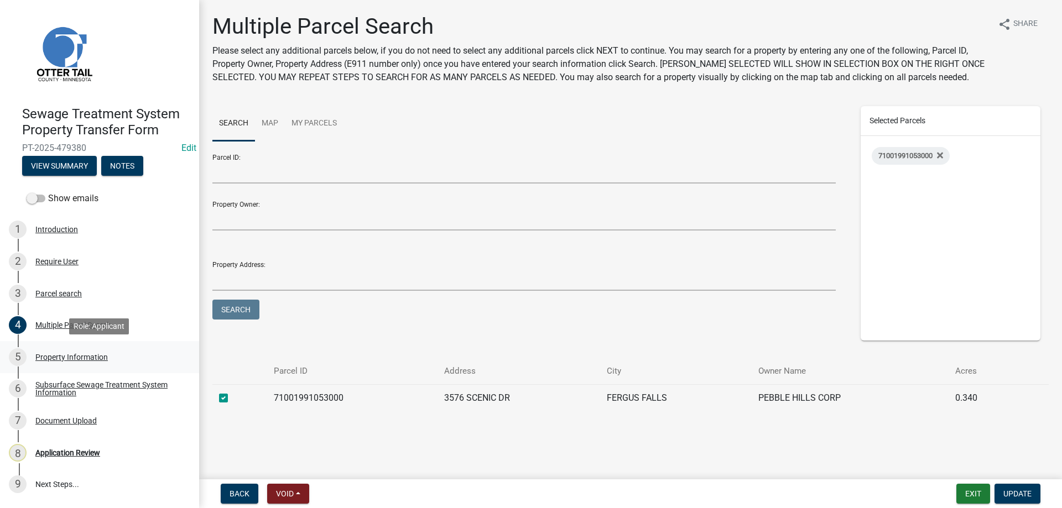
click at [81, 356] on div "Property Information" at bounding box center [71, 357] width 72 height 8
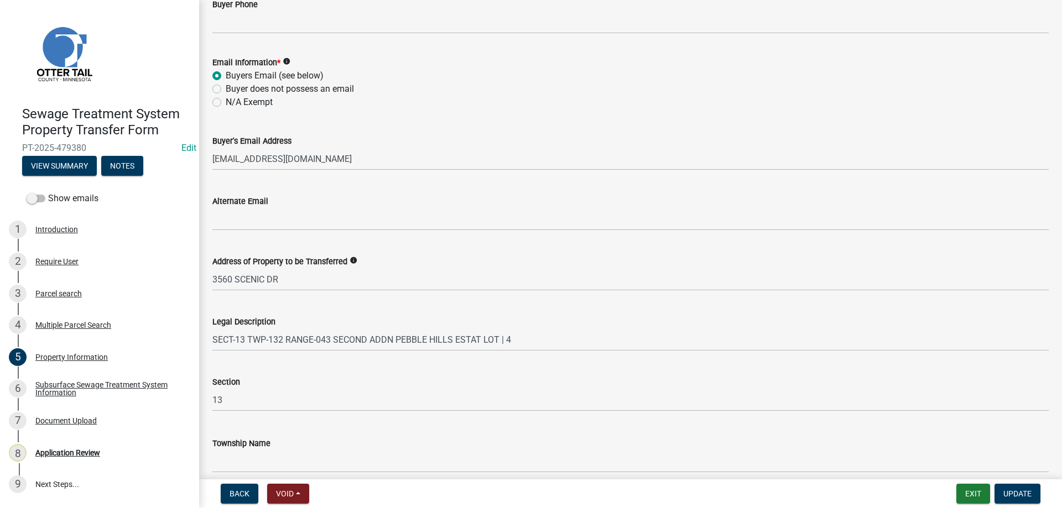
scroll to position [491, 0]
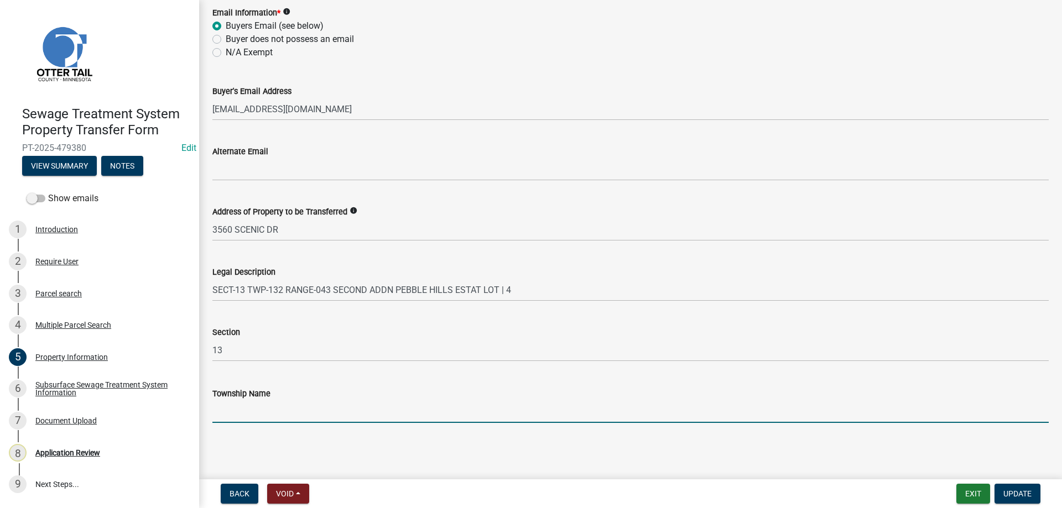
click at [237, 412] on input "Township Name" at bounding box center [630, 411] width 836 height 23
type input "City of Fergus Falls"
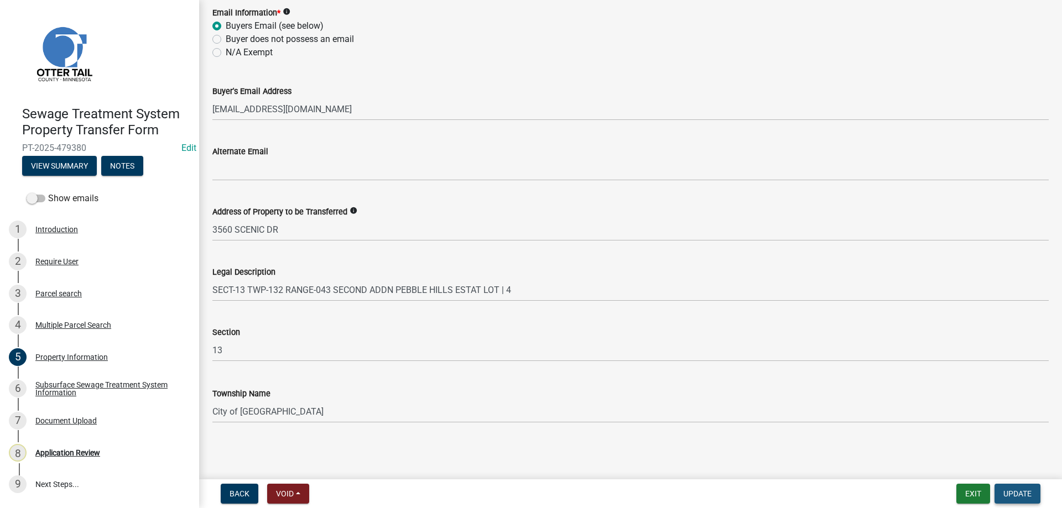
click at [1018, 498] on span "Update" at bounding box center [1017, 493] width 28 height 9
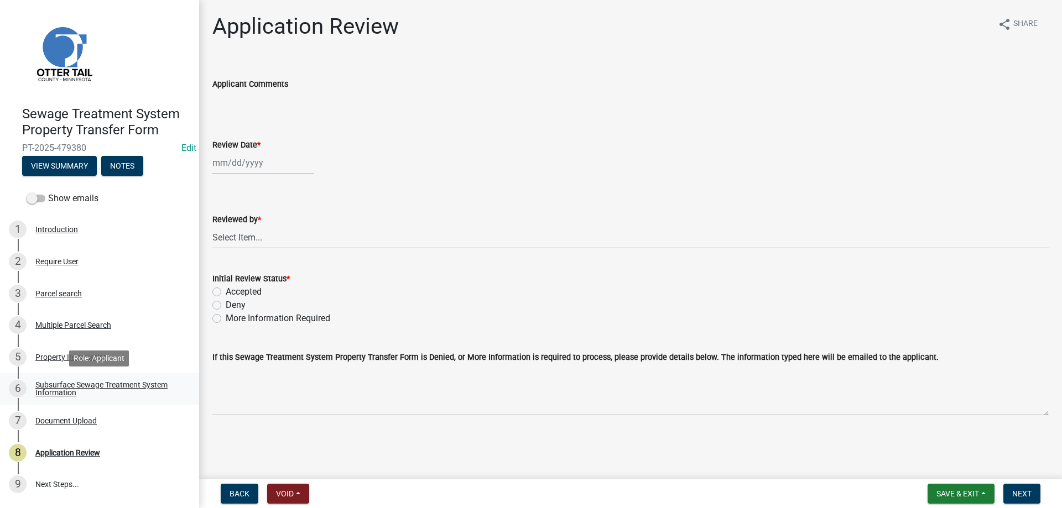
click at [64, 381] on div "Subsurface Sewage Treatment System Information" at bounding box center [108, 388] width 146 height 15
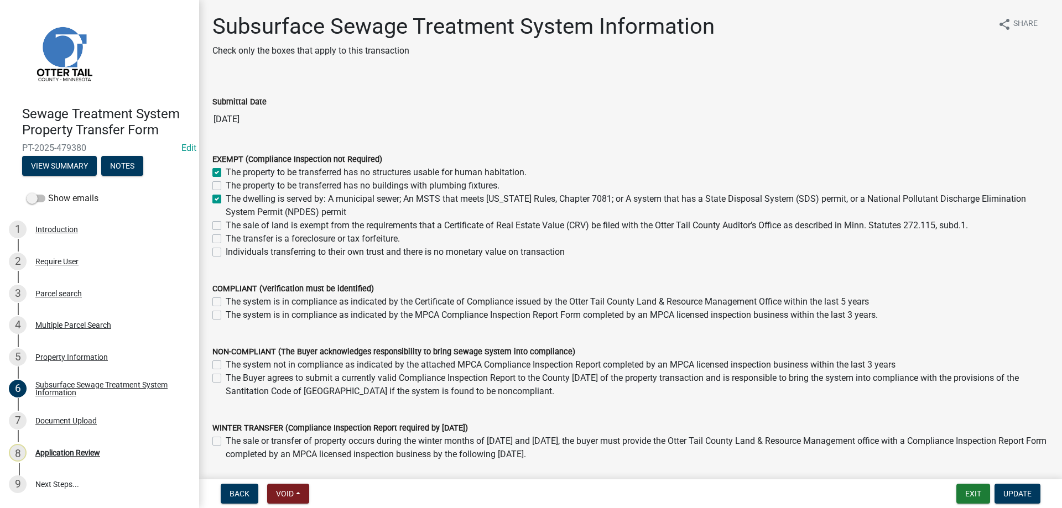
click at [226, 199] on label "The dwelling is served by: A municipal sewer; An MSTS that meets Minnesota Rule…" at bounding box center [637, 205] width 823 height 27
click at [226, 199] on input "The dwelling is served by: A municipal sewer; An MSTS that meets Minnesota Rule…" at bounding box center [229, 195] width 7 height 7
checkbox input "false"
checkbox input "true"
checkbox input "false"
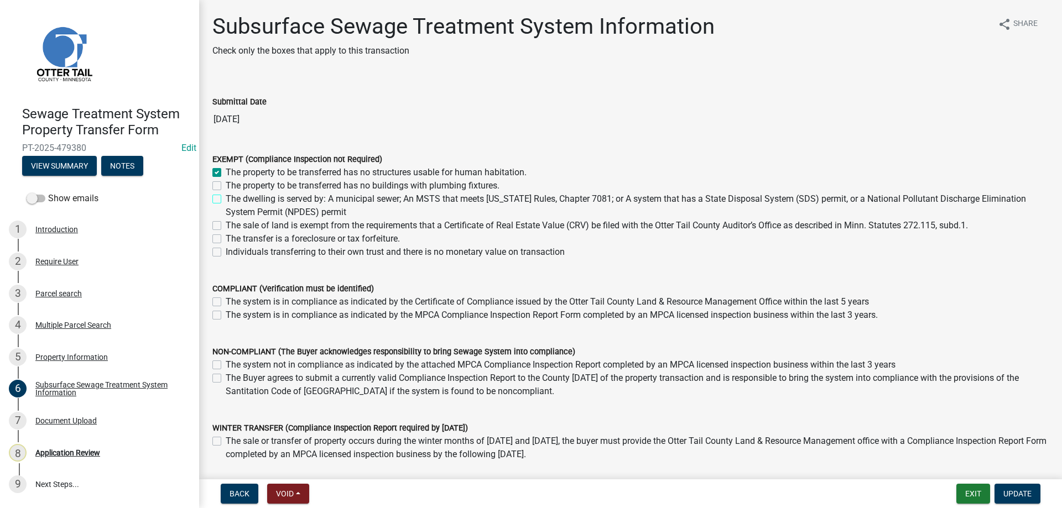
checkbox input "false"
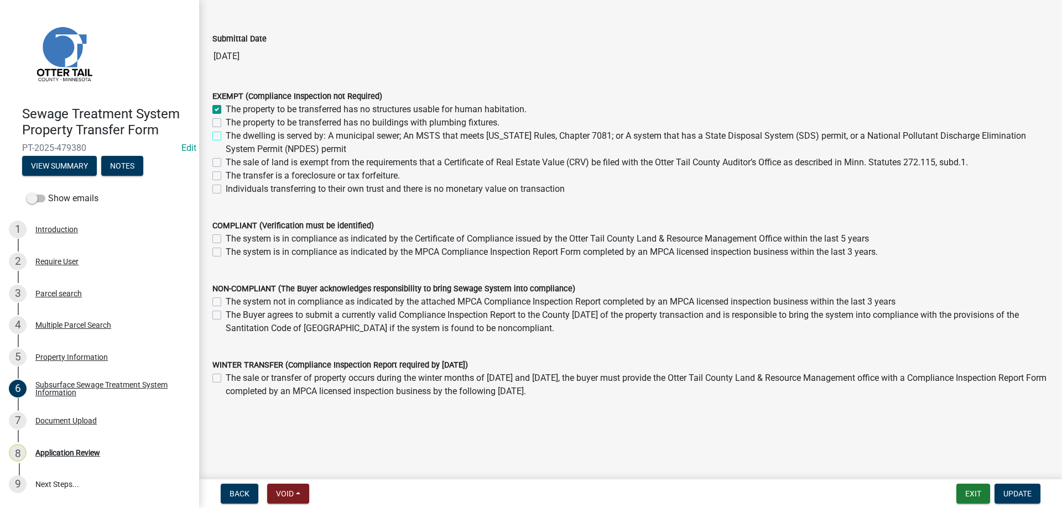
scroll to position [75, 0]
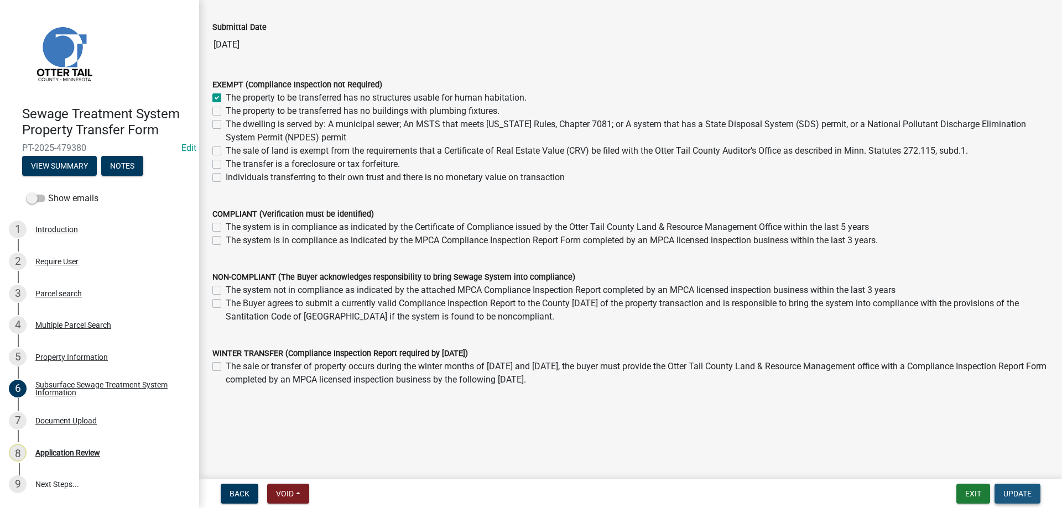
click at [1014, 495] on span "Update" at bounding box center [1017, 493] width 28 height 9
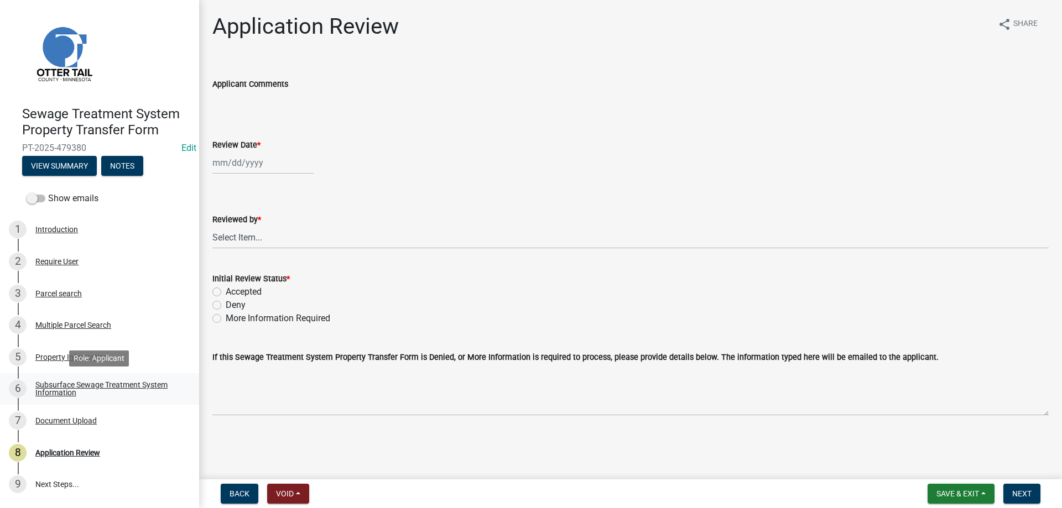
click at [48, 389] on div "Subsurface Sewage Treatment System Information" at bounding box center [108, 388] width 146 height 15
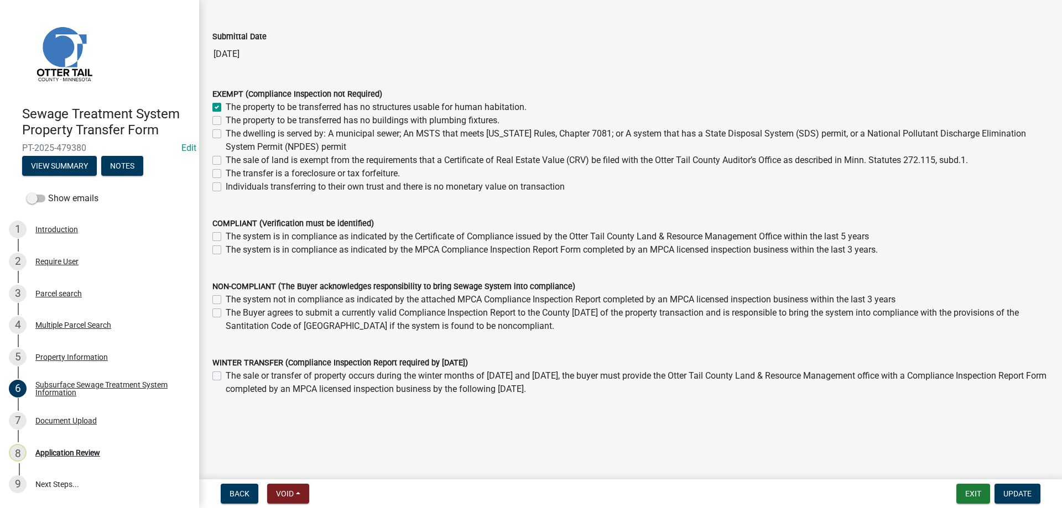
scroll to position [75, 0]
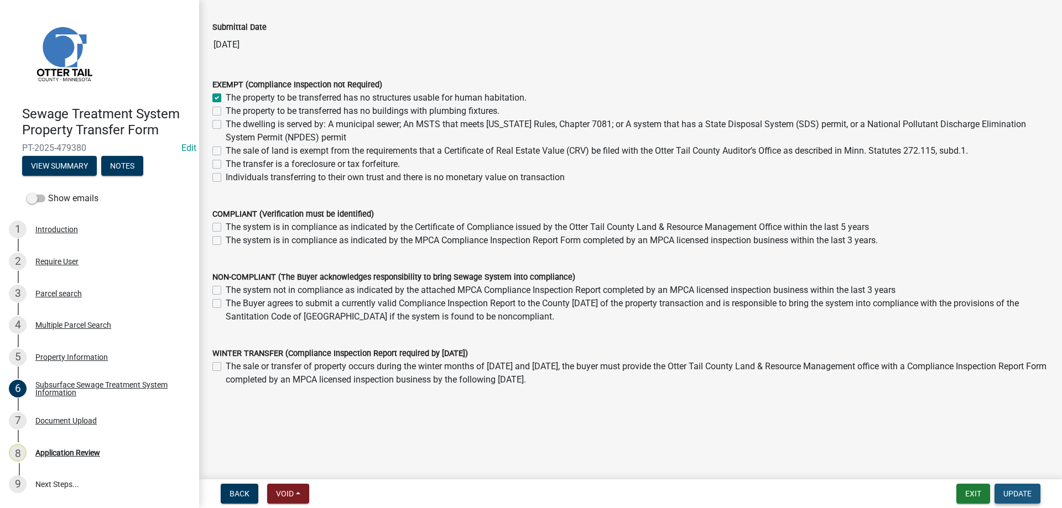
click at [1013, 493] on span "Update" at bounding box center [1017, 493] width 28 height 9
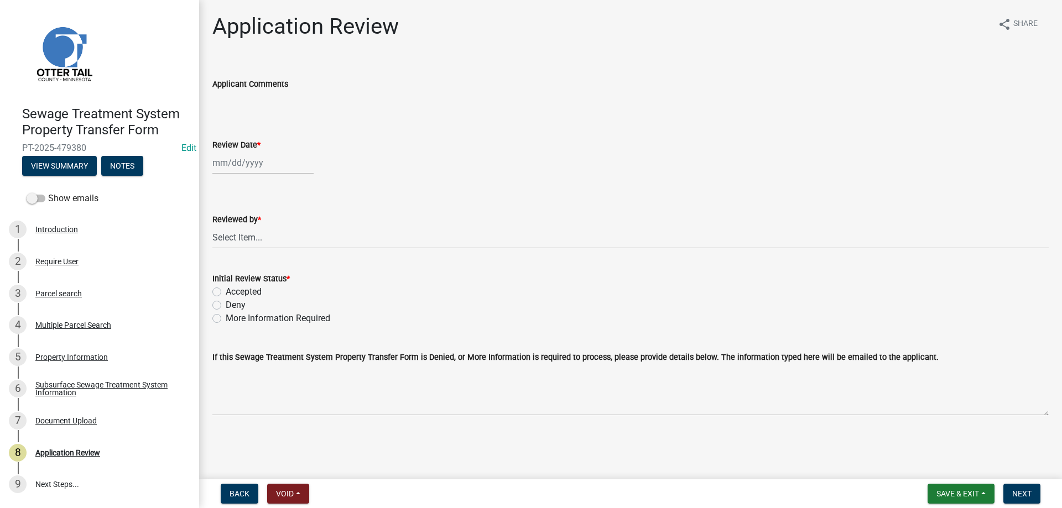
click at [263, 169] on input "Review Date *" at bounding box center [262, 163] width 101 height 23
select select "9"
select select "2025"
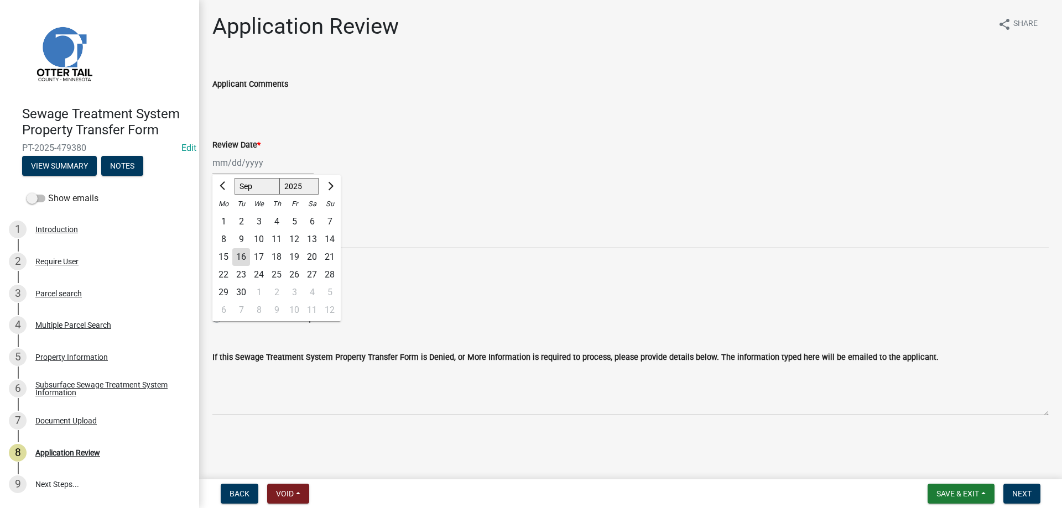
click at [242, 253] on div "16" at bounding box center [241, 257] width 18 height 18
type input "09/16/2025"
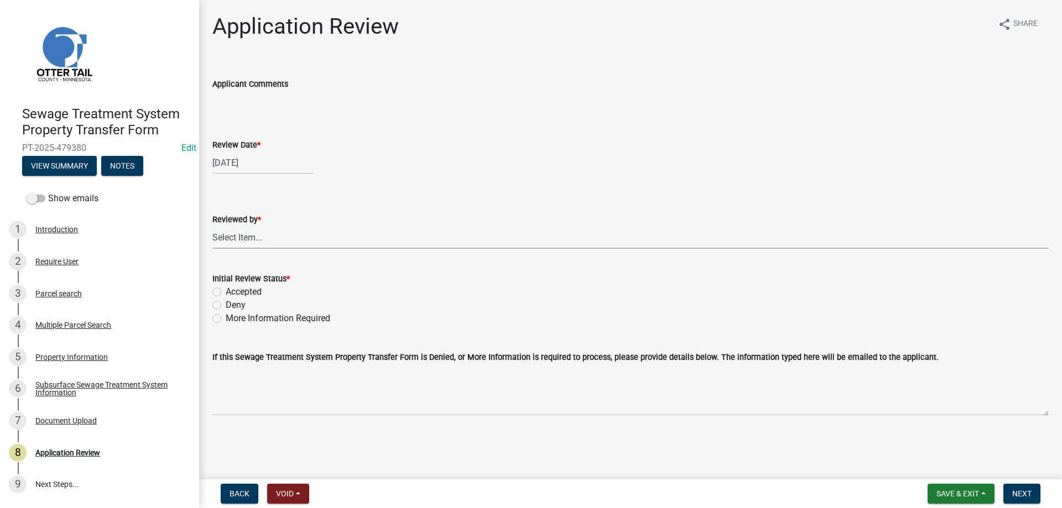
click at [212, 226] on select "Select Item... Alexis Newark Amy Busko Andrea Perales Brittany Tollefson Christ…" at bounding box center [630, 237] width 836 height 23
click option "Michelle Jevne" at bounding box center [0, 0] width 0 height 0
select select "b4c12476-3918-4c31-b34d-126d47b866fd"
click at [226, 292] on label "Accepted" at bounding box center [244, 291] width 36 height 13
click at [226, 292] on input "Accepted" at bounding box center [229, 288] width 7 height 7
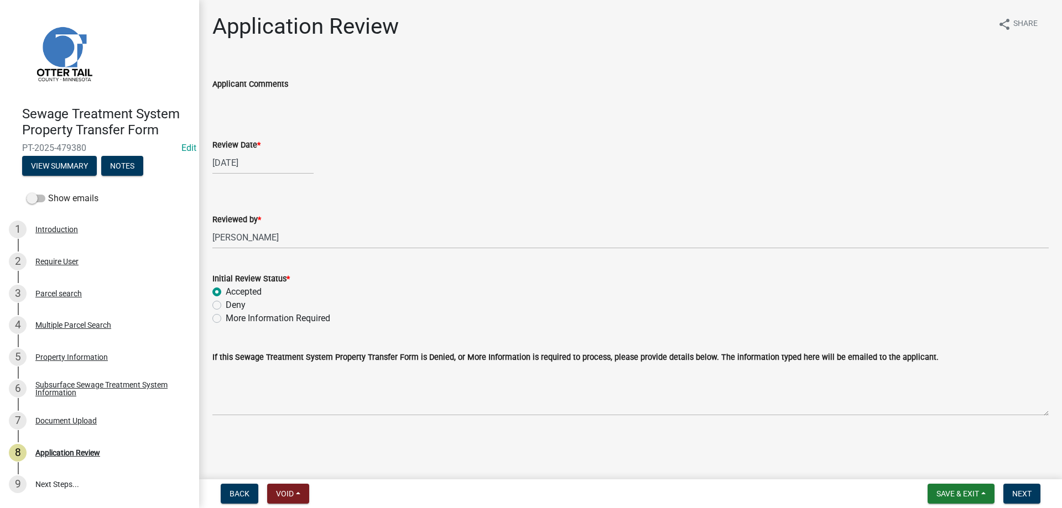
radio input "true"
click at [1016, 490] on span "Next" at bounding box center [1021, 493] width 19 height 9
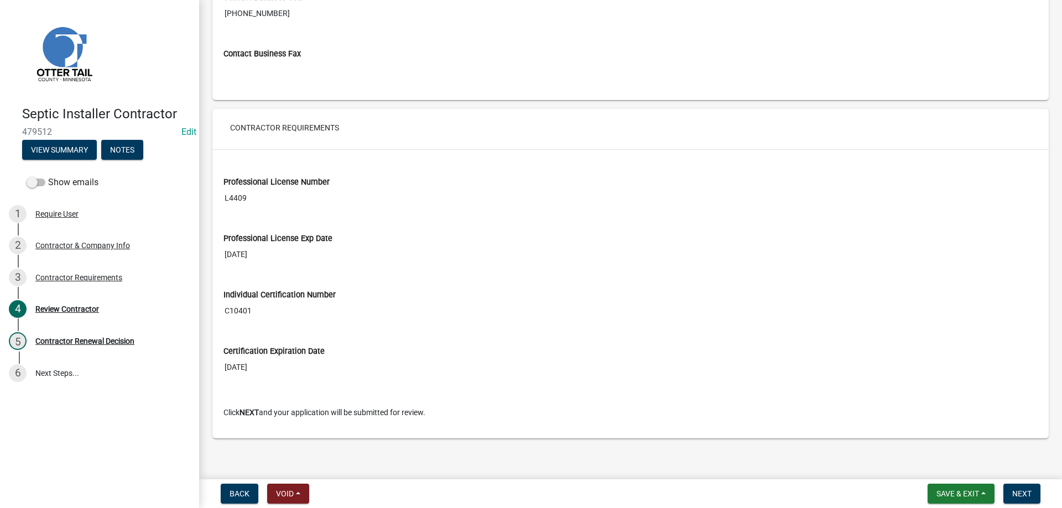
scroll to position [821, 0]
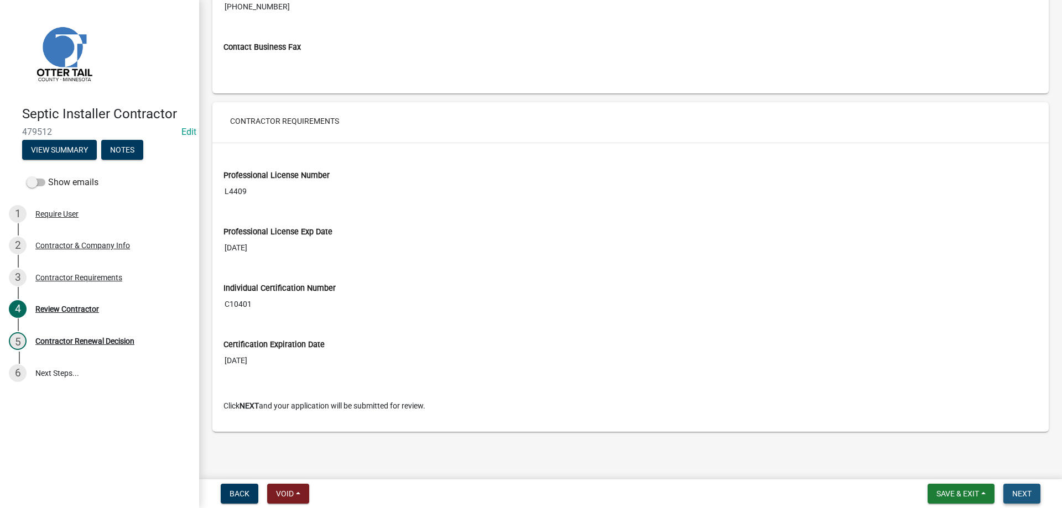
click at [1026, 493] on span "Next" at bounding box center [1021, 493] width 19 height 9
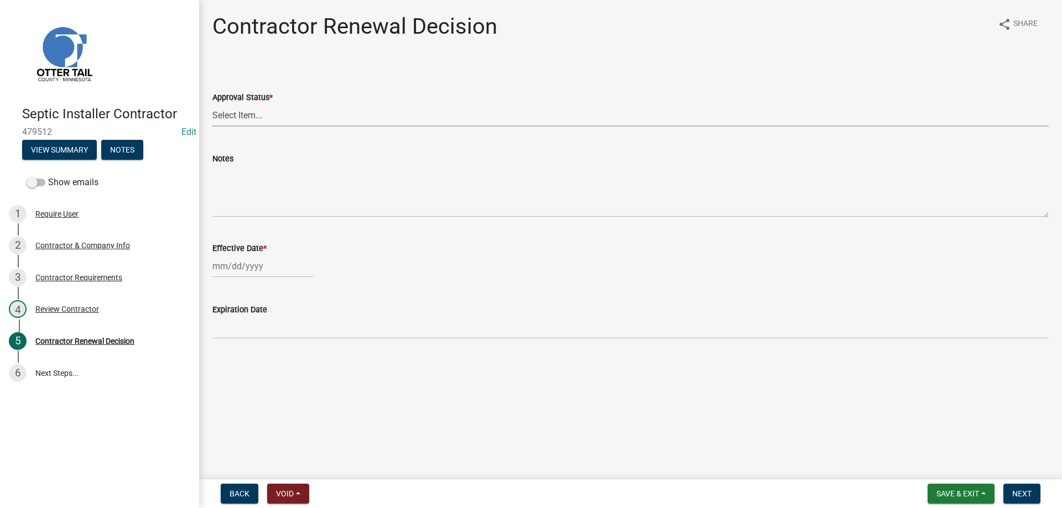
click at [212, 104] on select "Select Item... Approved Denied" at bounding box center [630, 115] width 836 height 23
click option "Approved" at bounding box center [0, 0] width 0 height 0
select select "30db8998-795d-4bbe-8e49-f1ade8865815"
click at [221, 267] on input "Effective Date *" at bounding box center [262, 266] width 101 height 23
select select "9"
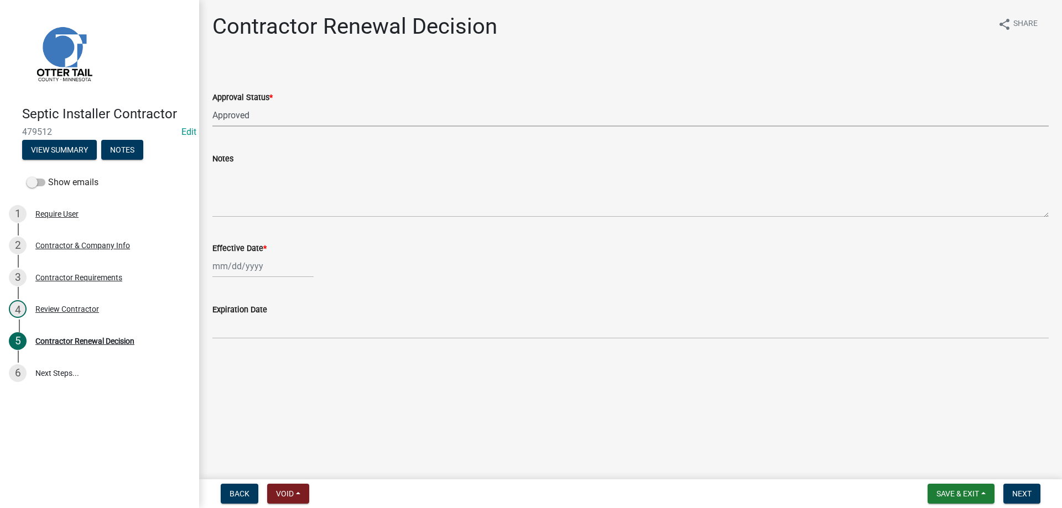
select select "2025"
click at [243, 360] on div "16" at bounding box center [241, 361] width 18 height 18
type input "[DATE]"
click at [1017, 494] on span "Next" at bounding box center [1021, 493] width 19 height 9
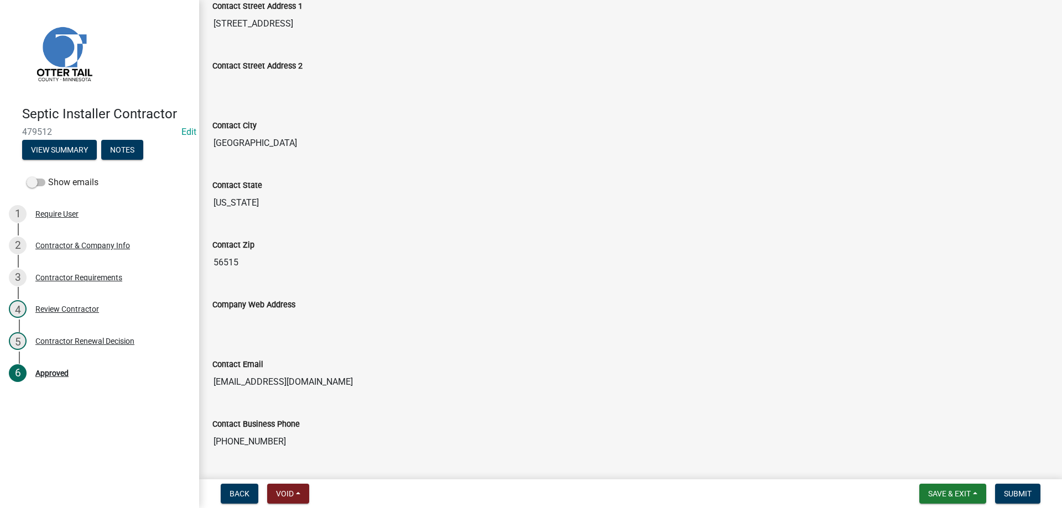
scroll to position [541, 0]
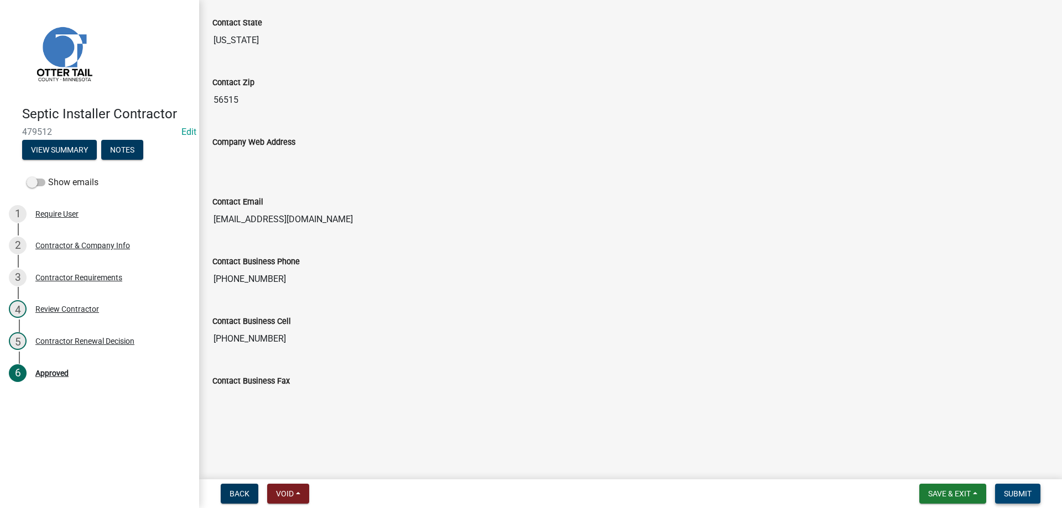
click at [1023, 493] on span "Submit" at bounding box center [1018, 493] width 28 height 9
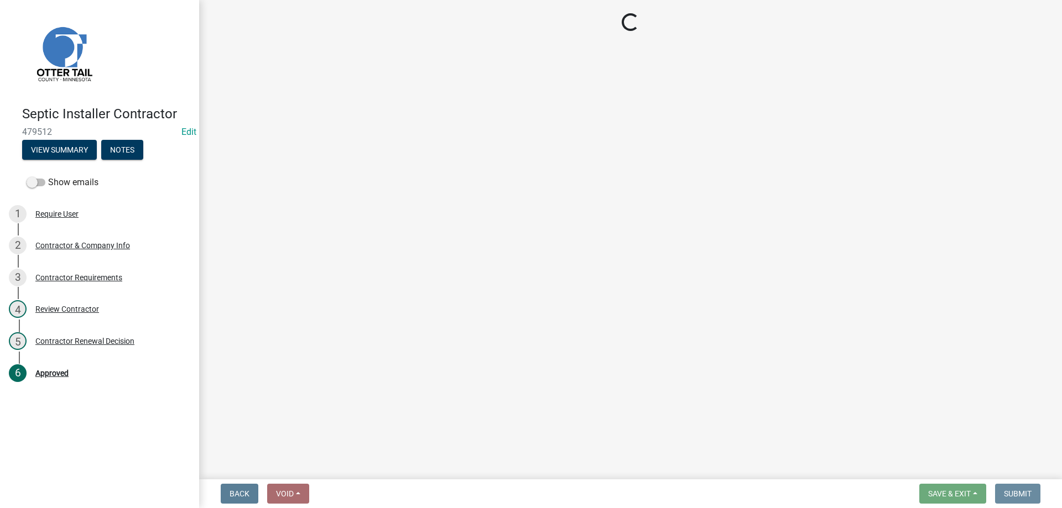
scroll to position [0, 0]
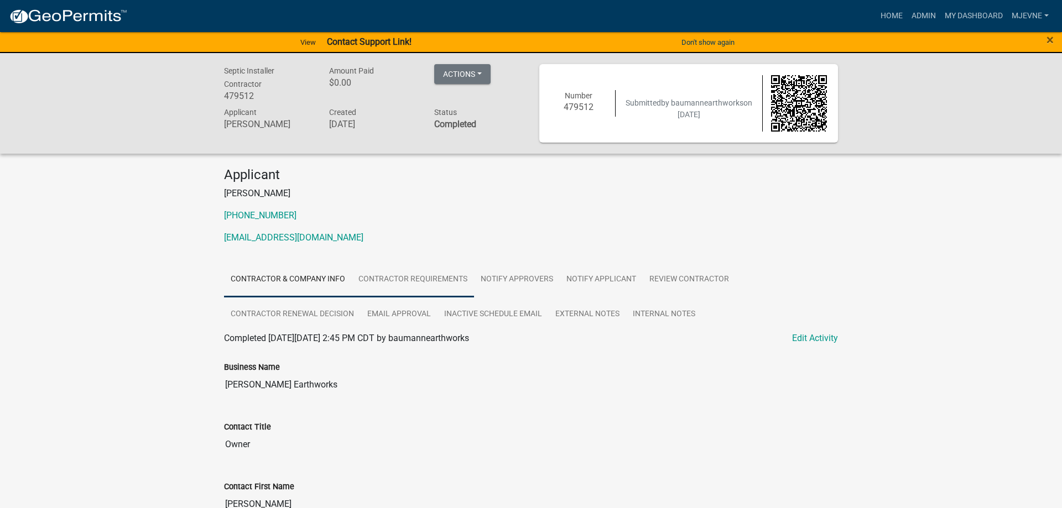
click at [406, 286] on link "Contractor Requirements" at bounding box center [413, 279] width 122 height 35
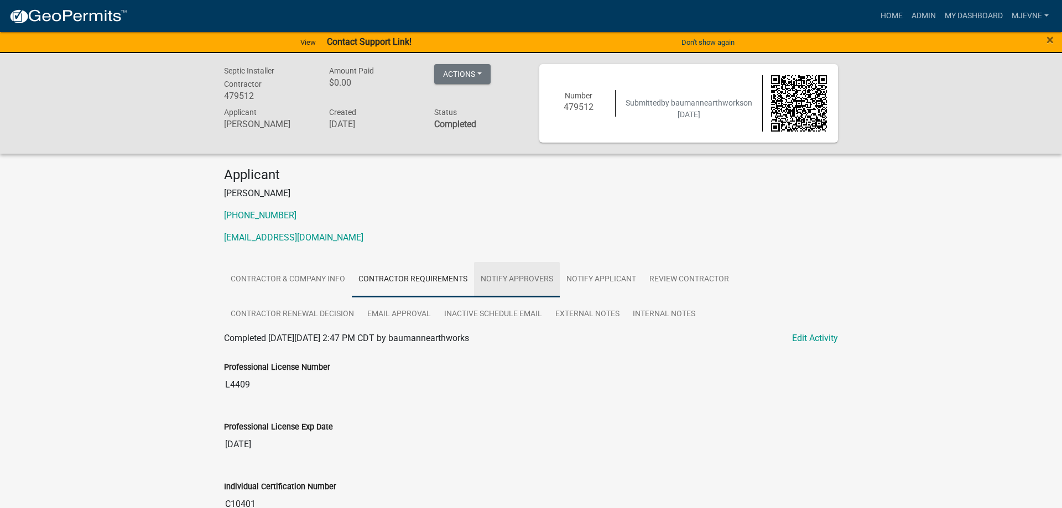
click at [510, 291] on link "Notify Approvers" at bounding box center [517, 279] width 86 height 35
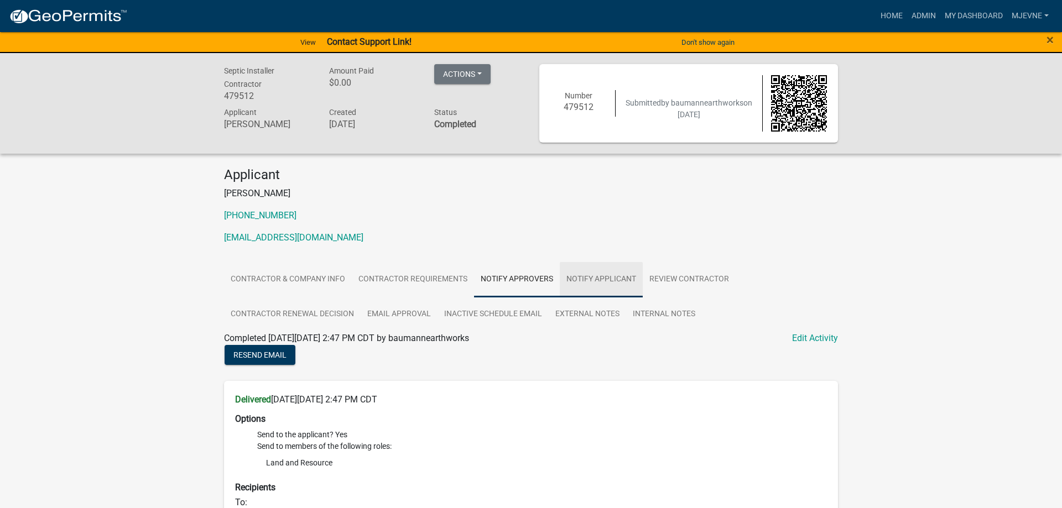
click at [609, 292] on link "Notify Applicant" at bounding box center [601, 279] width 83 height 35
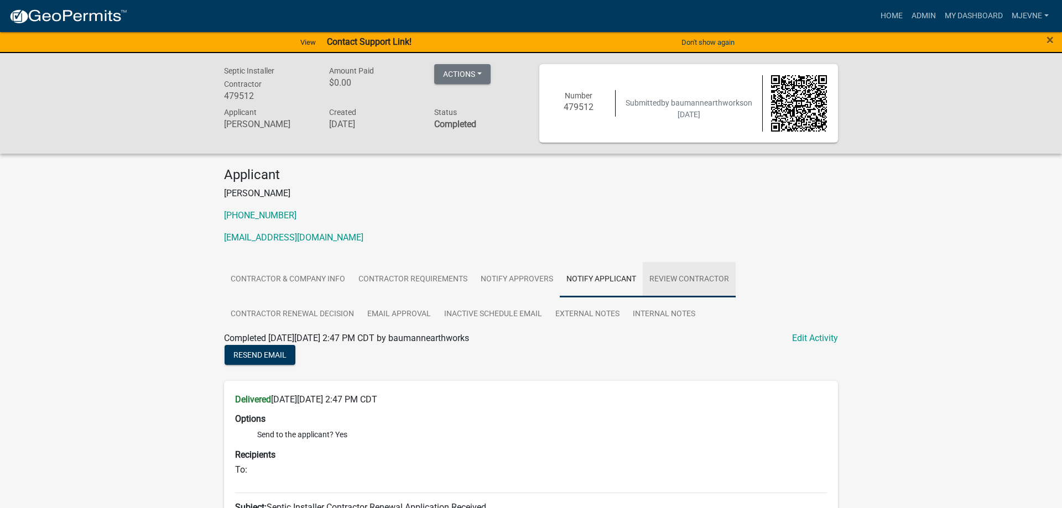
click at [692, 291] on link "Review Contractor" at bounding box center [689, 279] width 93 height 35
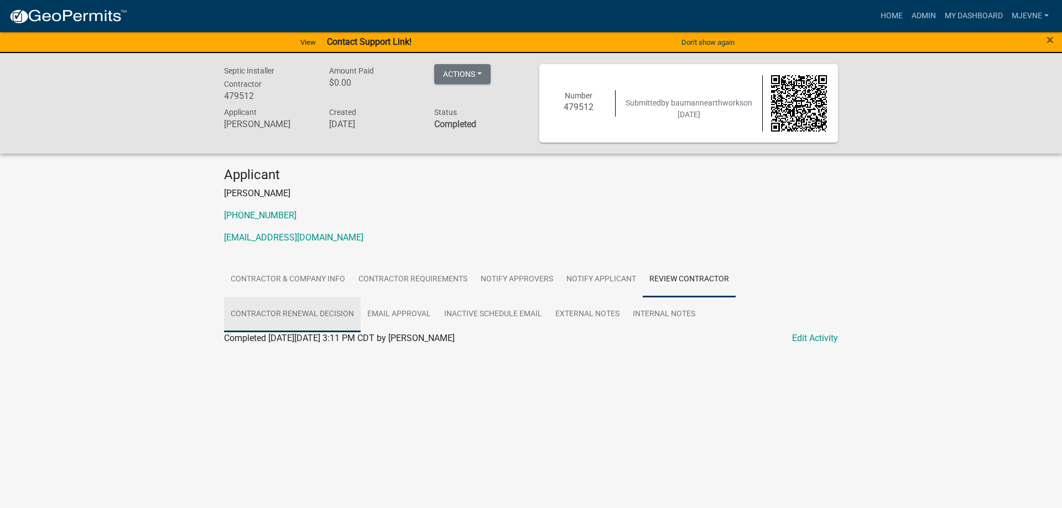
click at [305, 315] on link "Contractor Renewal Decision" at bounding box center [292, 314] width 137 height 35
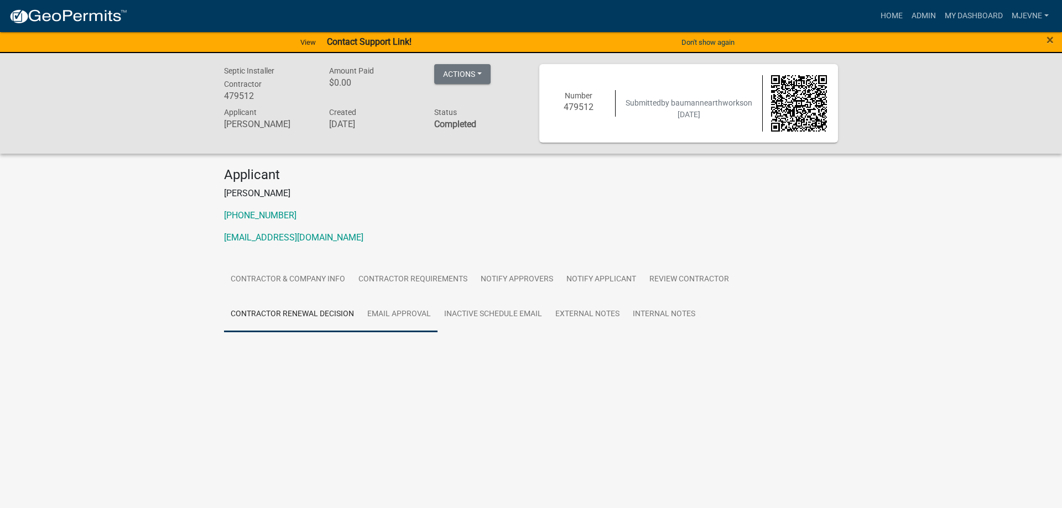
click at [399, 316] on link "Email Approval" at bounding box center [399, 314] width 77 height 35
click at [495, 320] on link "Inactive Schedule Email" at bounding box center [492, 314] width 111 height 35
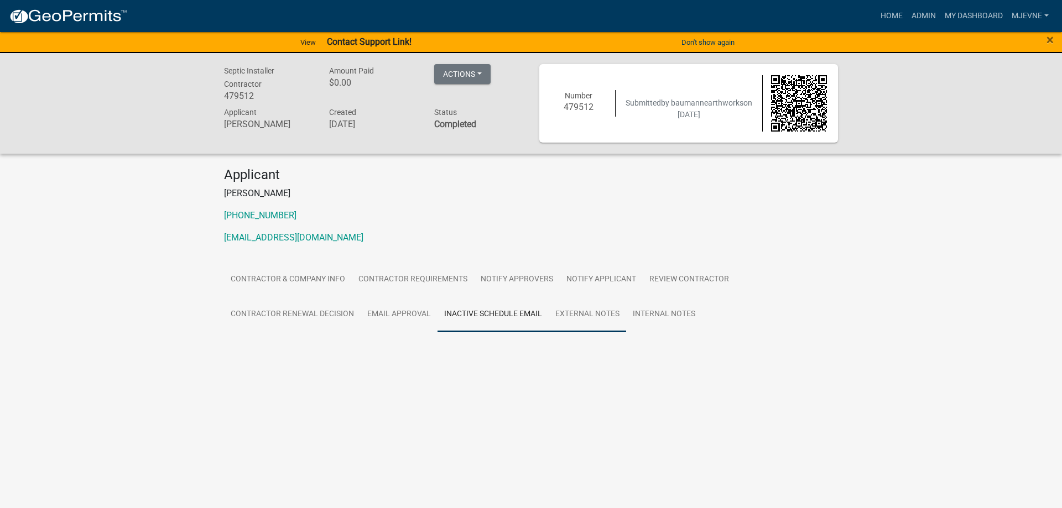
click at [583, 320] on link "External Notes" at bounding box center [587, 314] width 77 height 35
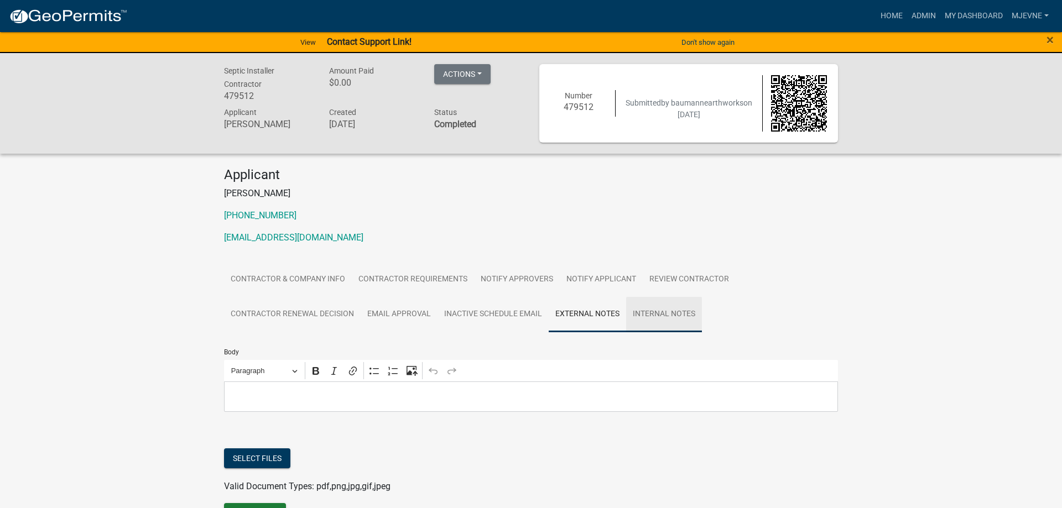
click at [665, 320] on link "Internal Notes" at bounding box center [664, 314] width 76 height 35
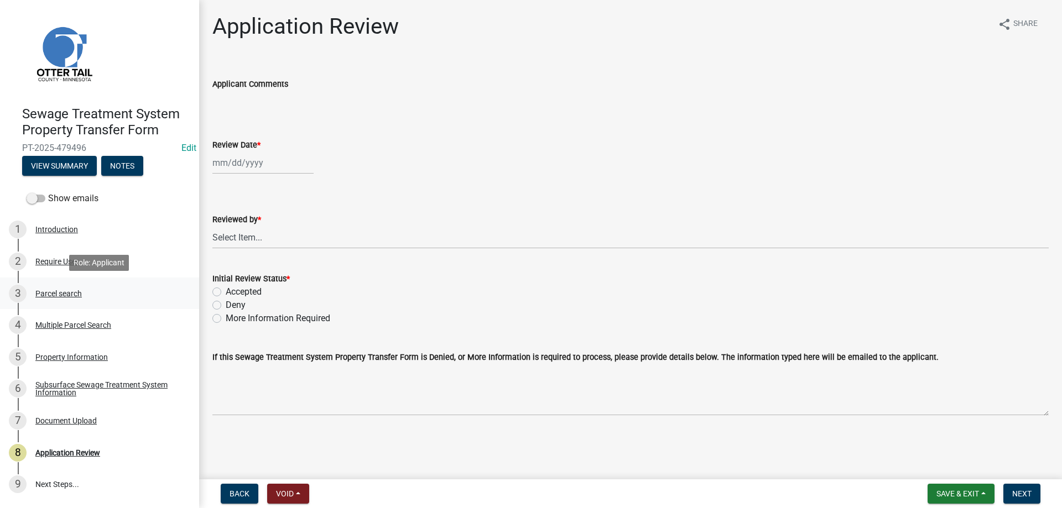
click at [48, 291] on div "Parcel search" at bounding box center [58, 294] width 46 height 8
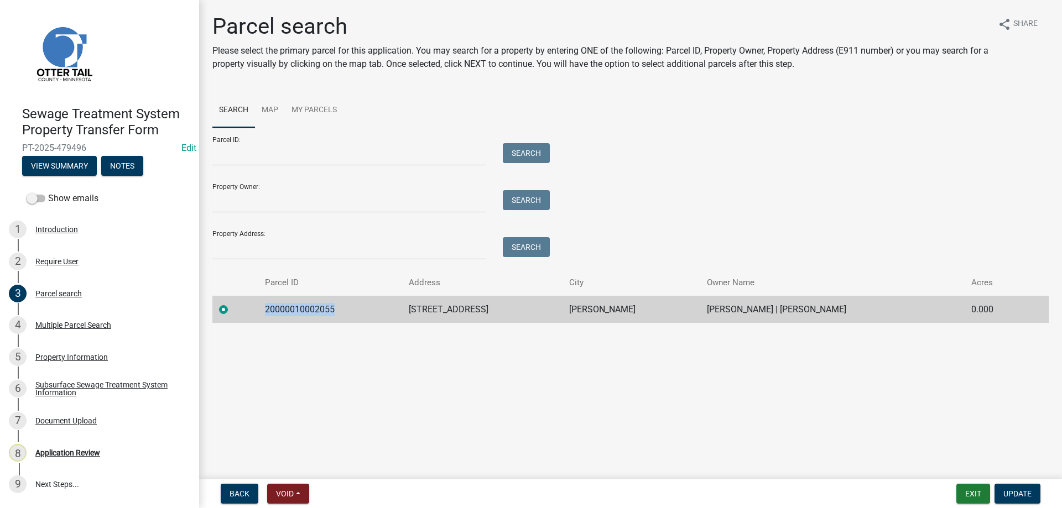
drag, startPoint x: 332, startPoint y: 311, endPoint x: 258, endPoint y: 314, distance: 74.7
click at [258, 314] on tr "20000010002055 45712 DEVILS LAKE RD PERHAM ROBERT C GRETTON | KELLY L GRETTON 0…" at bounding box center [630, 309] width 836 height 27
copy tr "20000010002055"
click at [315, 361] on main "Parcel search Please select the primary parcel for this application. You may se…" at bounding box center [630, 237] width 863 height 475
click at [62, 324] on div "Multiple Parcel Search" at bounding box center [73, 325] width 76 height 8
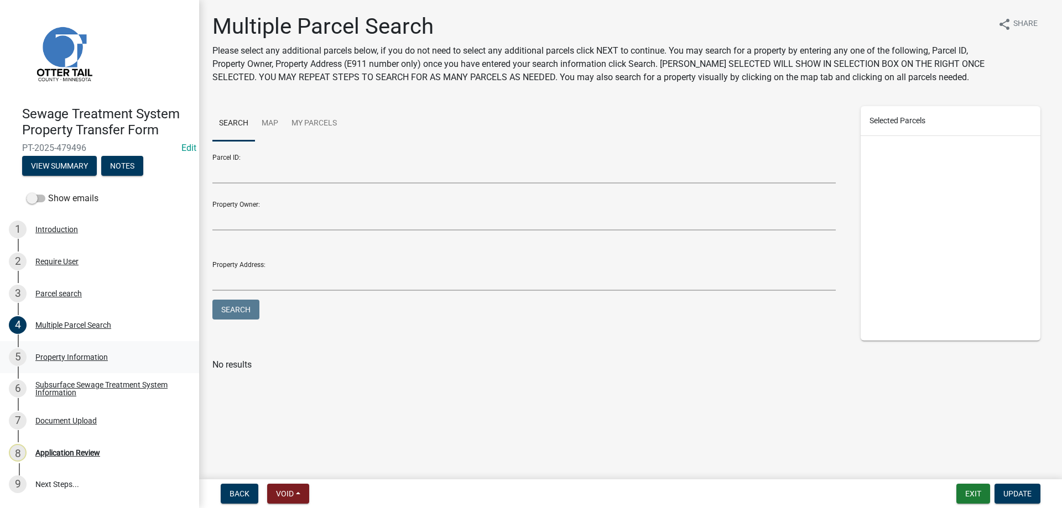
click at [56, 358] on div "Property Information" at bounding box center [71, 357] width 72 height 8
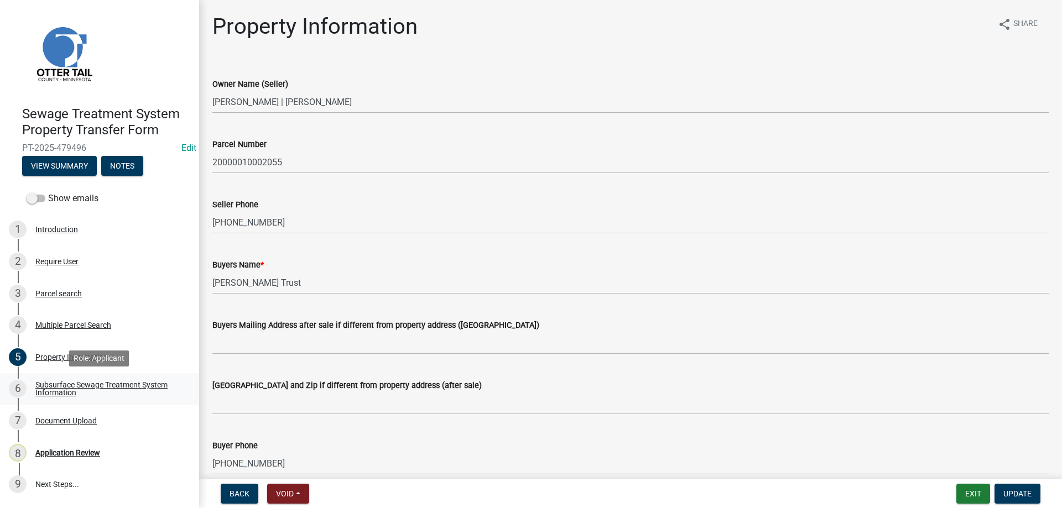
click at [56, 385] on div "Subsurface Sewage Treatment System Information" at bounding box center [108, 388] width 146 height 15
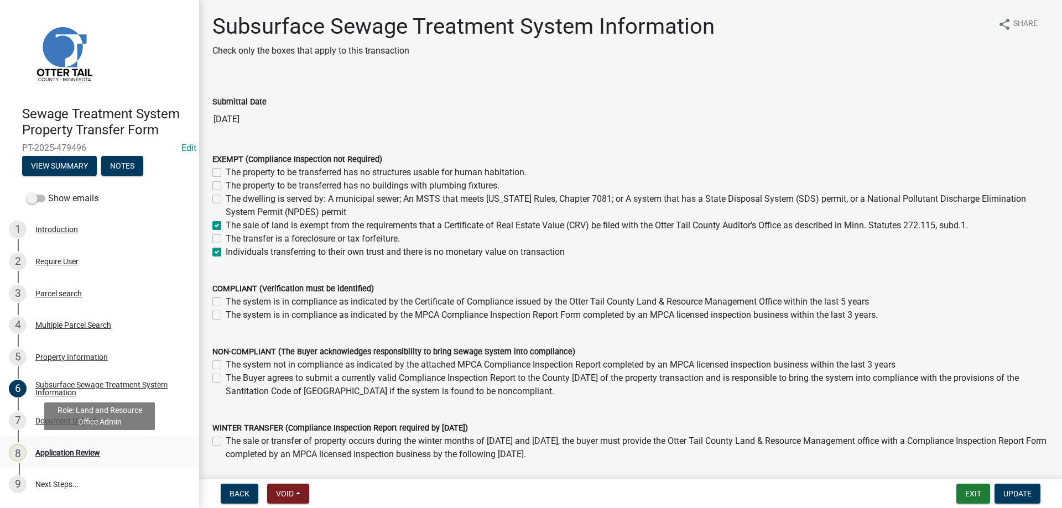
click at [62, 453] on div "Application Review" at bounding box center [67, 453] width 65 height 8
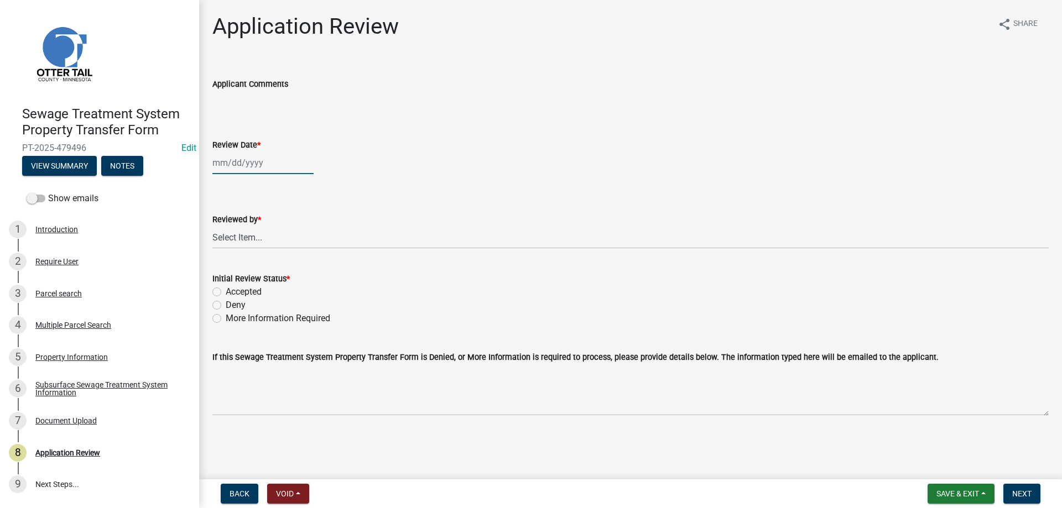
click at [237, 169] on input "Review Date *" at bounding box center [262, 163] width 101 height 23
select select "9"
select select "2025"
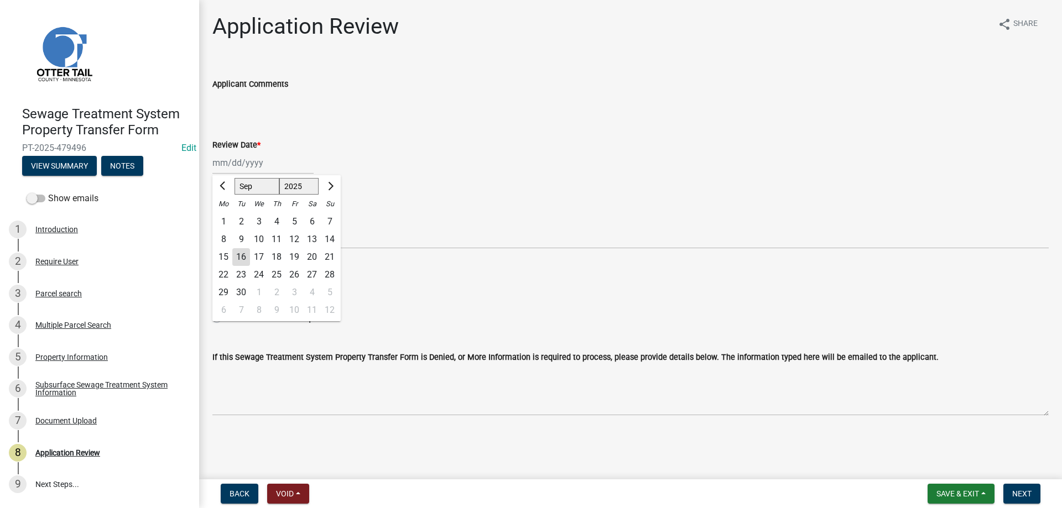
click at [243, 258] on div "16" at bounding box center [241, 257] width 18 height 18
type input "09/16/2025"
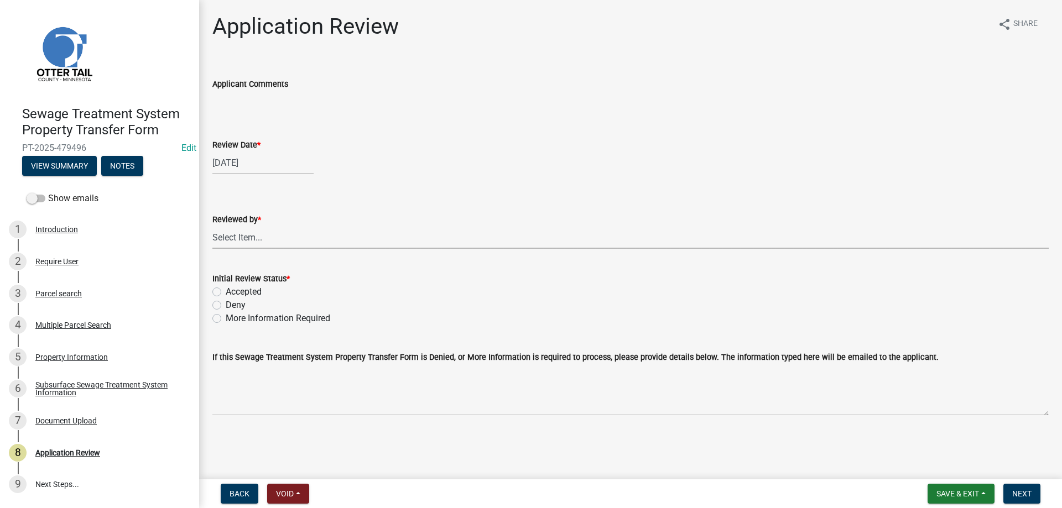
click at [212, 226] on select "Select Item... Alexis Newark Amy Busko Andrea Perales Brittany Tollefson Christ…" at bounding box center [630, 237] width 836 height 23
click option "Michelle Jevne" at bounding box center [0, 0] width 0 height 0
select select "b4c12476-3918-4c31-b34d-126d47b866fd"
click at [226, 289] on label "Accepted" at bounding box center [244, 291] width 36 height 13
click at [226, 289] on input "Accepted" at bounding box center [229, 288] width 7 height 7
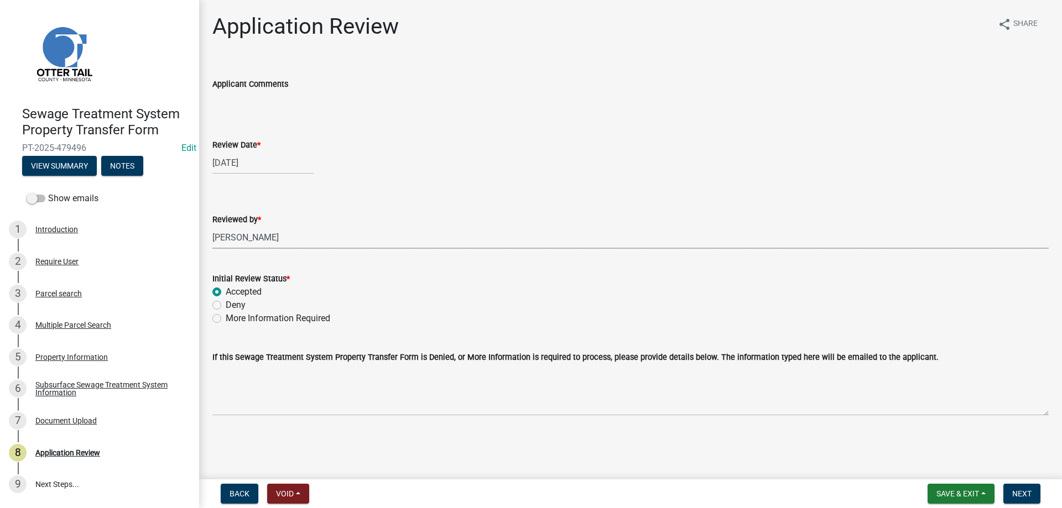
radio input "true"
click at [1021, 494] on span "Next" at bounding box center [1021, 493] width 19 height 9
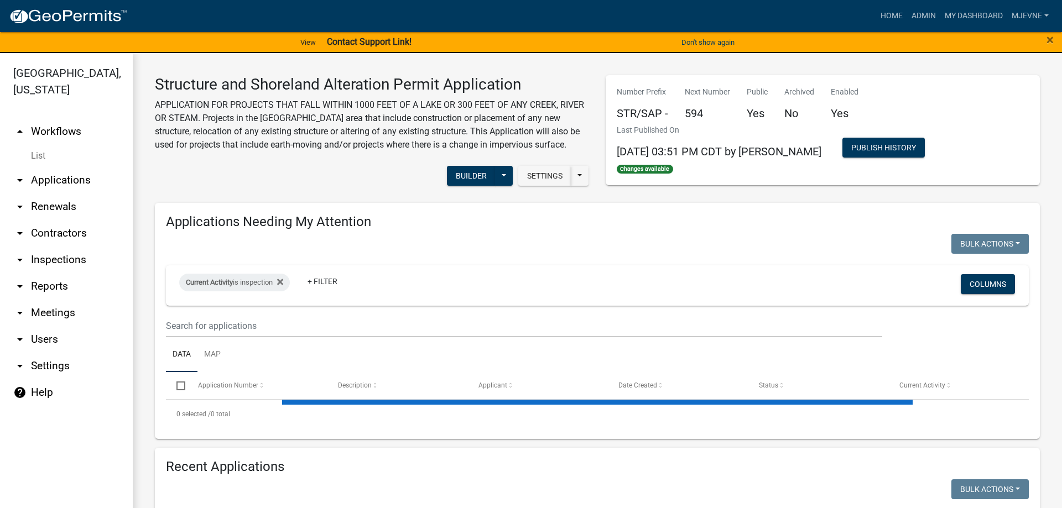
select select "3: 100"
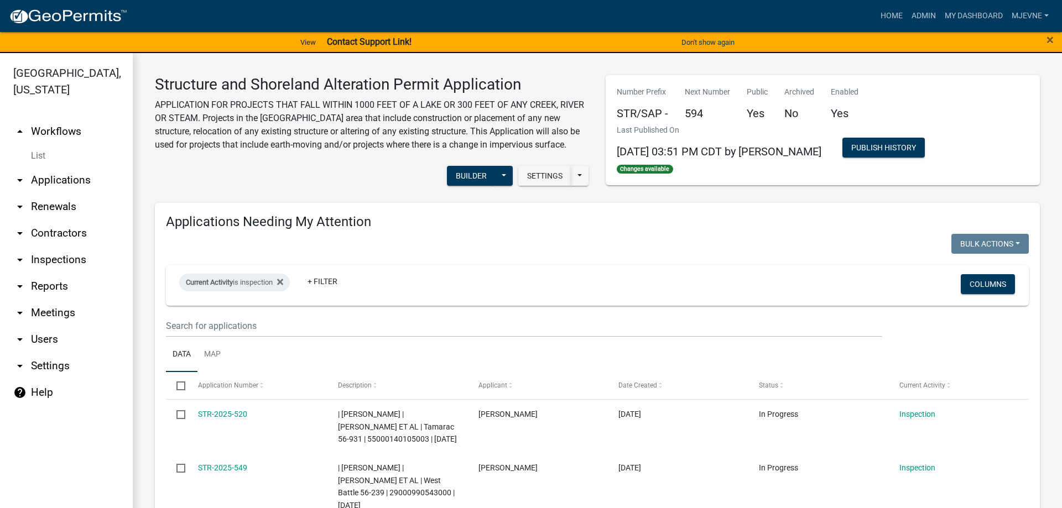
select select "1: 25"
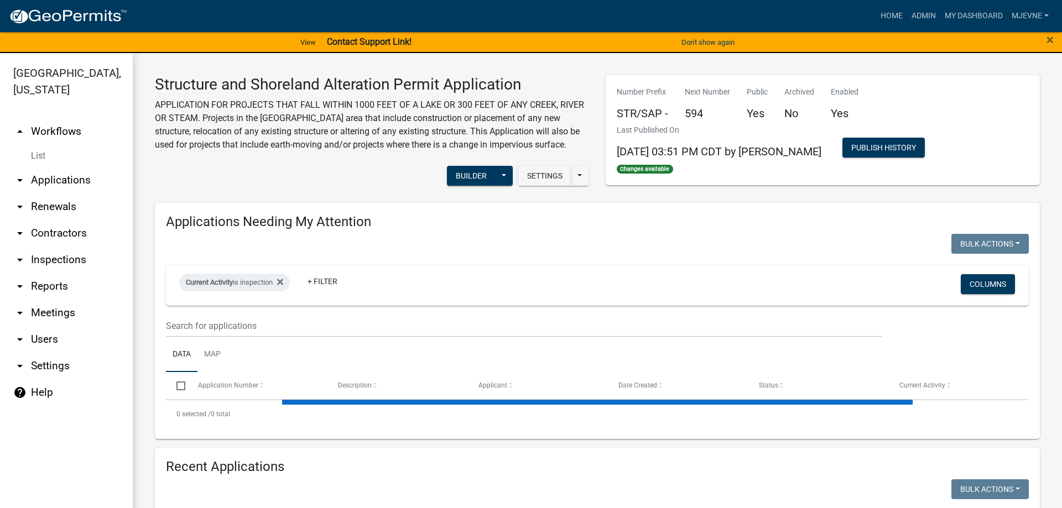
select select "3: 100"
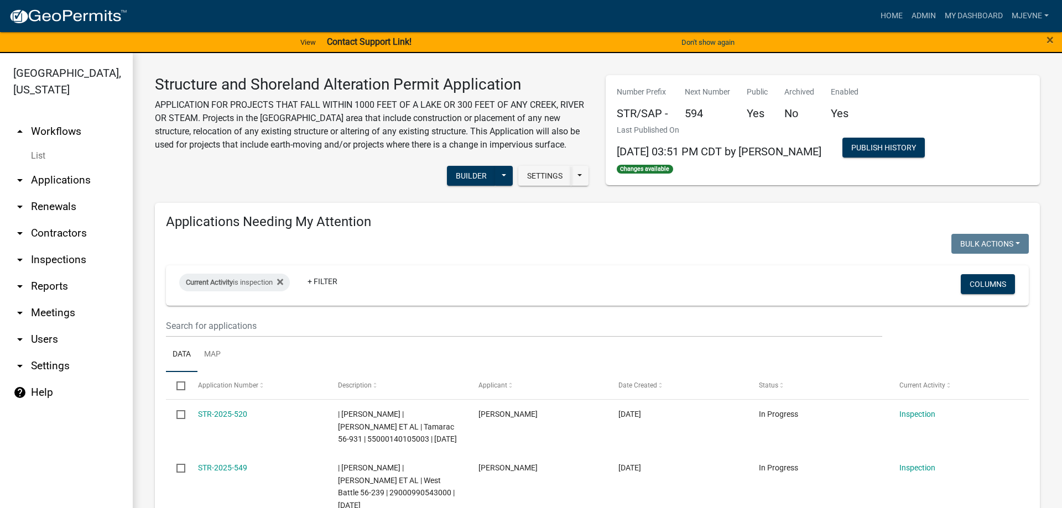
select select "1: 25"
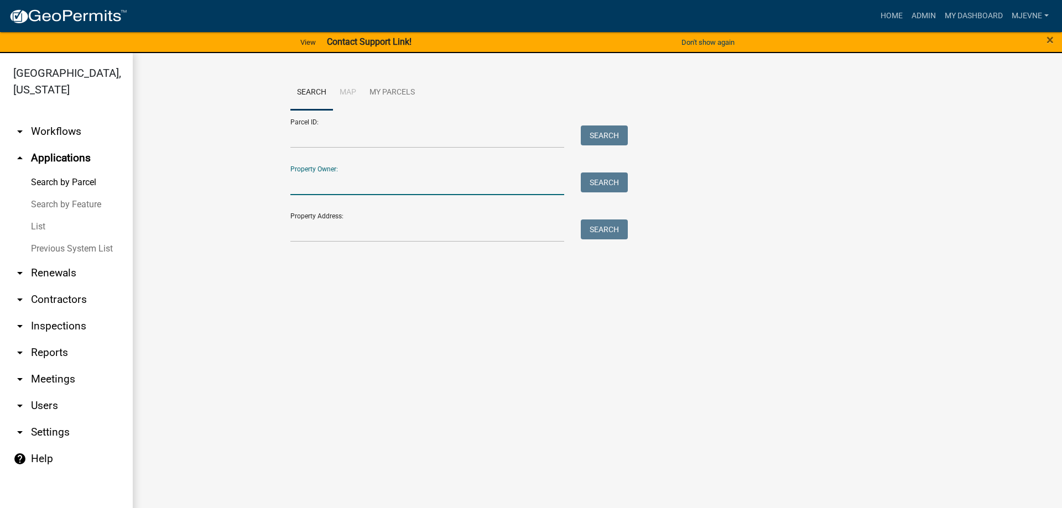
click at [338, 186] on input "Property Owner:" at bounding box center [427, 184] width 274 height 23
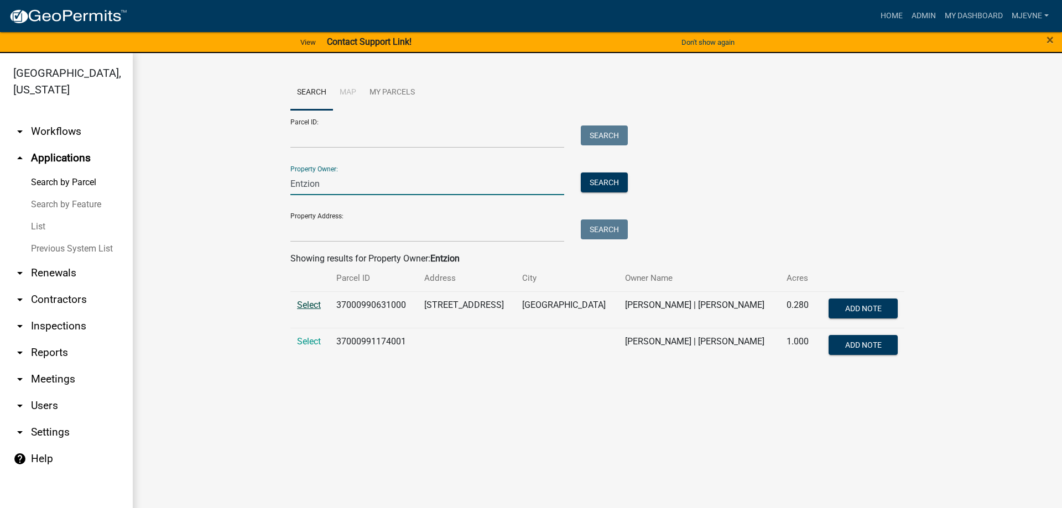
type input "Entzion"
click at [311, 304] on span "Select" at bounding box center [309, 305] width 24 height 11
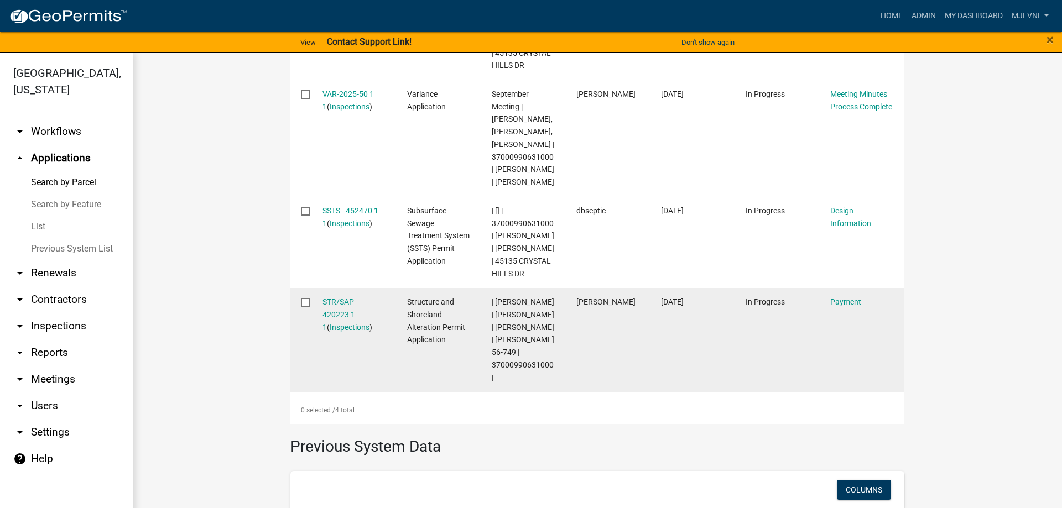
scroll to position [567, 0]
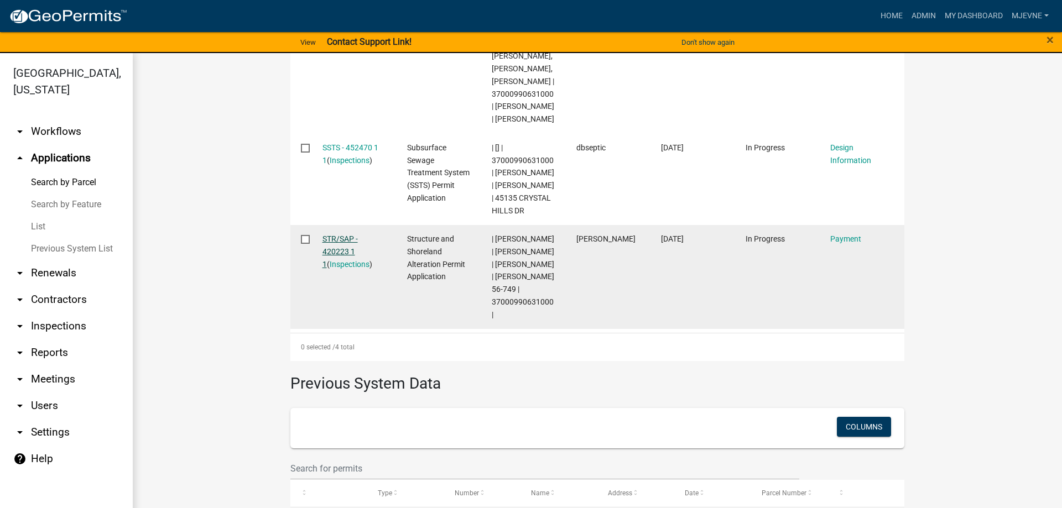
click at [333, 267] on link "STR/SAP - 420223 1 1" at bounding box center [339, 251] width 35 height 34
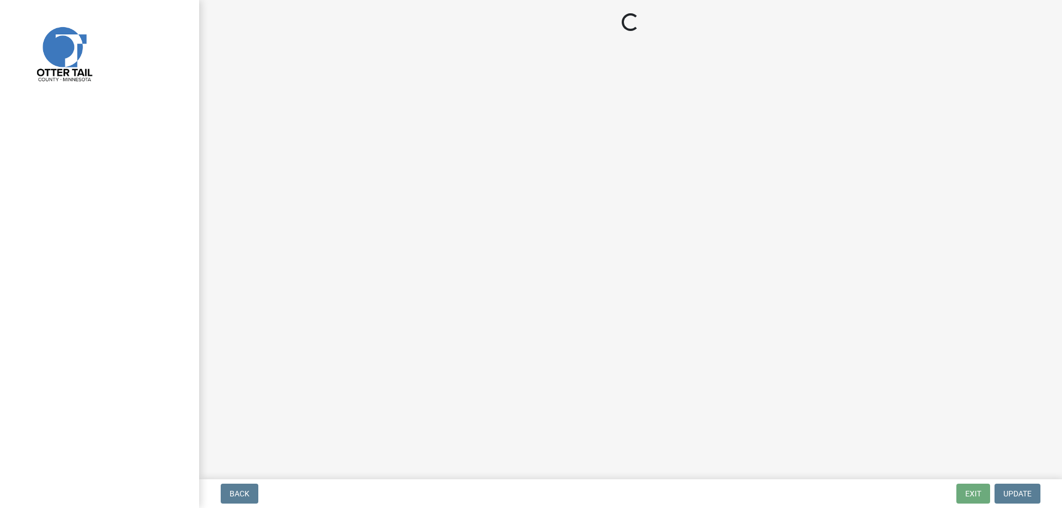
select select "3: 3"
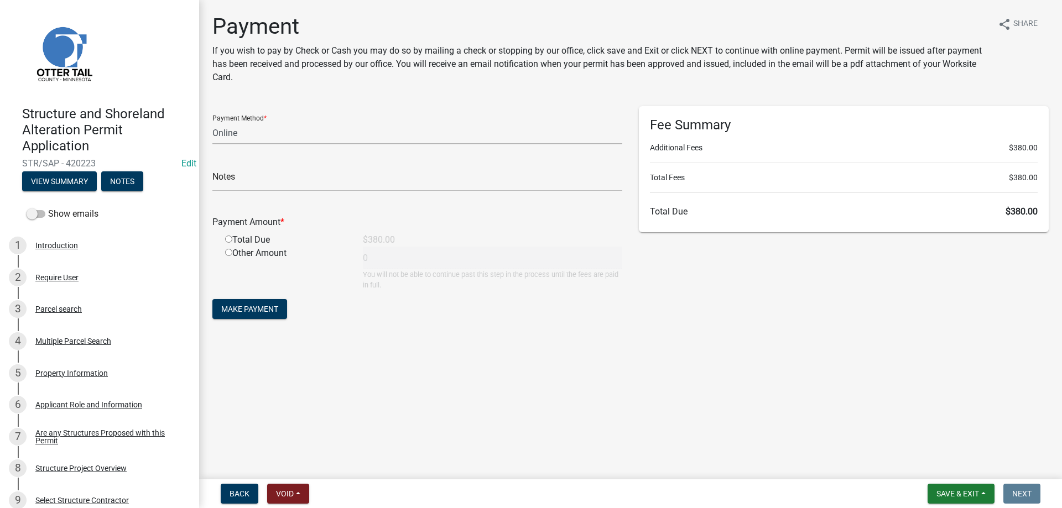
click at [212, 122] on select "Credit Card POS Check Cash Online" at bounding box center [417, 133] width 410 height 23
click at [231, 135] on select "Credit Card POS Check Cash Online" at bounding box center [417, 133] width 410 height 23
click at [227, 240] on input "radio" at bounding box center [228, 239] width 7 height 7
radio input "true"
type input "380"
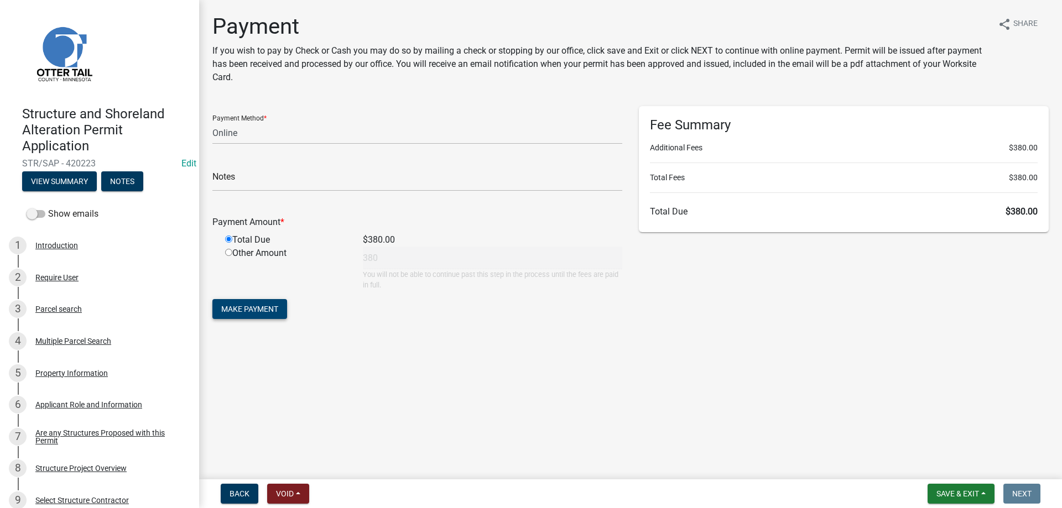
click at [257, 307] on span "Make Payment" at bounding box center [249, 309] width 57 height 9
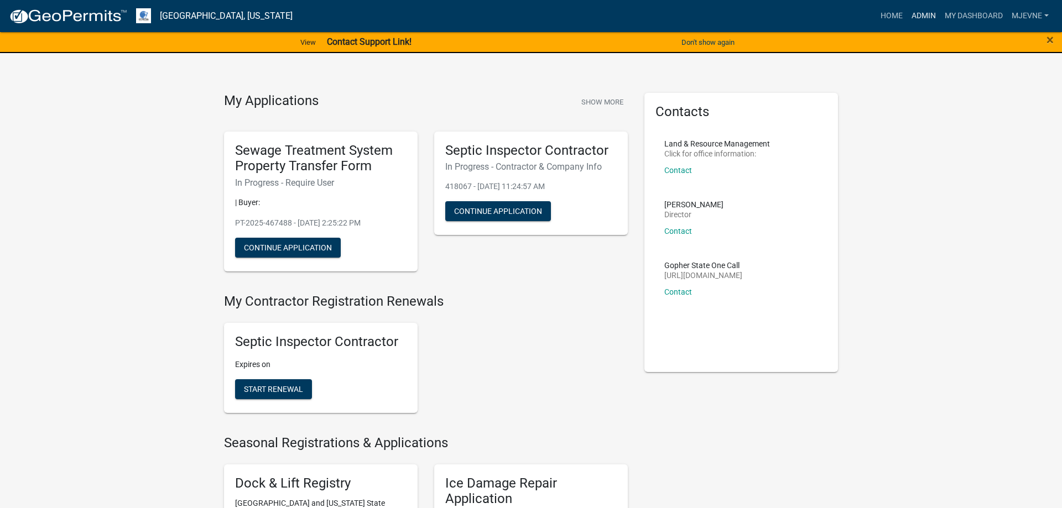
click at [925, 15] on link "Admin" at bounding box center [923, 16] width 33 height 21
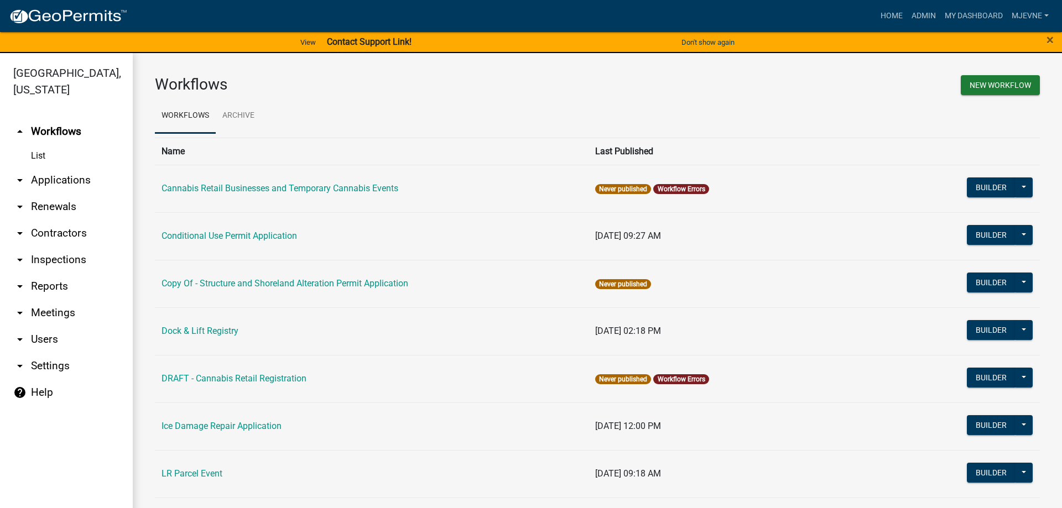
click at [23, 338] on icon "arrow_drop_down" at bounding box center [19, 339] width 13 height 13
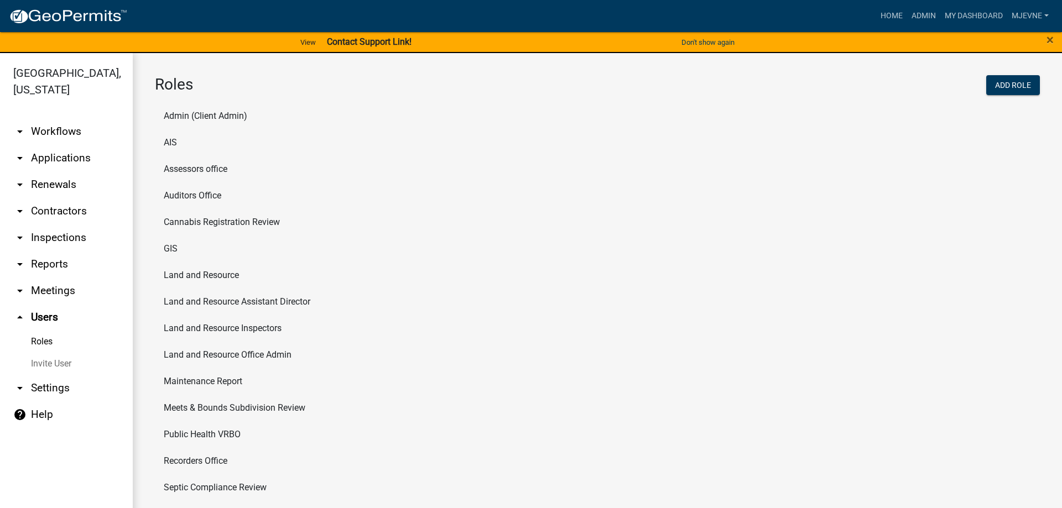
click at [219, 222] on li "Cannabis Registration Review" at bounding box center [597, 222] width 885 height 27
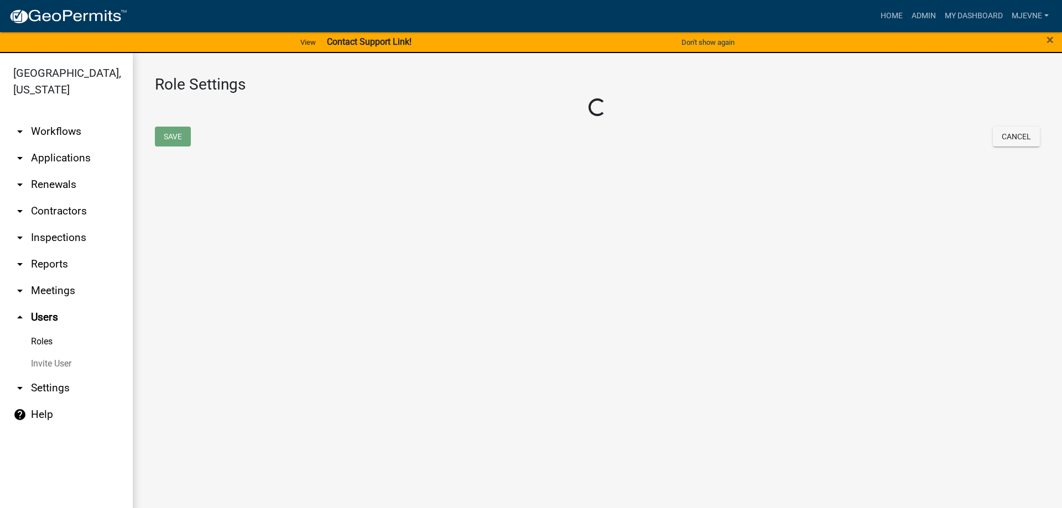
click at [219, 222] on main "Role Settings Loading... Save Cancel" at bounding box center [597, 287] width 929 height 468
select select "2: yellow"
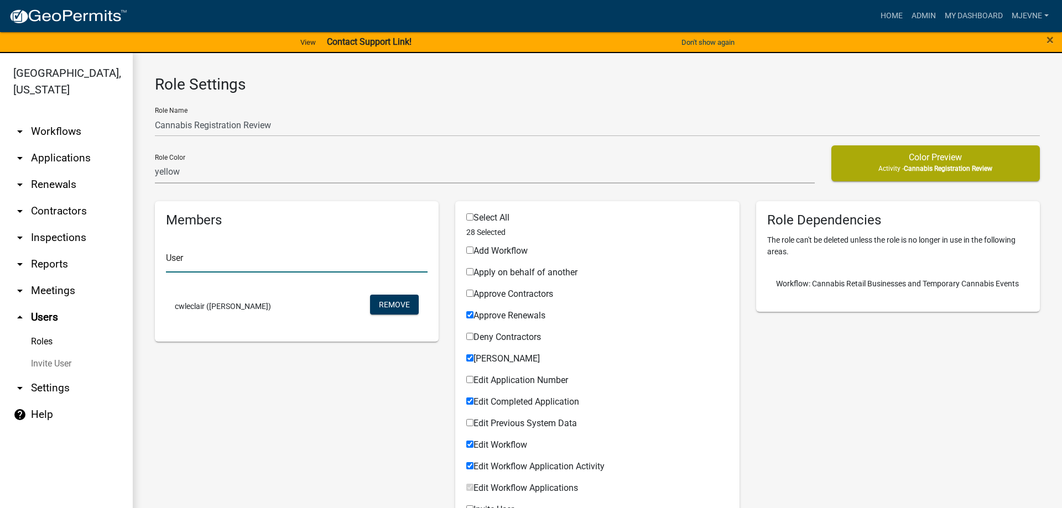
click at [194, 267] on input "text" at bounding box center [297, 261] width 262 height 23
type input "n"
click at [184, 265] on input "text" at bounding box center [297, 261] width 262 height 23
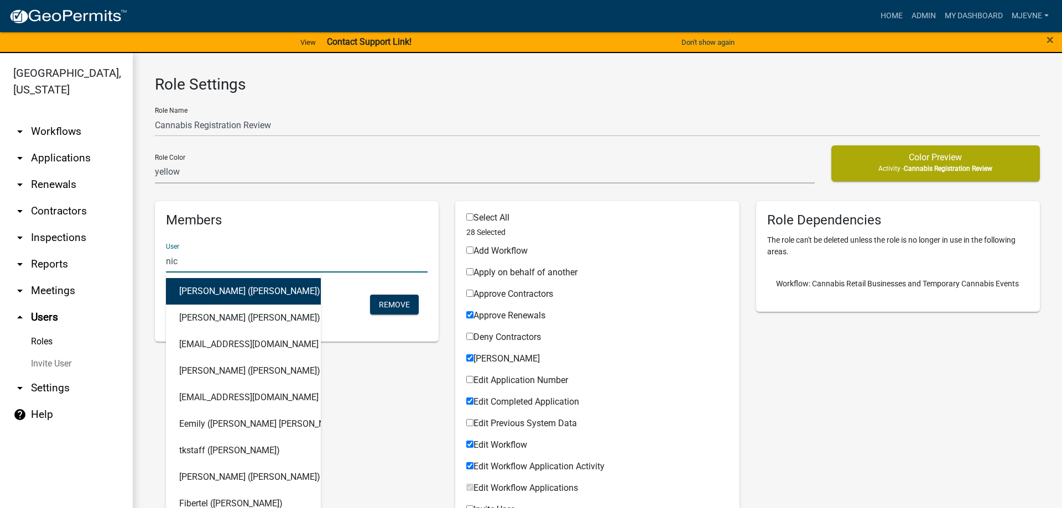
click at [180, 260] on input "nic" at bounding box center [297, 261] width 262 height 23
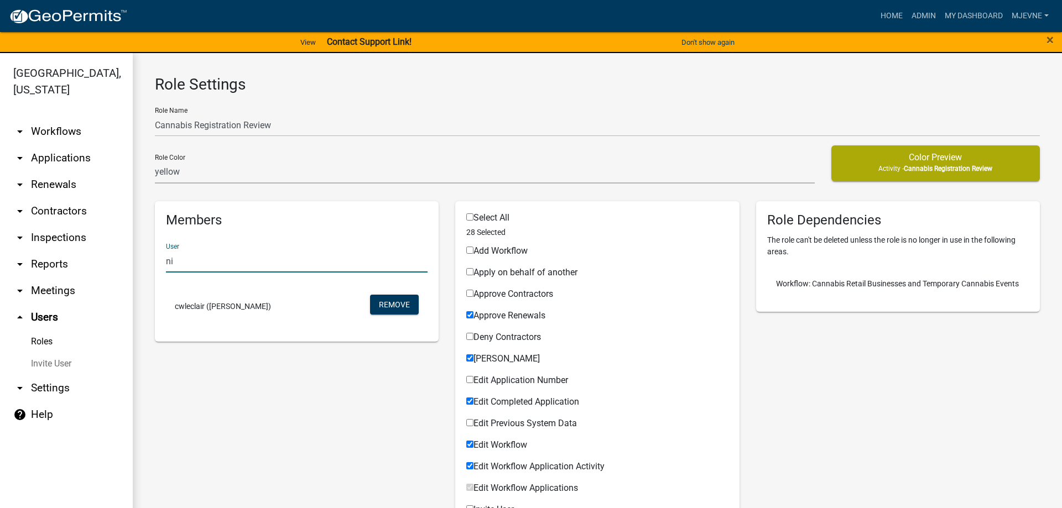
type input "n"
click at [46, 367] on link "Invite User" at bounding box center [66, 364] width 133 height 22
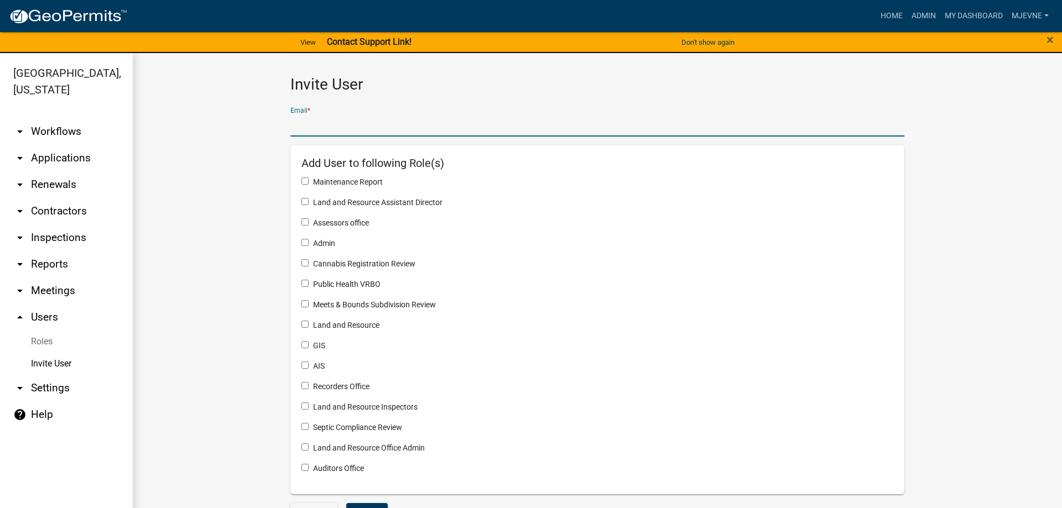
click at [329, 131] on input "text" at bounding box center [597, 125] width 614 height 23
type input "nicolehansen@ottertailcounty.gov"
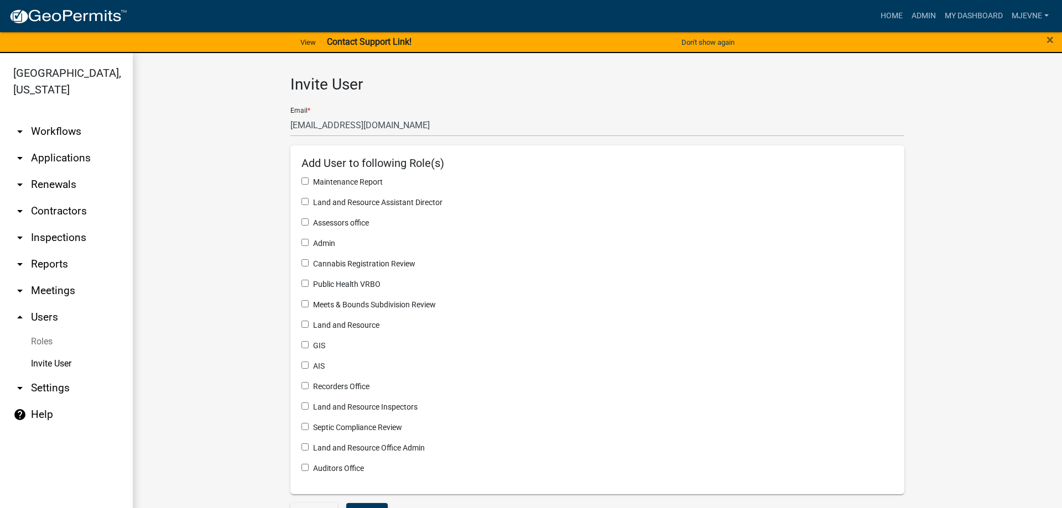
click at [305, 263] on input "checkbox" at bounding box center [304, 262] width 7 height 7
checkbox input "true"
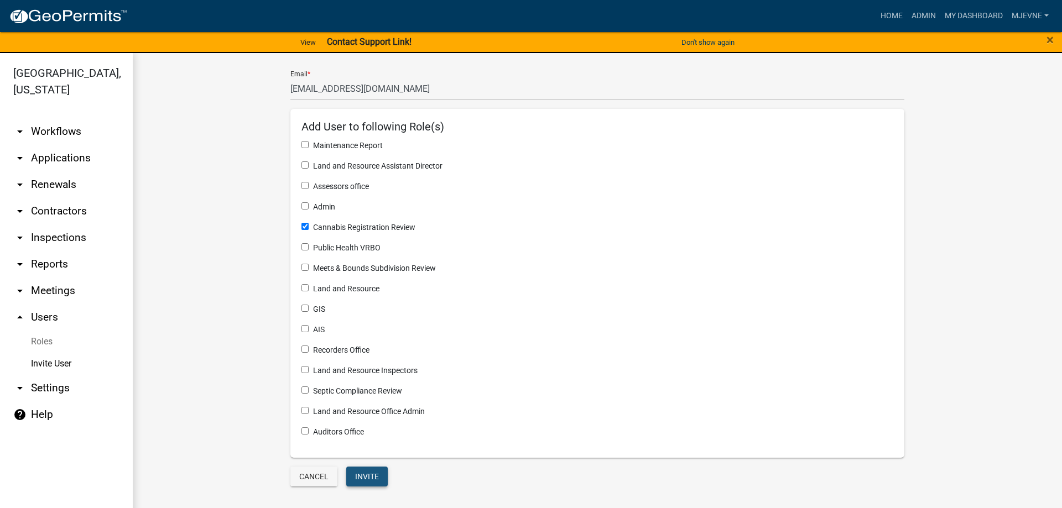
click at [365, 480] on button "Invite" at bounding box center [366, 477] width 41 height 20
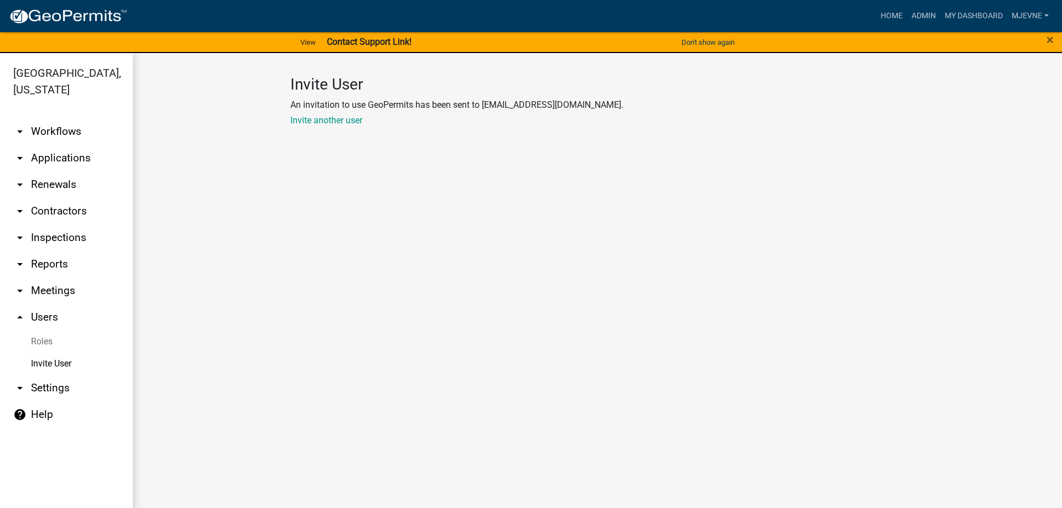
scroll to position [0, 0]
click at [51, 129] on link "arrow_drop_down Workflows" at bounding box center [66, 131] width 133 height 27
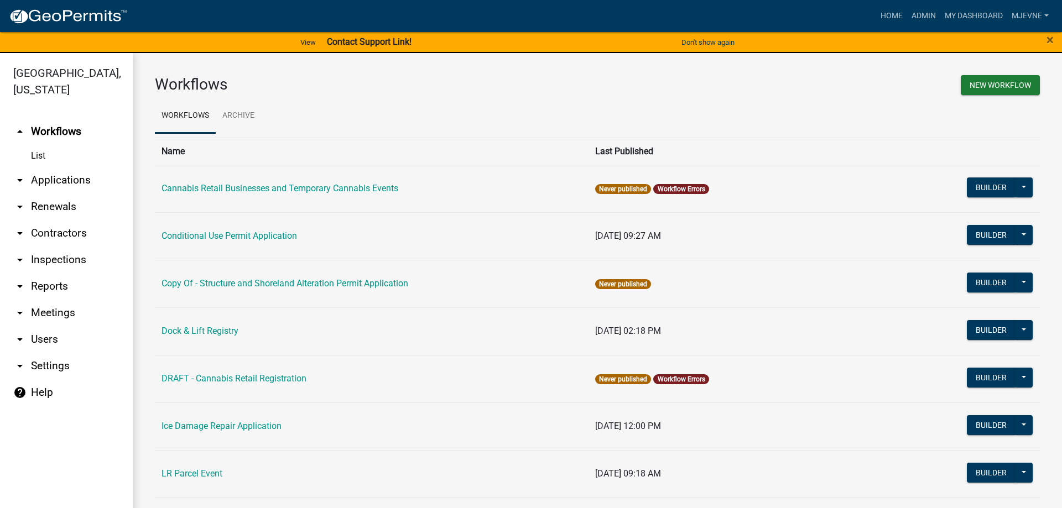
click at [24, 340] on icon "arrow_drop_down" at bounding box center [19, 339] width 13 height 13
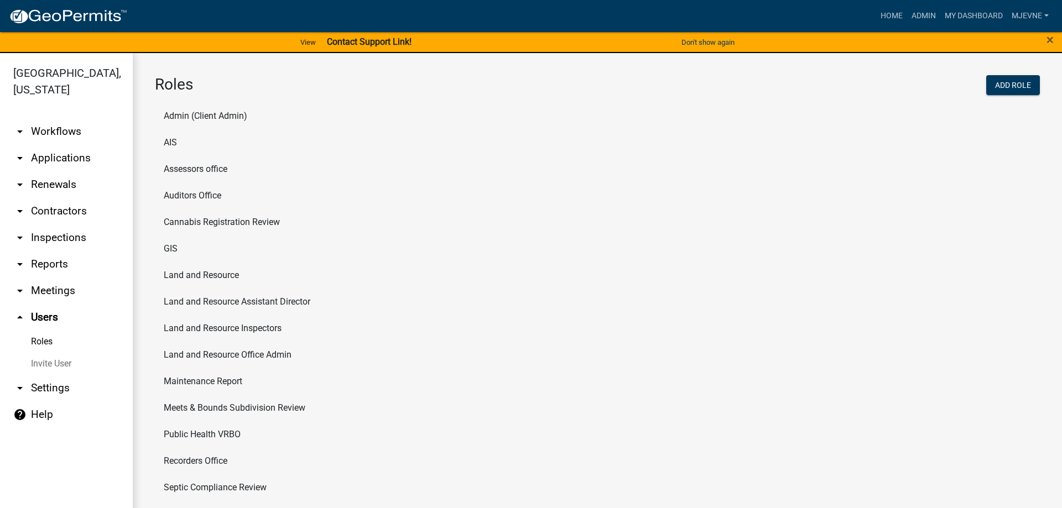
click at [24, 385] on icon "arrow_drop_down" at bounding box center [19, 388] width 13 height 13
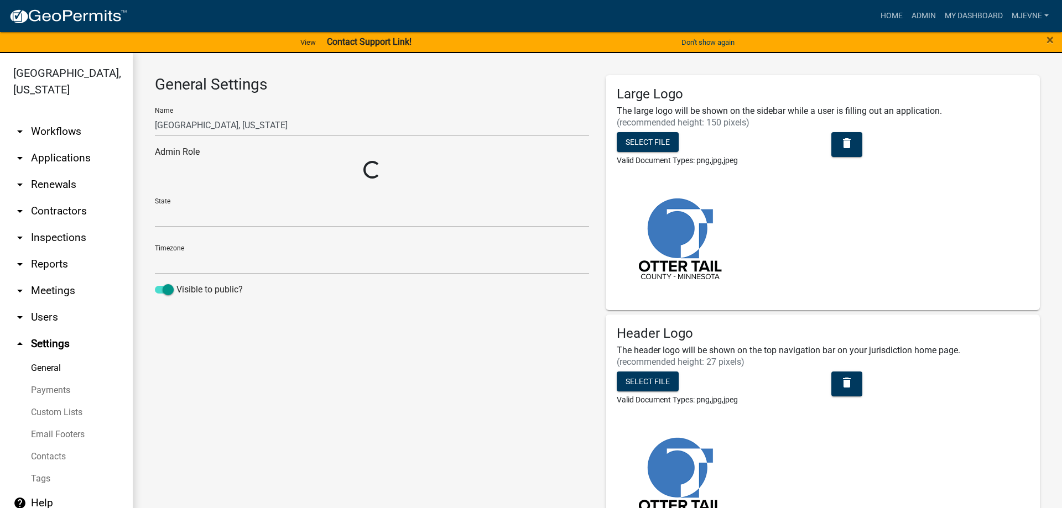
select select "MN"
select select "Central Standard Time"
select select "3a0e02b3-6a9b-40ba-a09e-3159e1e606a9"
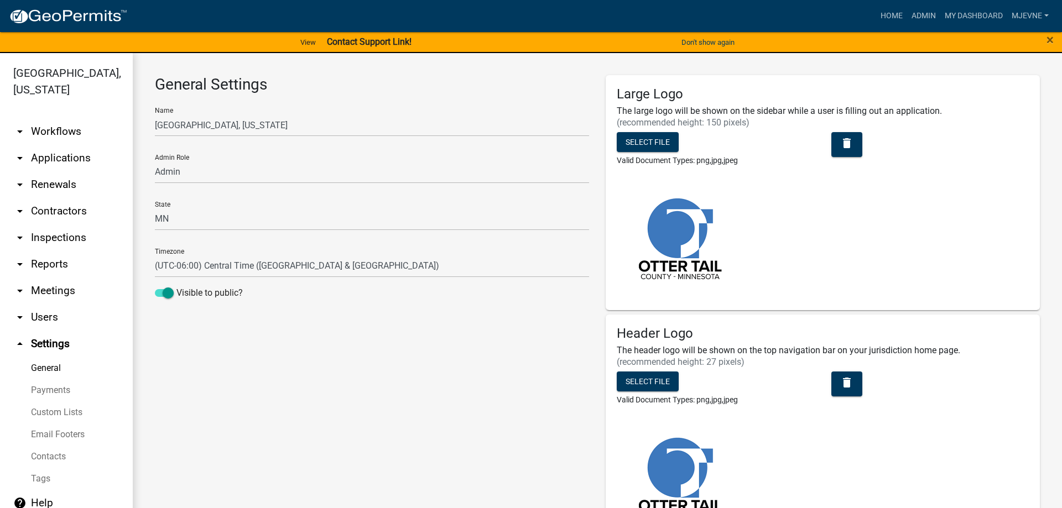
click at [63, 413] on link "Custom Lists" at bounding box center [66, 412] width 133 height 22
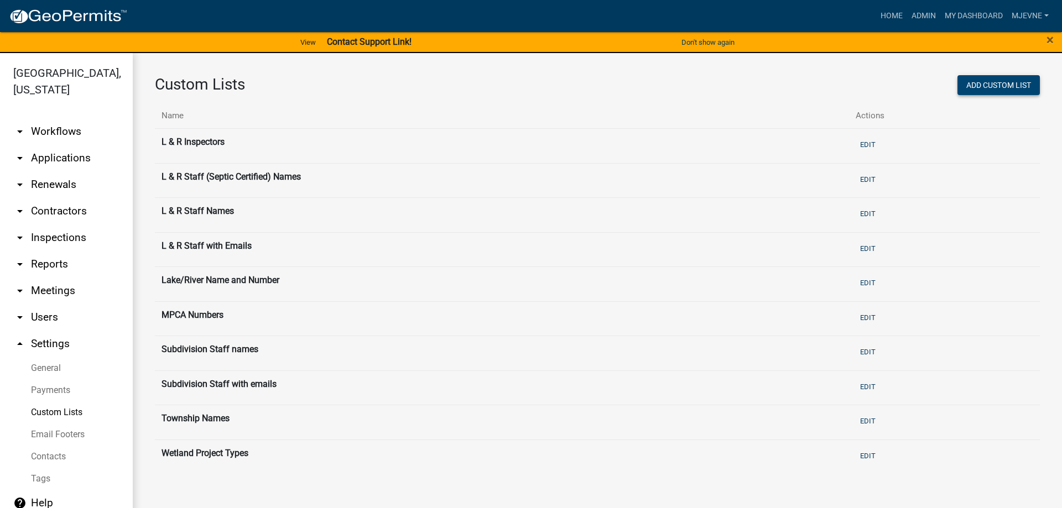
click at [995, 83] on button "Add Custom List" at bounding box center [998, 85] width 82 height 20
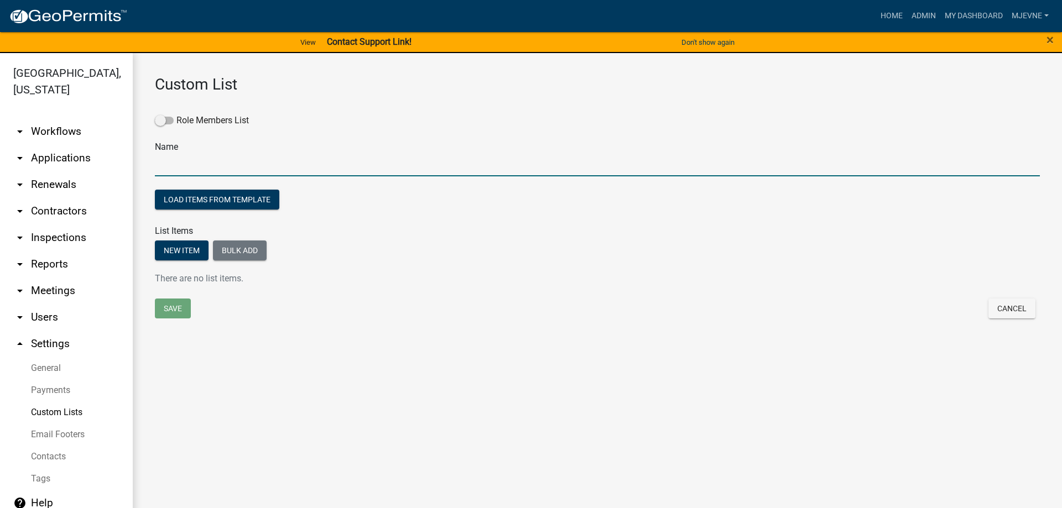
click at [208, 163] on input "text" at bounding box center [597, 165] width 885 height 23
type input "Cannabis Review"
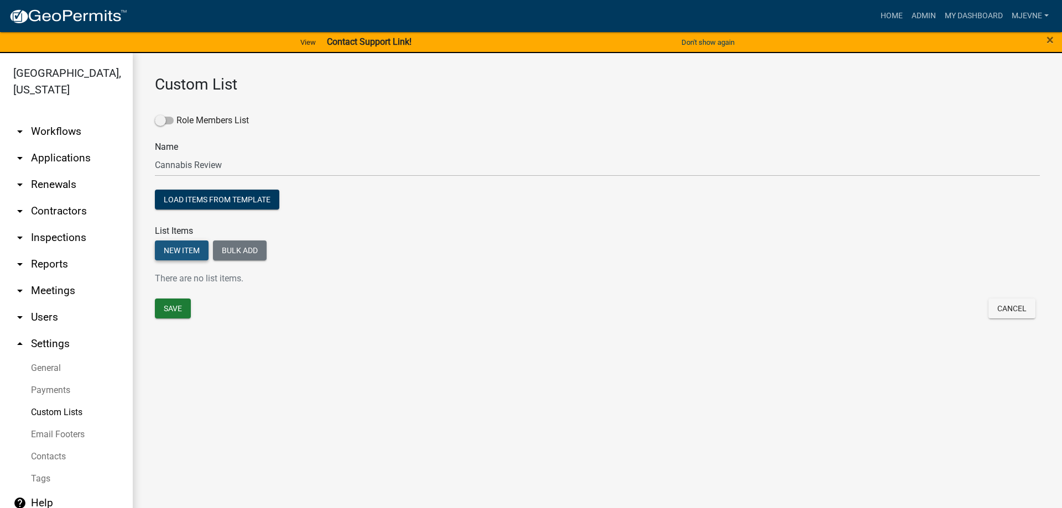
click at [179, 248] on button "New item" at bounding box center [182, 251] width 54 height 20
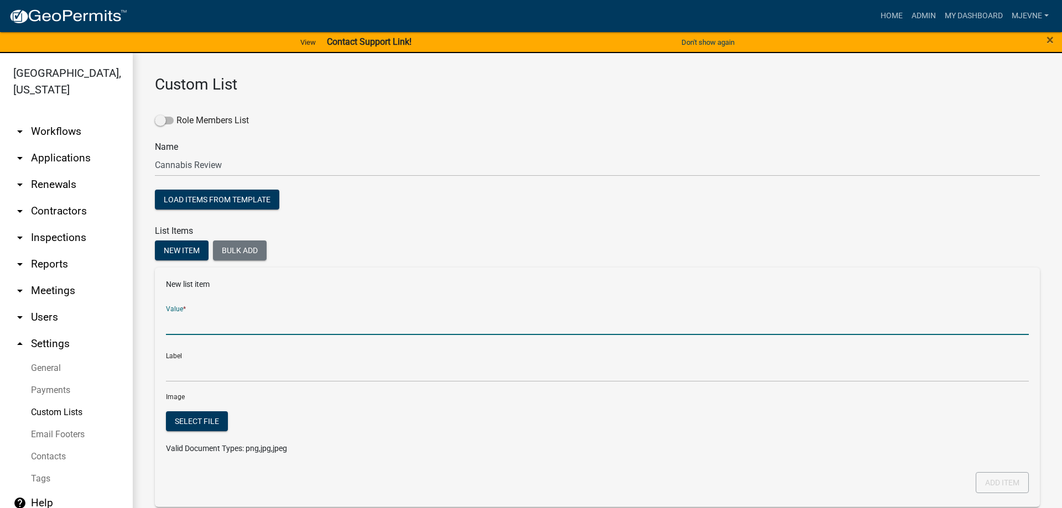
click at [200, 323] on input "Value *" at bounding box center [597, 323] width 863 height 23
type input "Nicole Hansen"
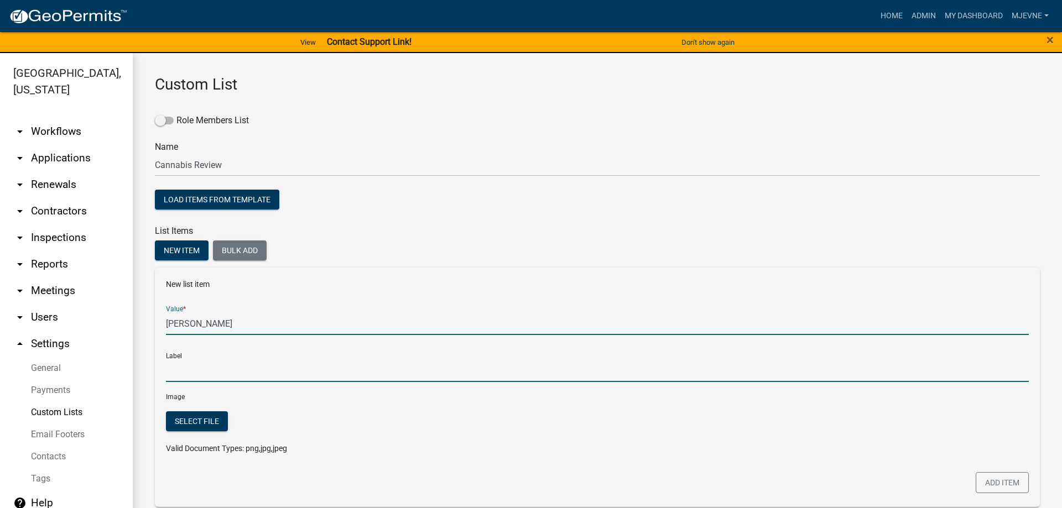
type input "Nicole Hansen"
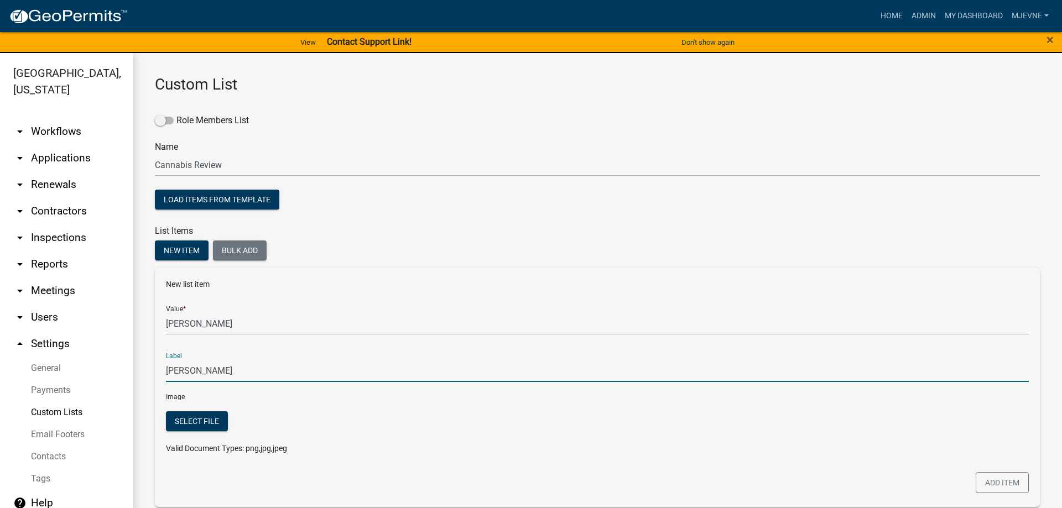
scroll to position [89, 0]
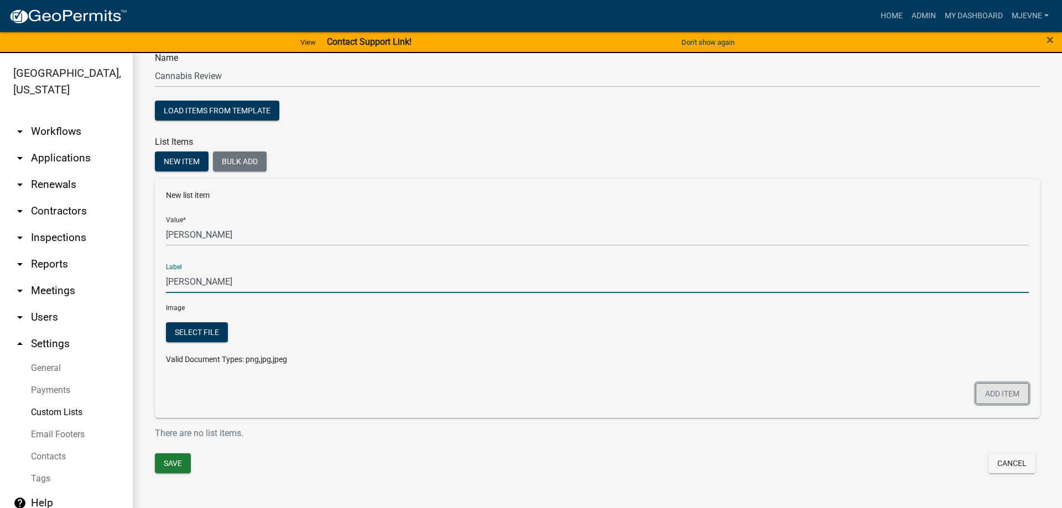
click at [1000, 393] on button "Add item" at bounding box center [1001, 393] width 53 height 21
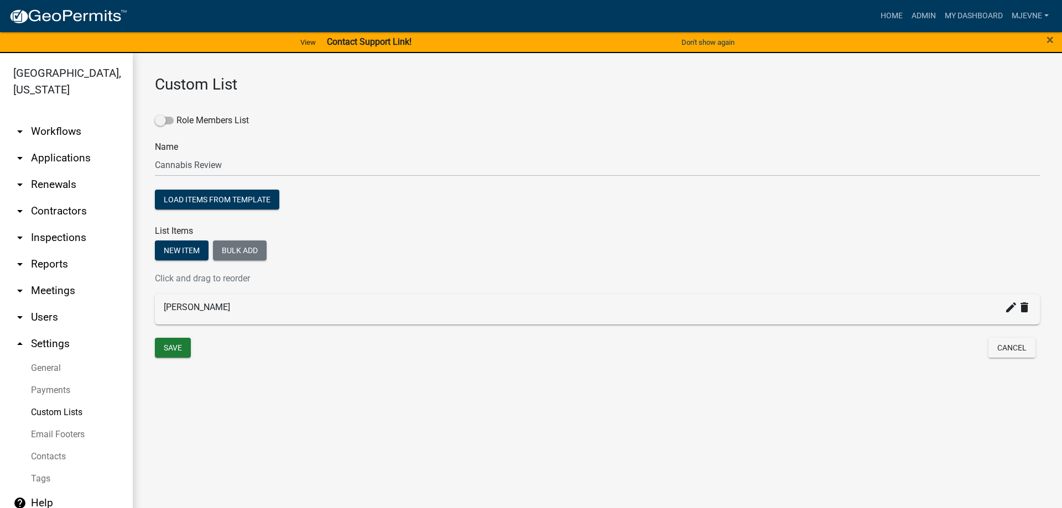
scroll to position [0, 0]
click at [179, 251] on button "New item" at bounding box center [182, 251] width 54 height 20
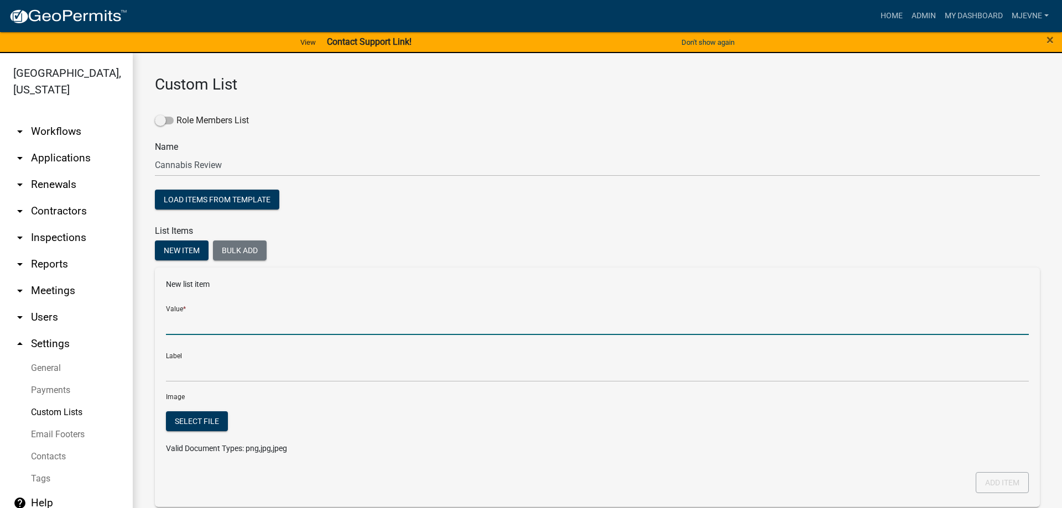
click at [181, 323] on input "Value *" at bounding box center [597, 323] width 863 height 23
type input "Chris LeClair"
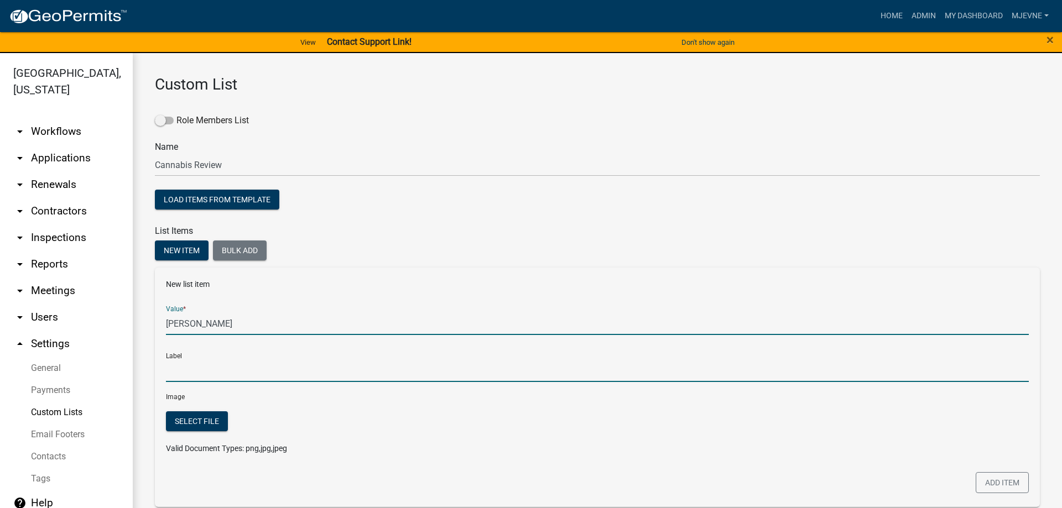
type input "Chris LeClair"
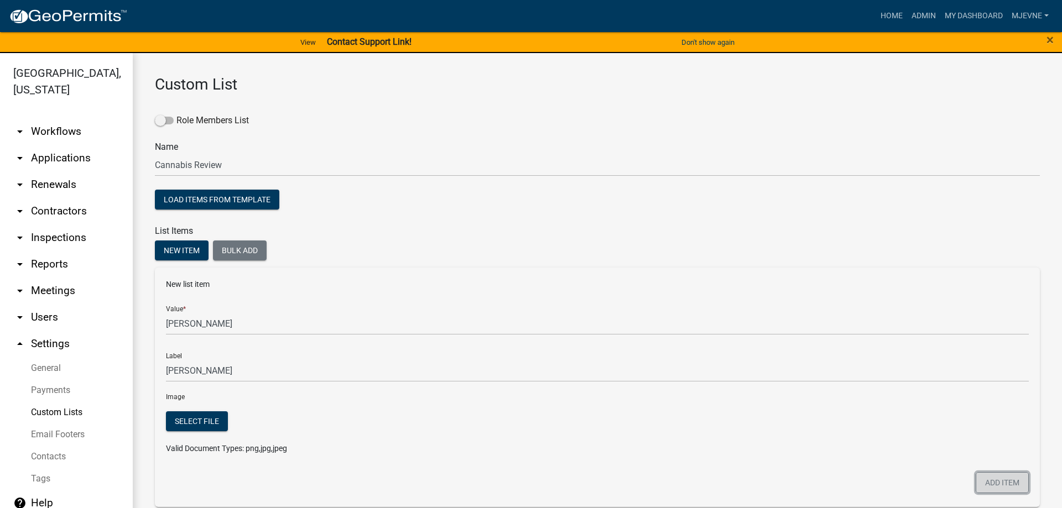
click at [996, 483] on button "Add item" at bounding box center [1001, 482] width 53 height 21
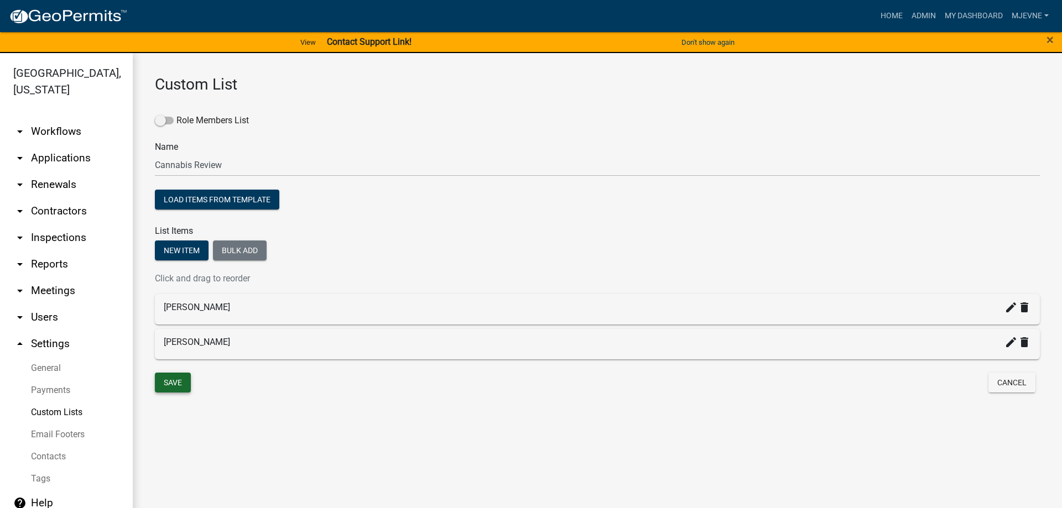
click at [171, 384] on button "Save" at bounding box center [173, 383] width 36 height 20
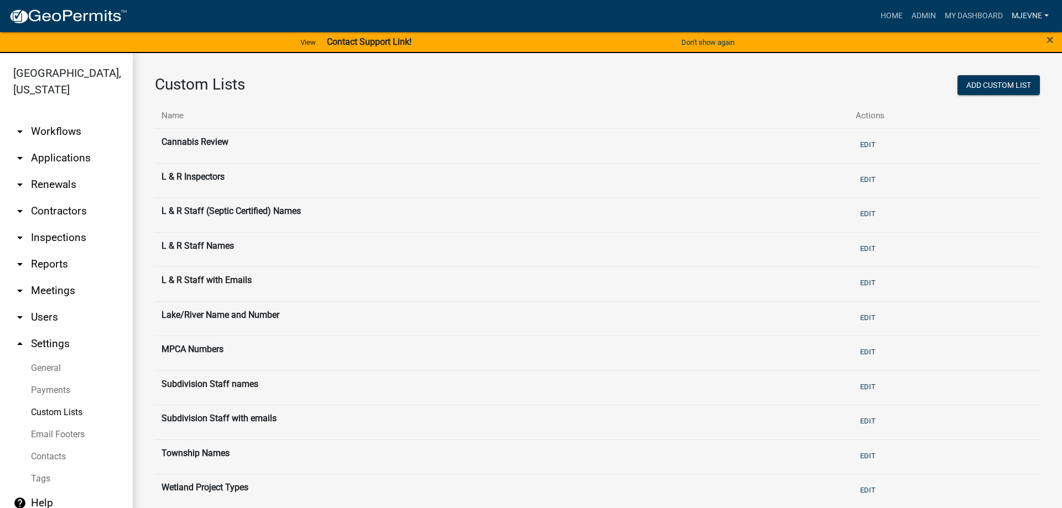
click at [1031, 17] on link "MJevne" at bounding box center [1030, 16] width 46 height 21
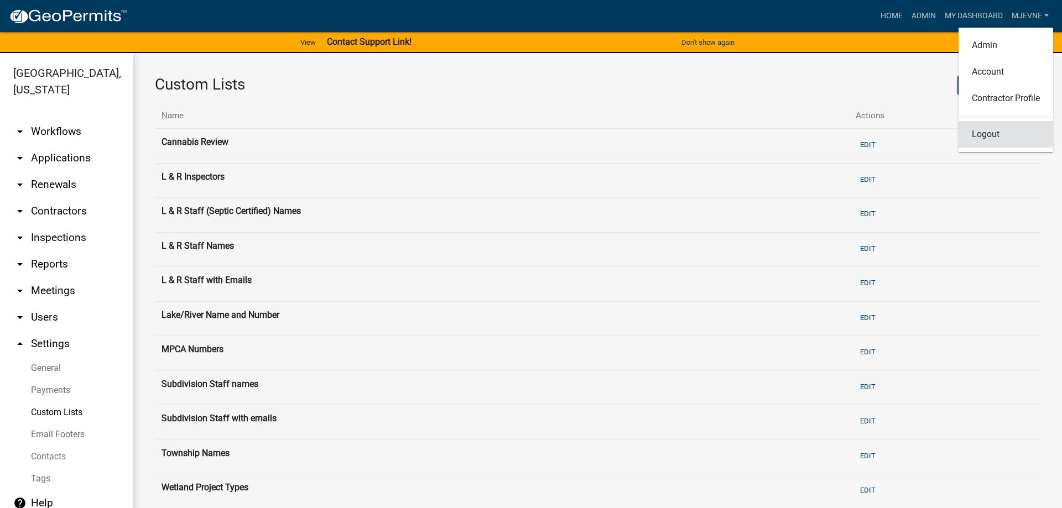
click at [979, 136] on link "Logout" at bounding box center [1005, 134] width 95 height 27
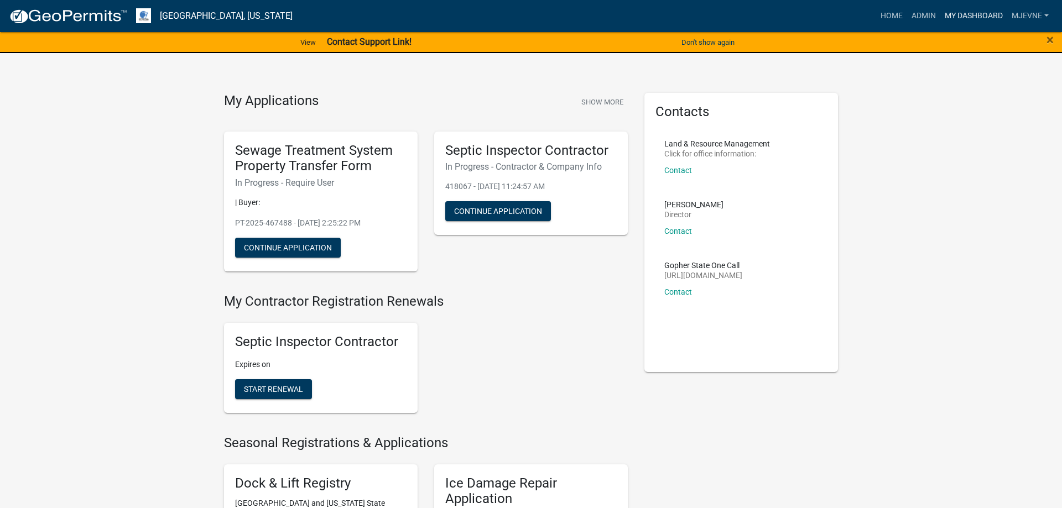
click at [968, 14] on link "My Dashboard" at bounding box center [973, 16] width 67 height 21
